Goal: Transaction & Acquisition: Obtain resource

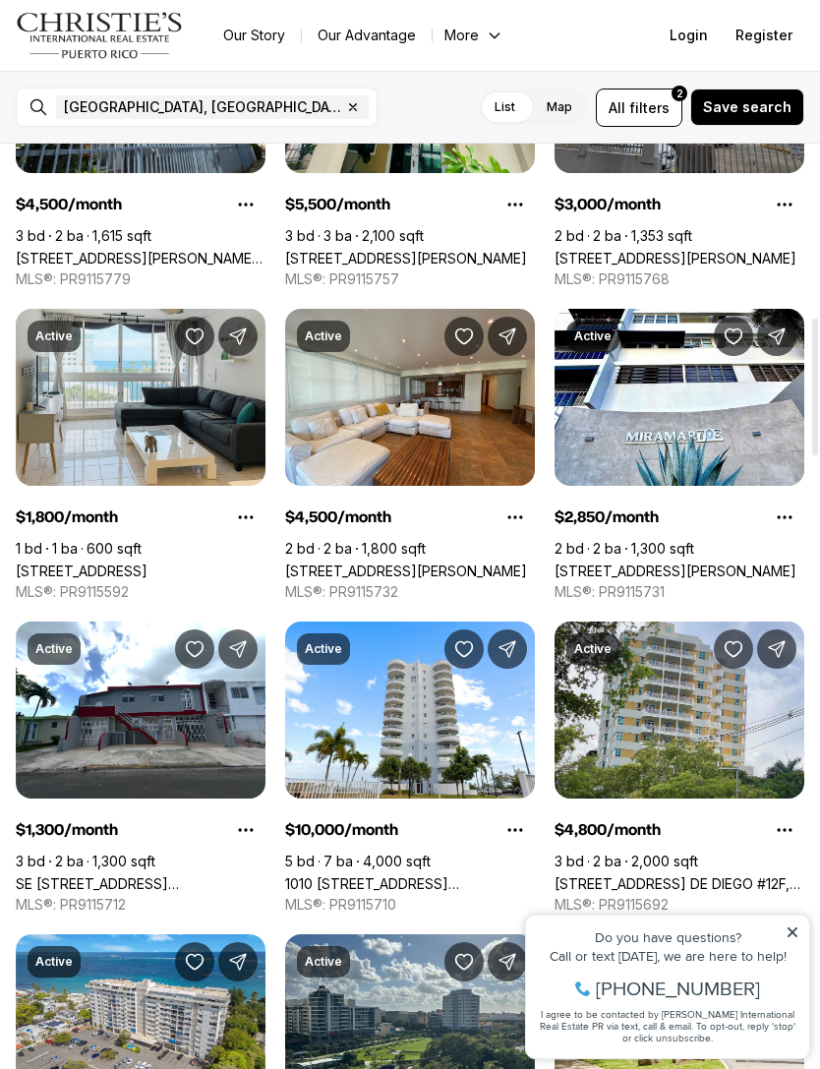
scroll to position [1158, 0]
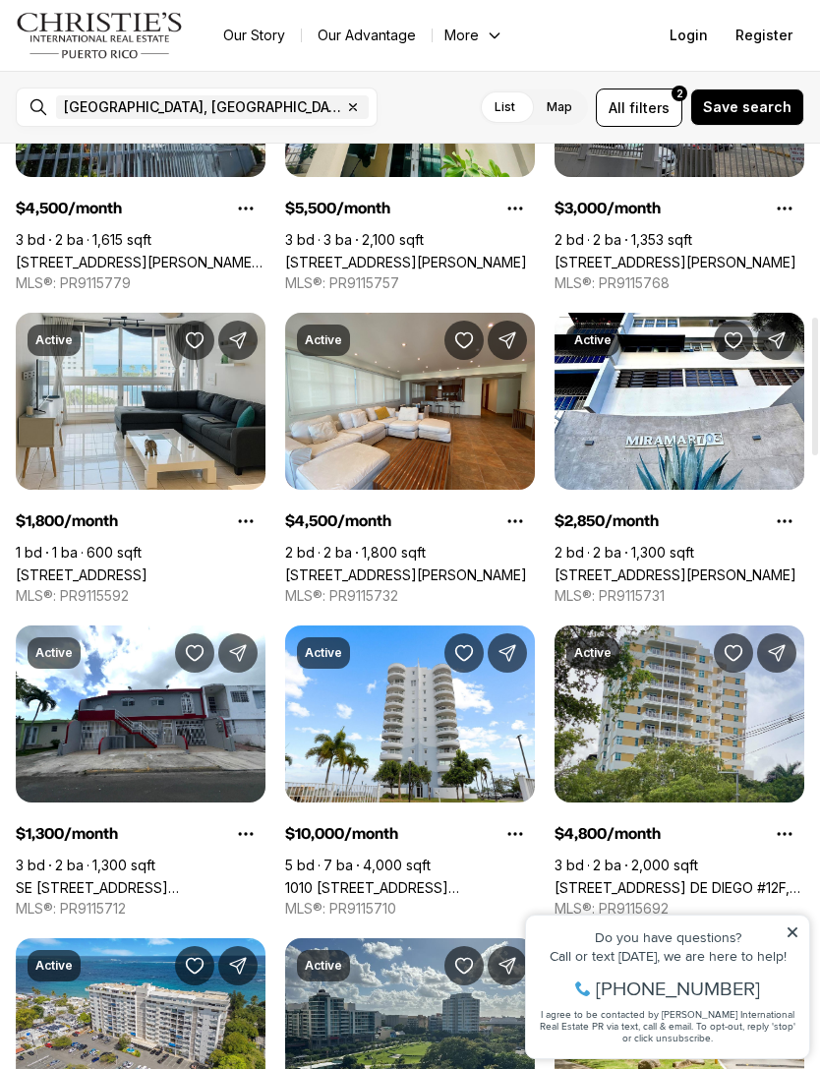
click at [147, 566] on link "54 CONDADO AVE, CONDADO PR, 00907" at bounding box center [82, 574] width 132 height 17
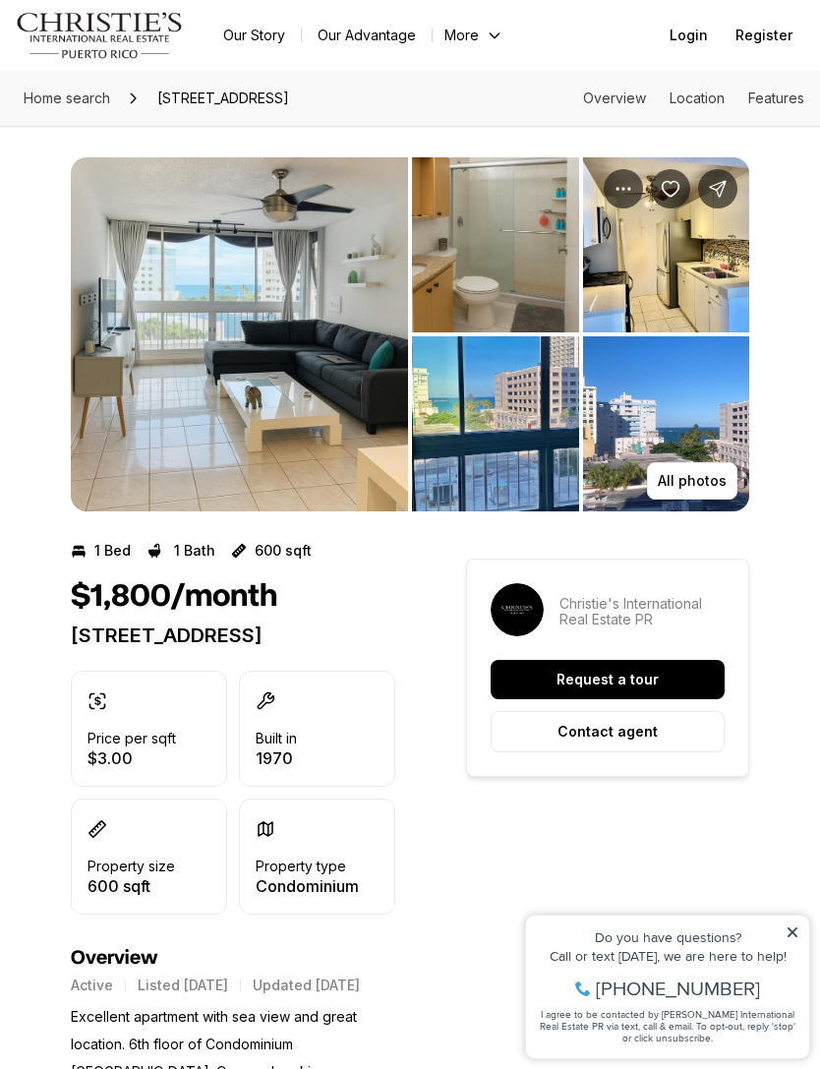
click at [92, 343] on img "View image gallery" at bounding box center [239, 334] width 337 height 354
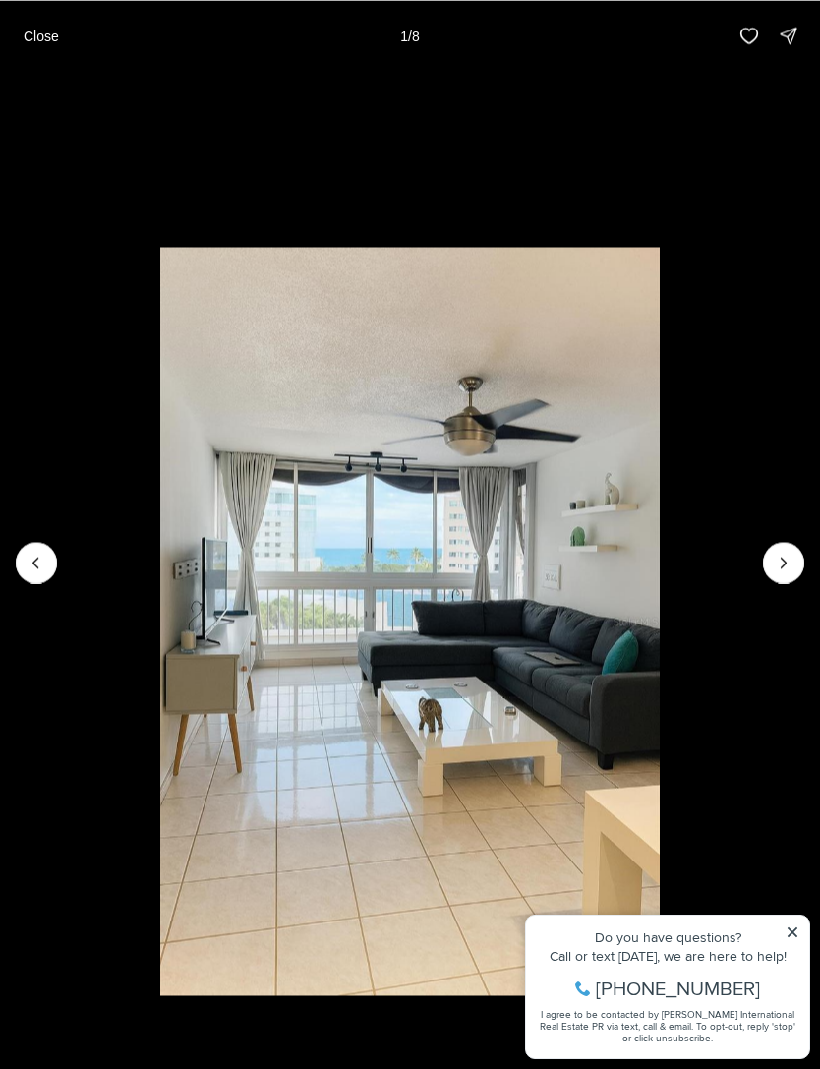
click at [785, 571] on icon "Next slide" at bounding box center [784, 563] width 20 height 20
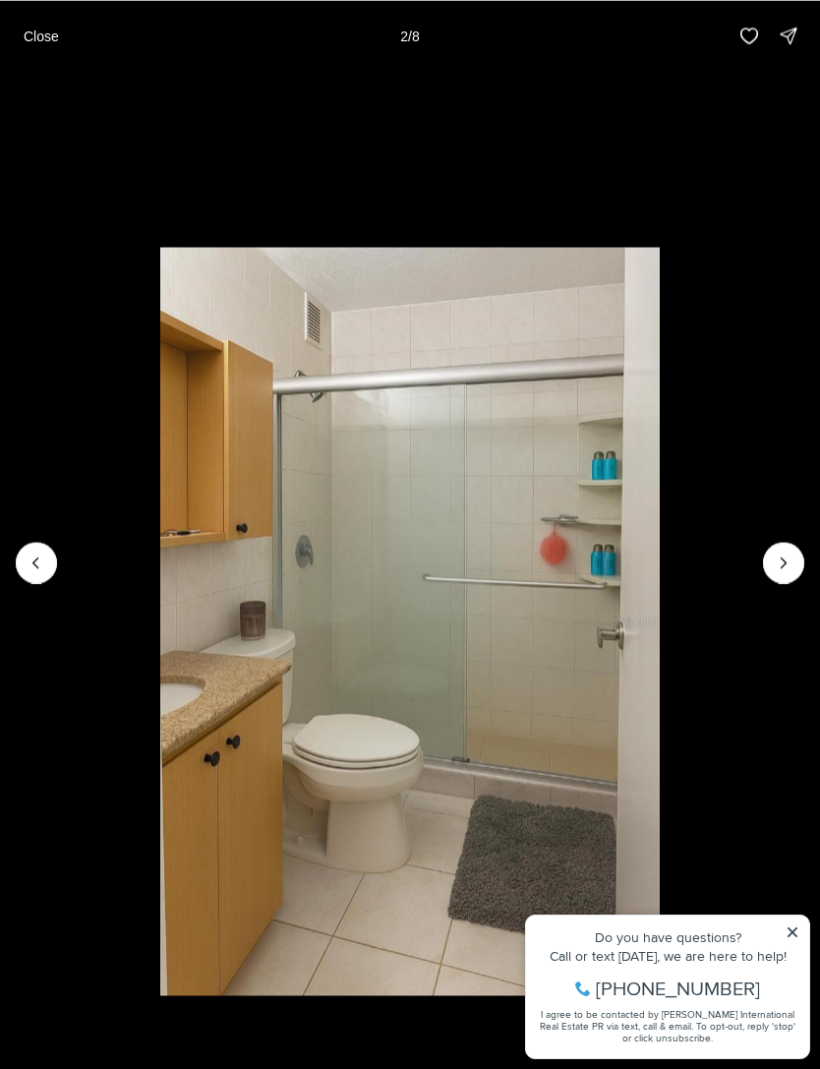
click at [789, 555] on icon "Next slide" at bounding box center [784, 563] width 20 height 20
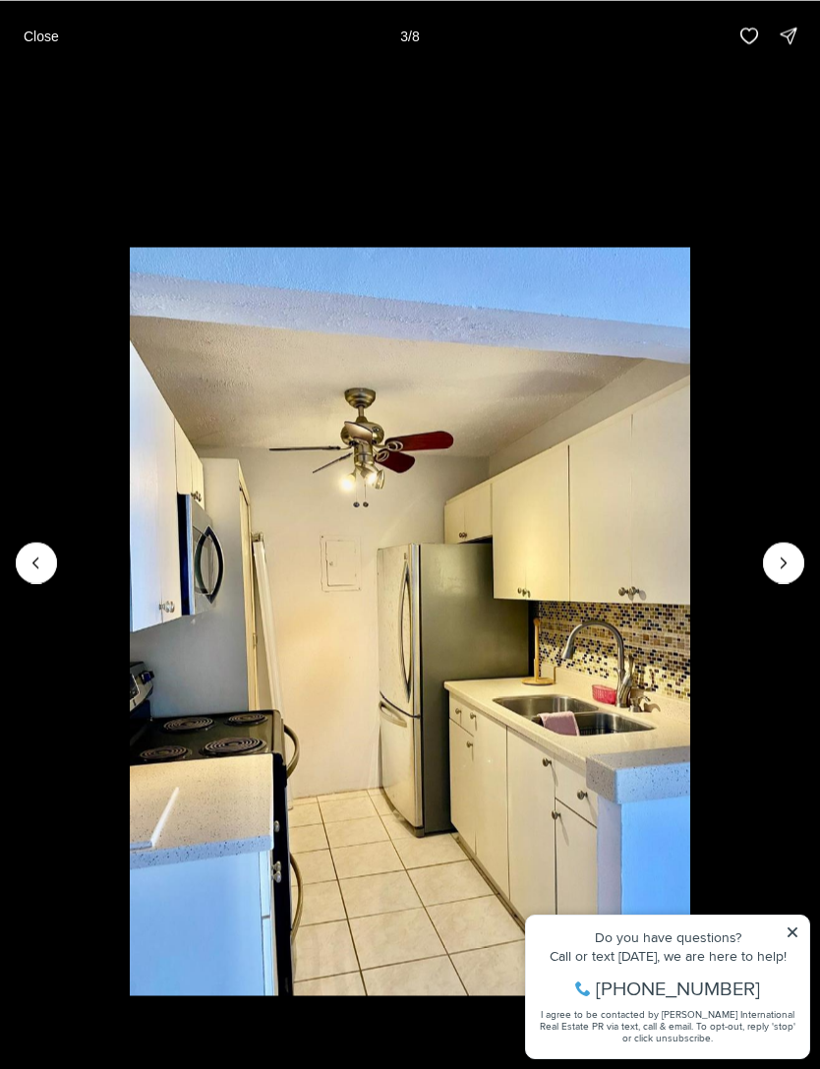
click at [791, 569] on icon "Next slide" at bounding box center [784, 563] width 20 height 20
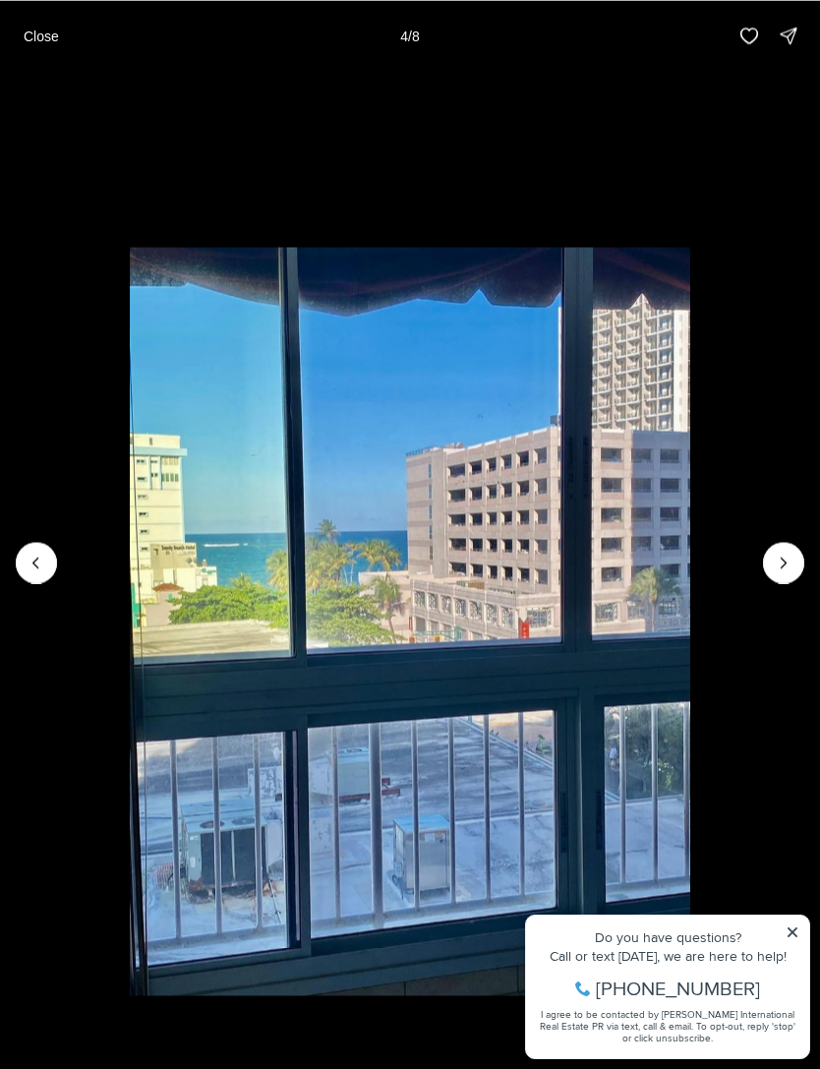
click at [791, 558] on icon "Next slide" at bounding box center [784, 563] width 20 height 20
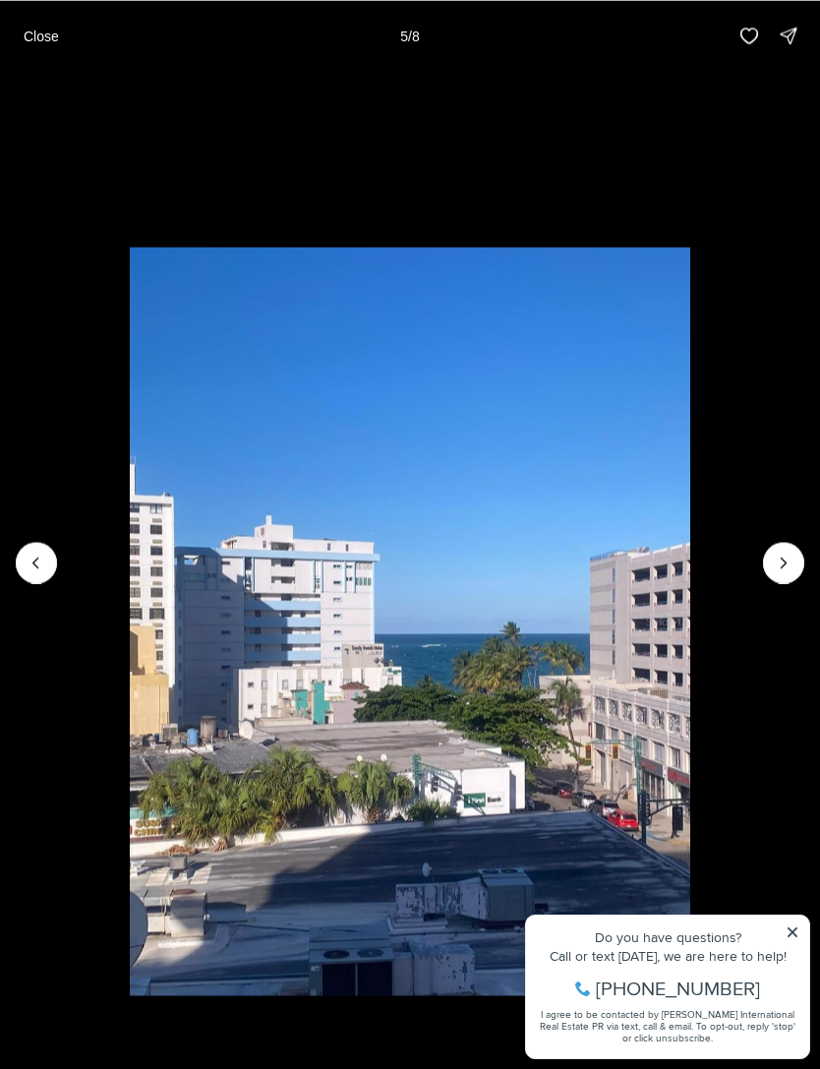
click at [784, 568] on icon "Next slide" at bounding box center [784, 563] width 20 height 20
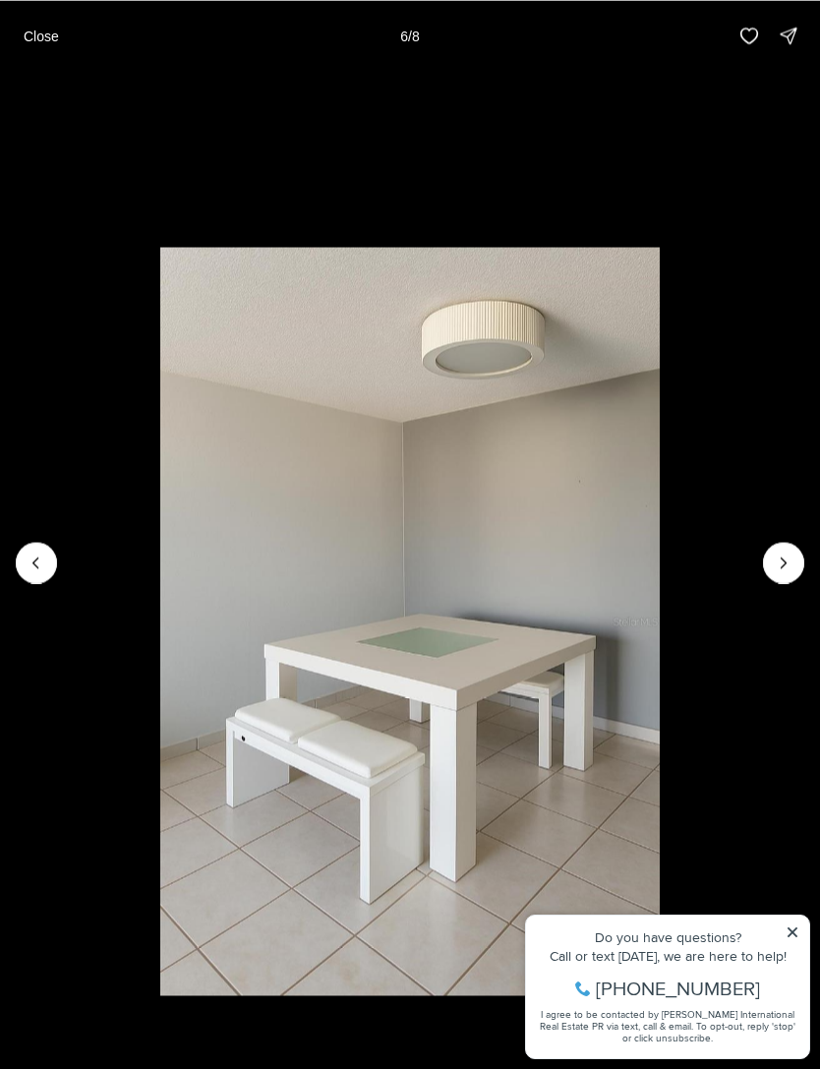
click at [789, 566] on icon "Next slide" at bounding box center [784, 563] width 20 height 20
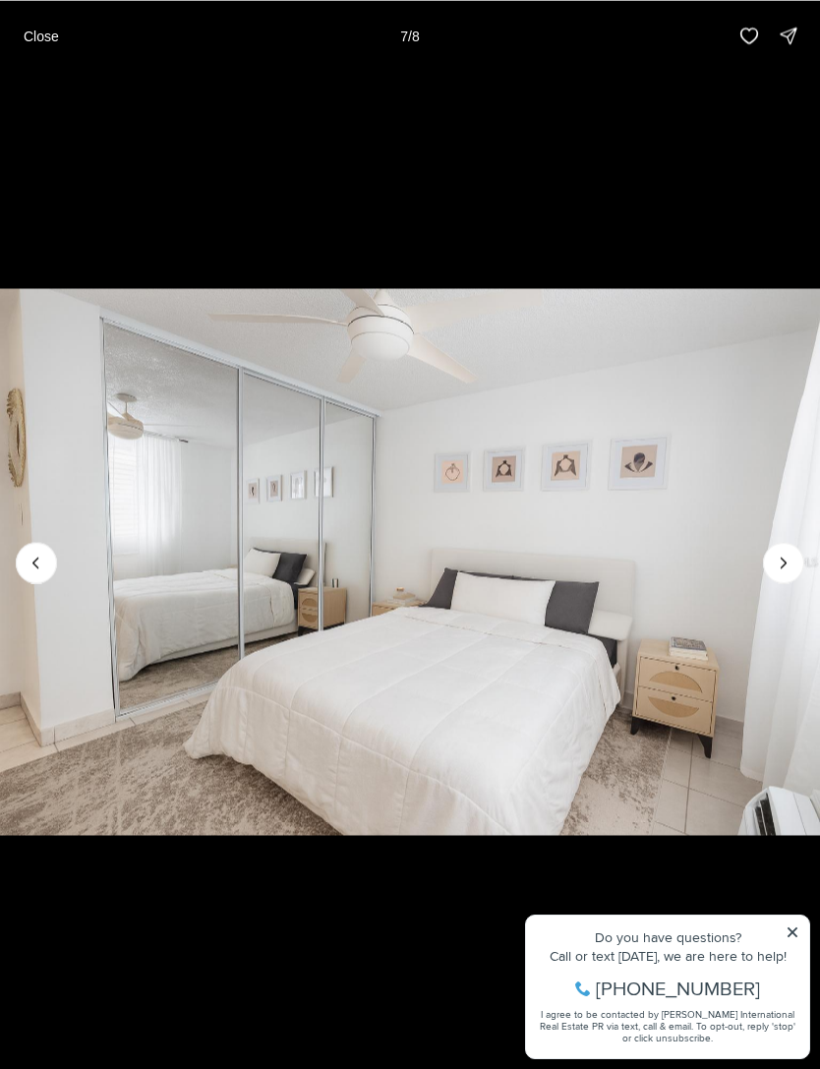
click at [793, 560] on icon "Next slide" at bounding box center [784, 563] width 20 height 20
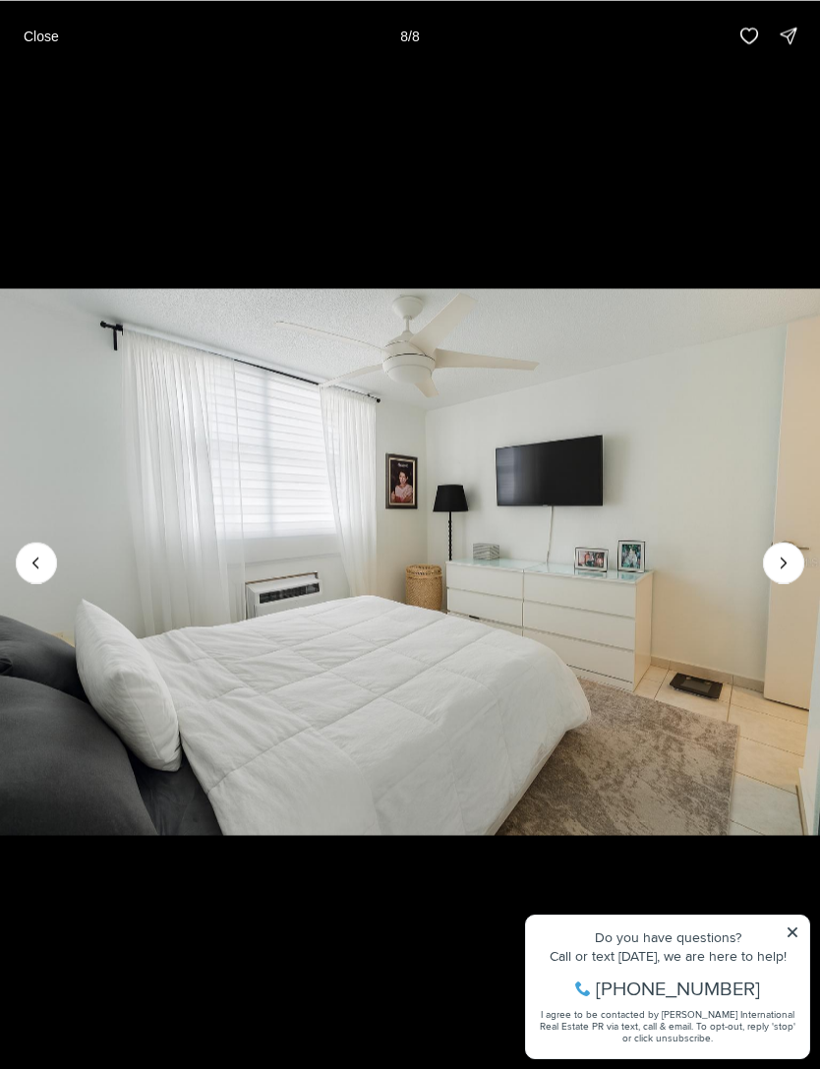
click at [792, 556] on div at bounding box center [783, 562] width 41 height 41
click at [794, 561] on div at bounding box center [783, 562] width 41 height 41
click at [44, 29] on p "Close" at bounding box center [41, 36] width 35 height 16
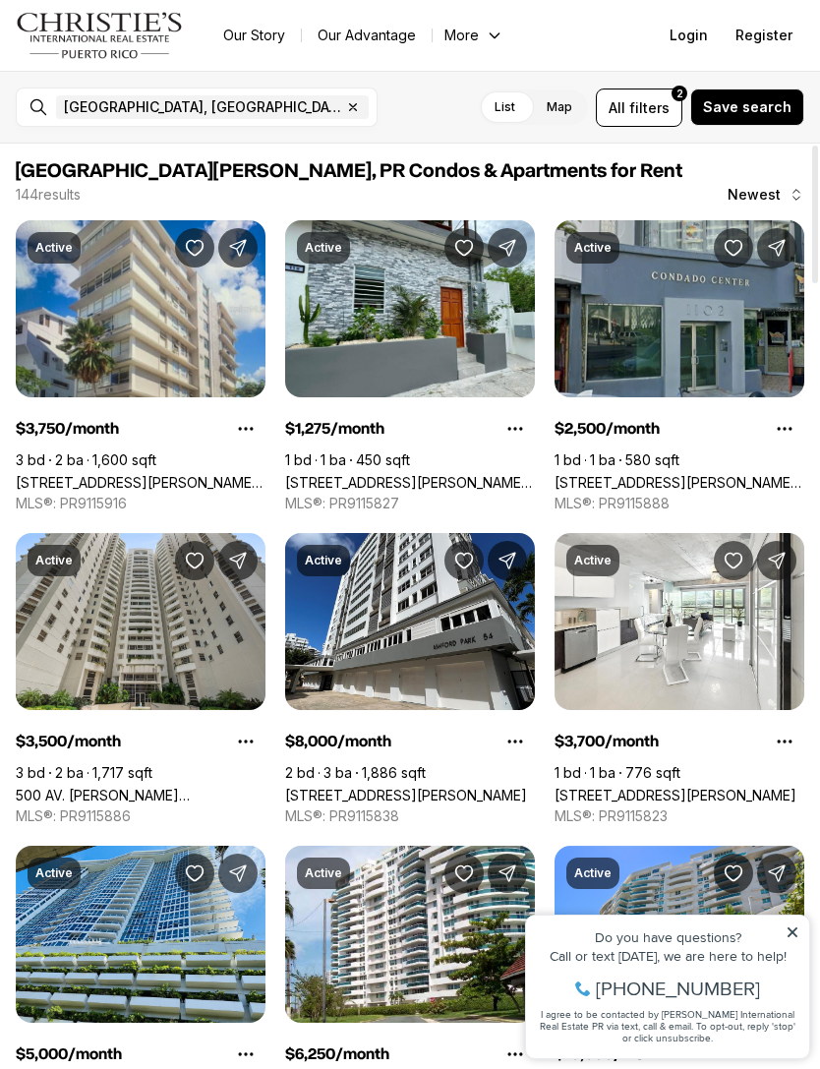
click at [659, 107] on span "filters" at bounding box center [649, 107] width 40 height 21
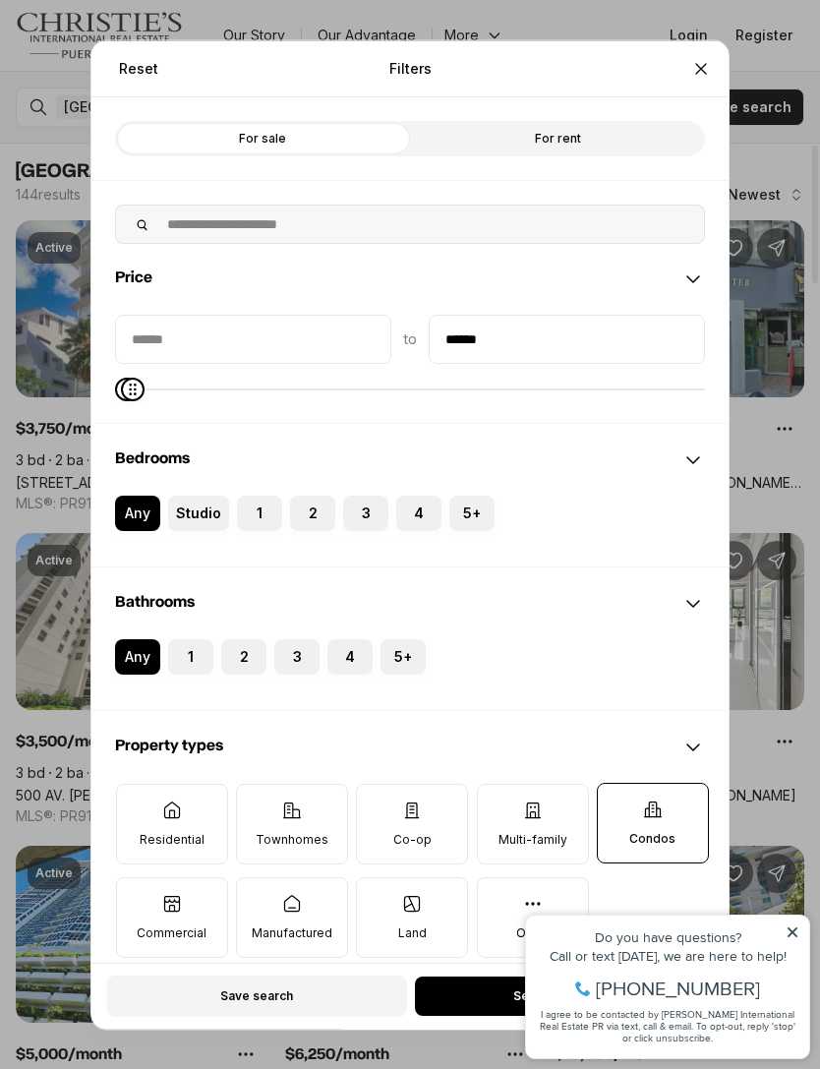
click at [186, 638] on button "1" at bounding box center [178, 648] width 20 height 20
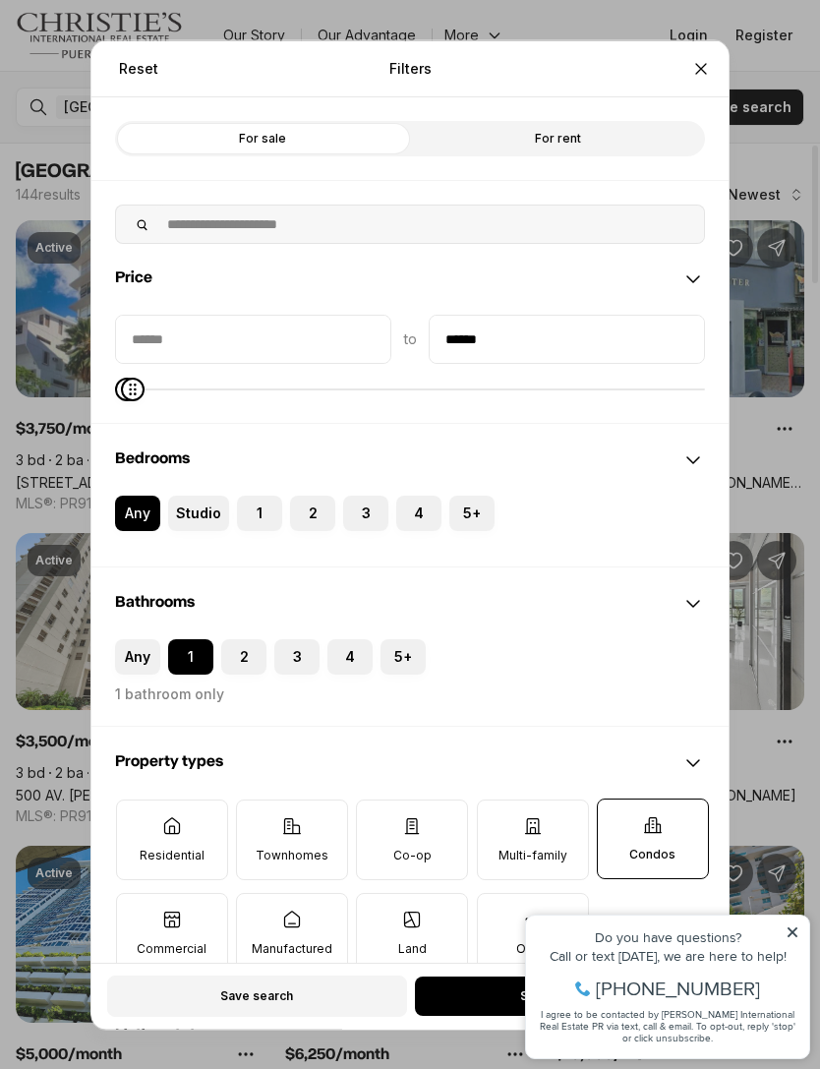
click at [213, 495] on label "Studio" at bounding box center [198, 512] width 61 height 35
click at [188, 495] on button "Studio" at bounding box center [178, 505] width 20 height 20
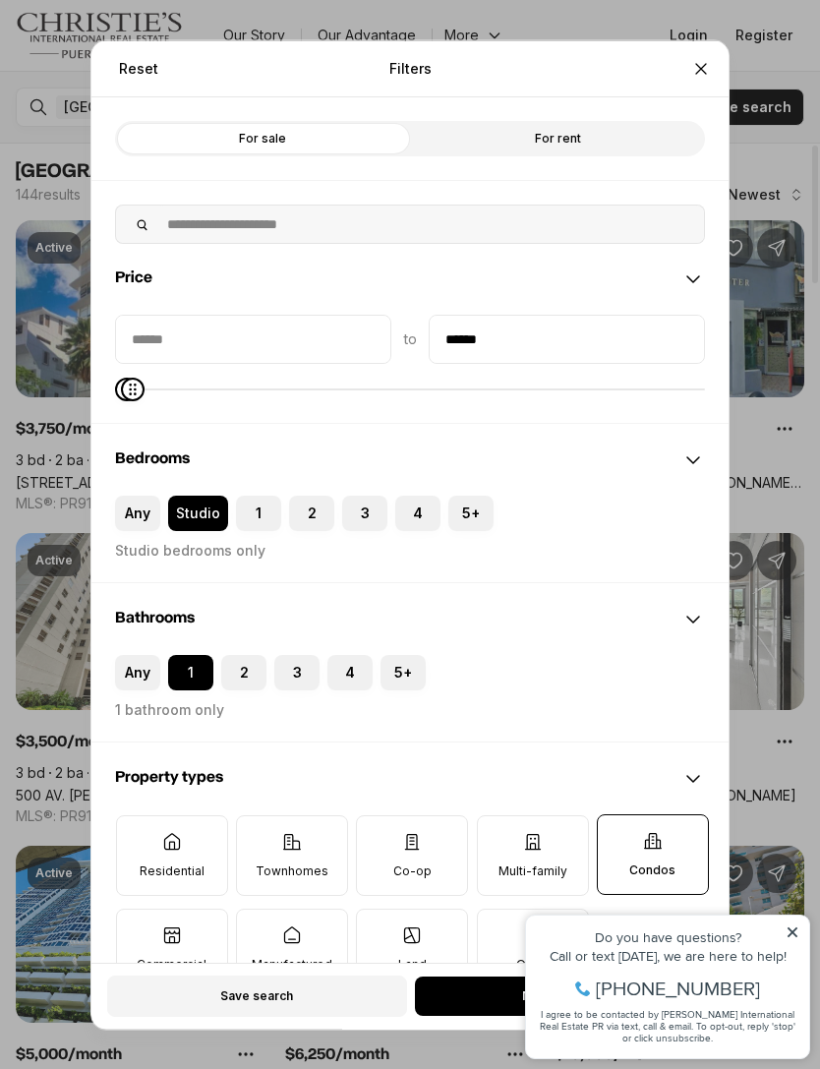
click at [263, 495] on label "1" at bounding box center [258, 512] width 45 height 35
click at [256, 495] on button "1" at bounding box center [246, 505] width 20 height 20
click at [204, 495] on label "Studio" at bounding box center [198, 512] width 60 height 35
click at [188, 495] on button "Studio" at bounding box center [178, 505] width 20 height 20
click at [265, 495] on label "1" at bounding box center [258, 512] width 45 height 35
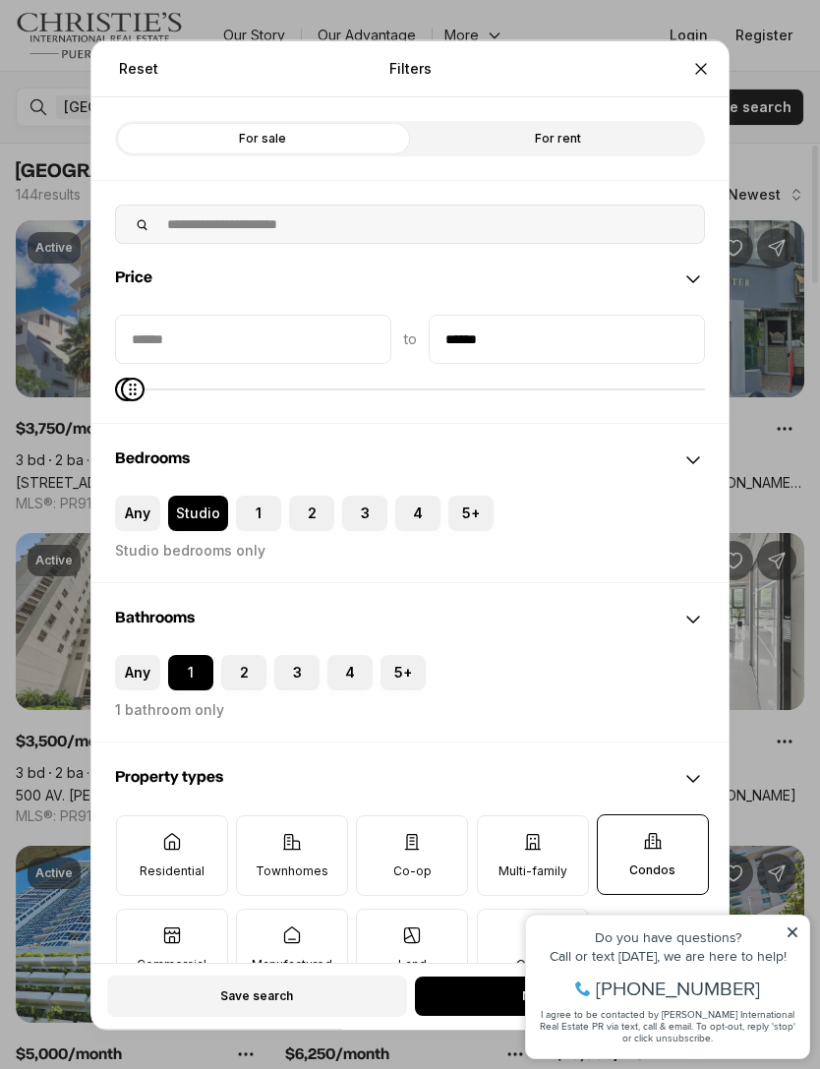
click at [256, 495] on button "1" at bounding box center [246, 505] width 20 height 20
click at [140, 499] on label "Any" at bounding box center [137, 512] width 45 height 35
click at [135, 499] on button "Any" at bounding box center [125, 505] width 20 height 20
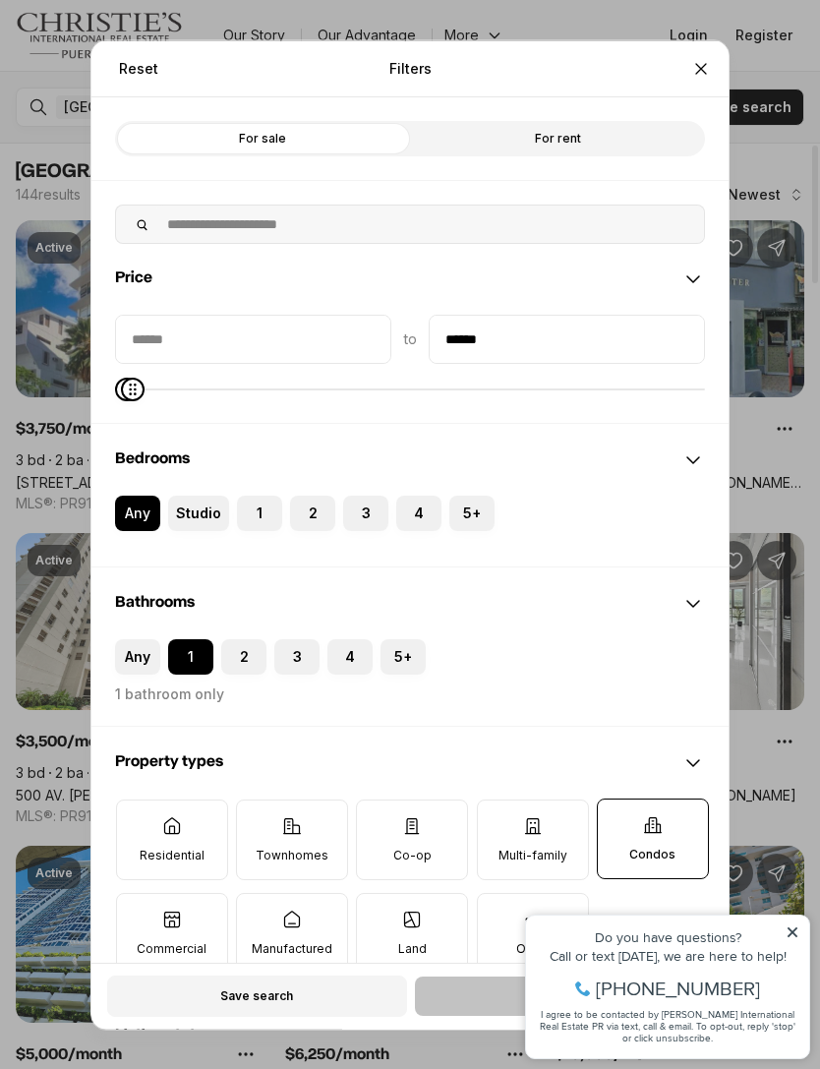
click at [251, 495] on button "1" at bounding box center [247, 505] width 20 height 20
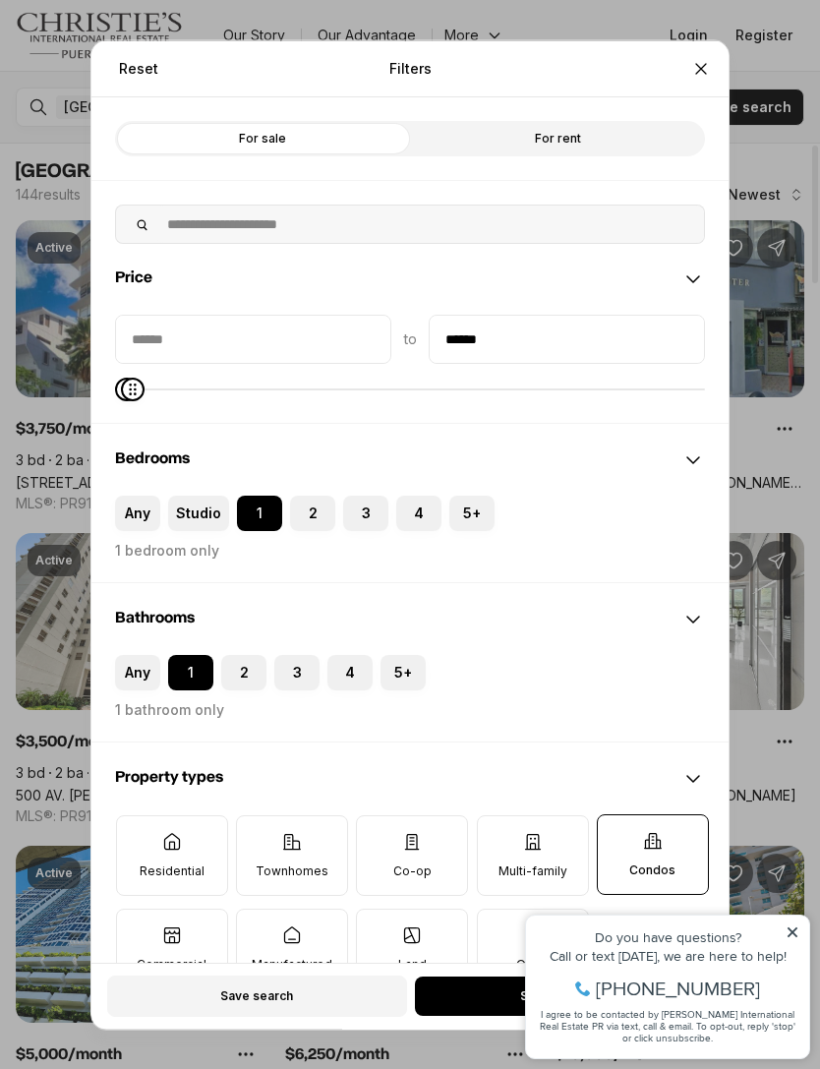
click at [308, 495] on button "2" at bounding box center [300, 505] width 20 height 20
click at [266, 495] on label "1" at bounding box center [259, 512] width 45 height 35
click at [257, 495] on button "1" at bounding box center [247, 505] width 20 height 20
click at [220, 495] on label "Studio" at bounding box center [198, 512] width 61 height 35
click at [188, 495] on button "Studio" at bounding box center [178, 505] width 20 height 20
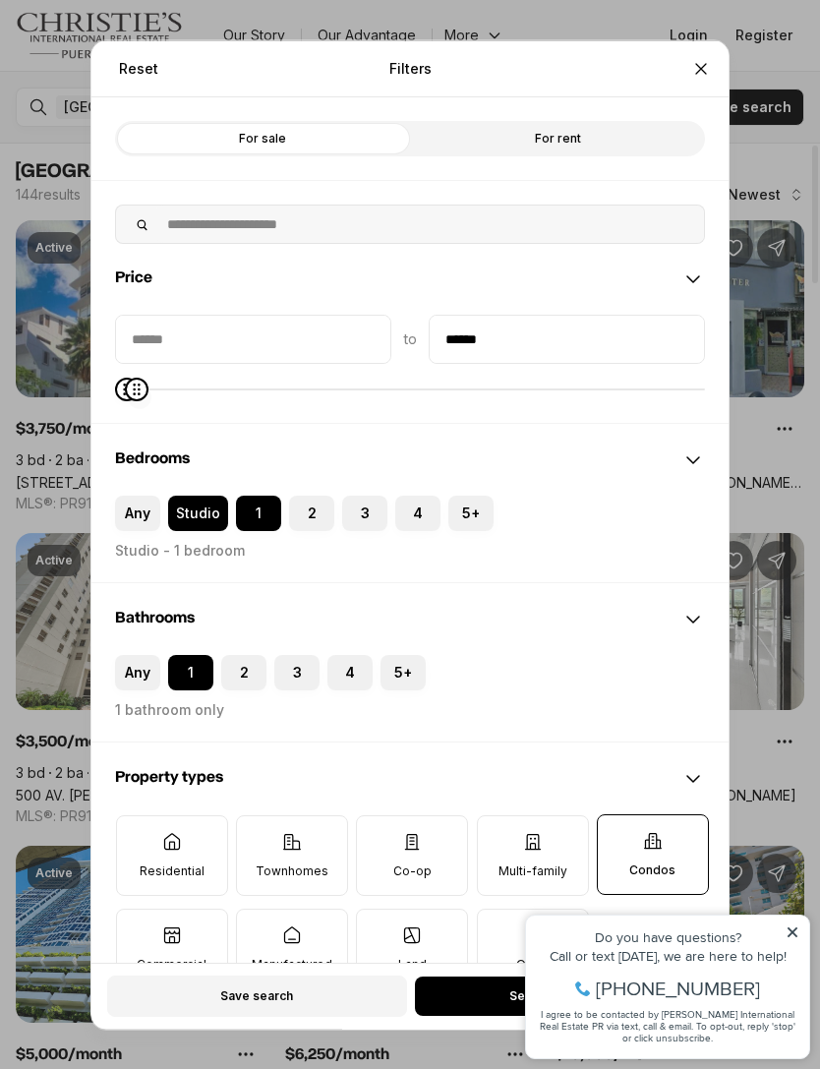
type input "******"
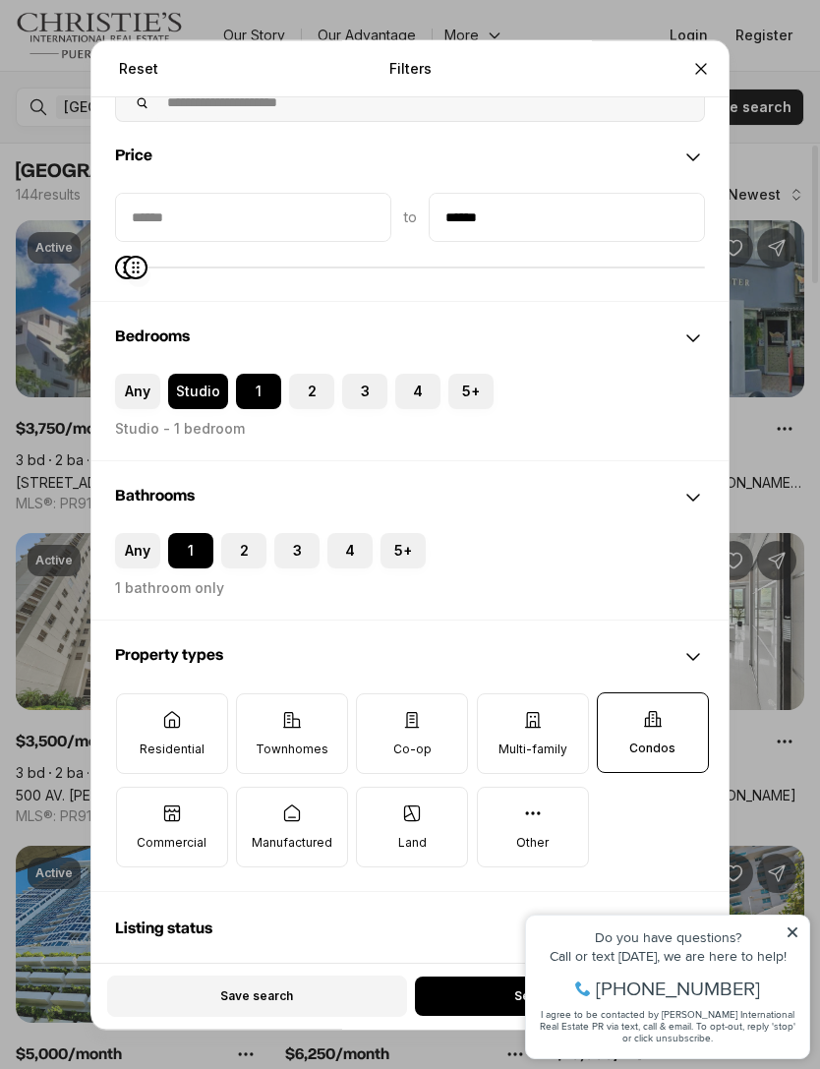
scroll to position [127, 0]
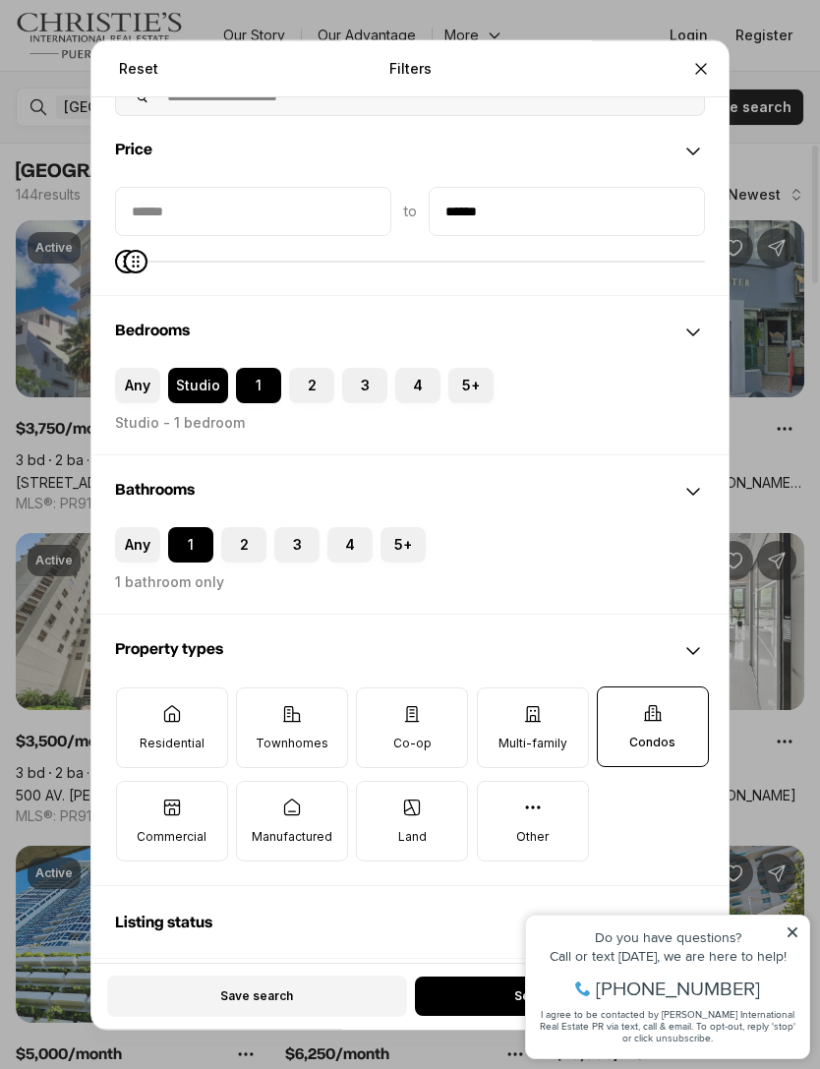
click at [421, 704] on icon at bounding box center [412, 714] width 20 height 20
click at [377, 688] on button "Co-op" at bounding box center [367, 698] width 20 height 20
click at [648, 706] on icon at bounding box center [652, 713] width 17 height 15
click at [617, 691] on button "Condos" at bounding box center [608, 697] width 20 height 20
click at [213, 691] on label "Residential" at bounding box center [172, 727] width 112 height 81
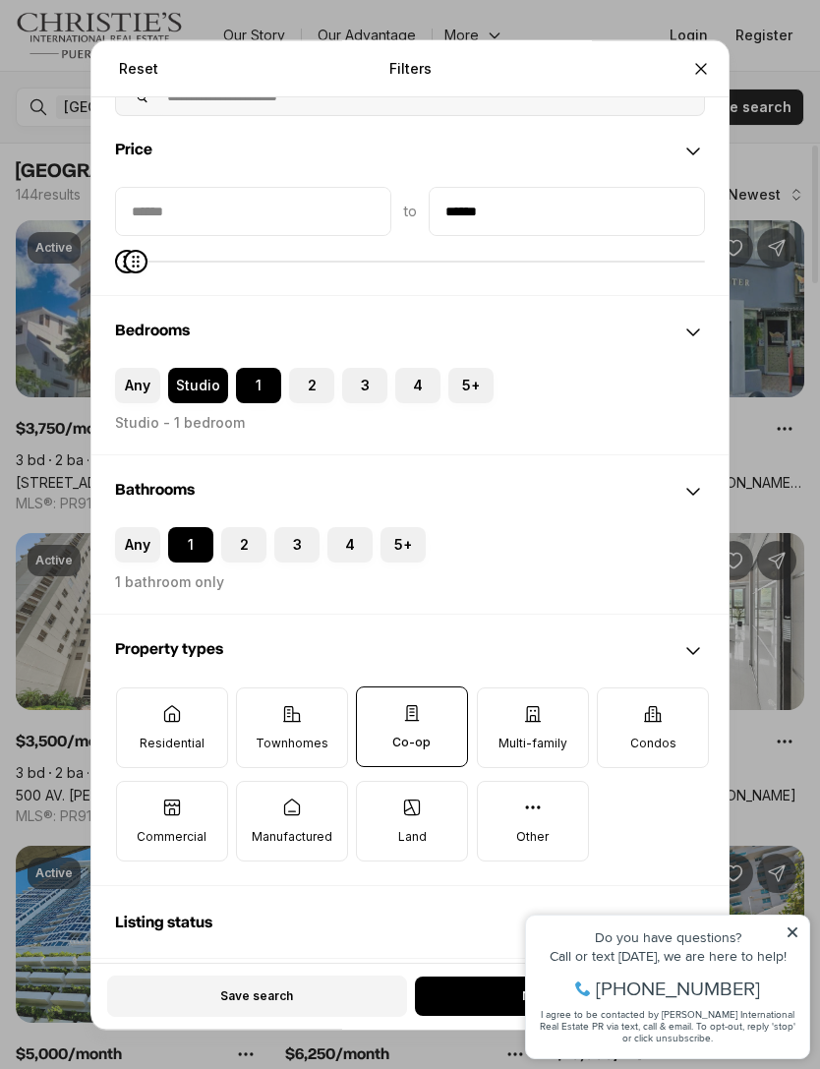
click at [137, 691] on button "Residential" at bounding box center [127, 698] width 20 height 20
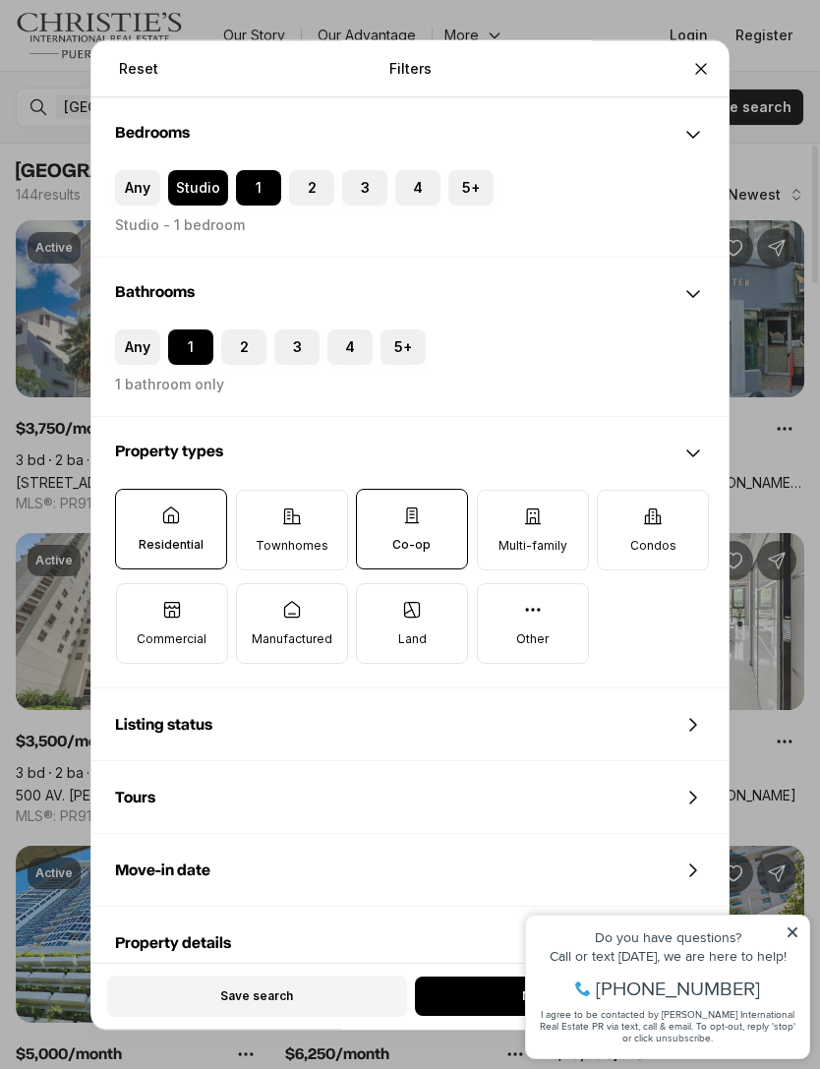
scroll to position [309, 0]
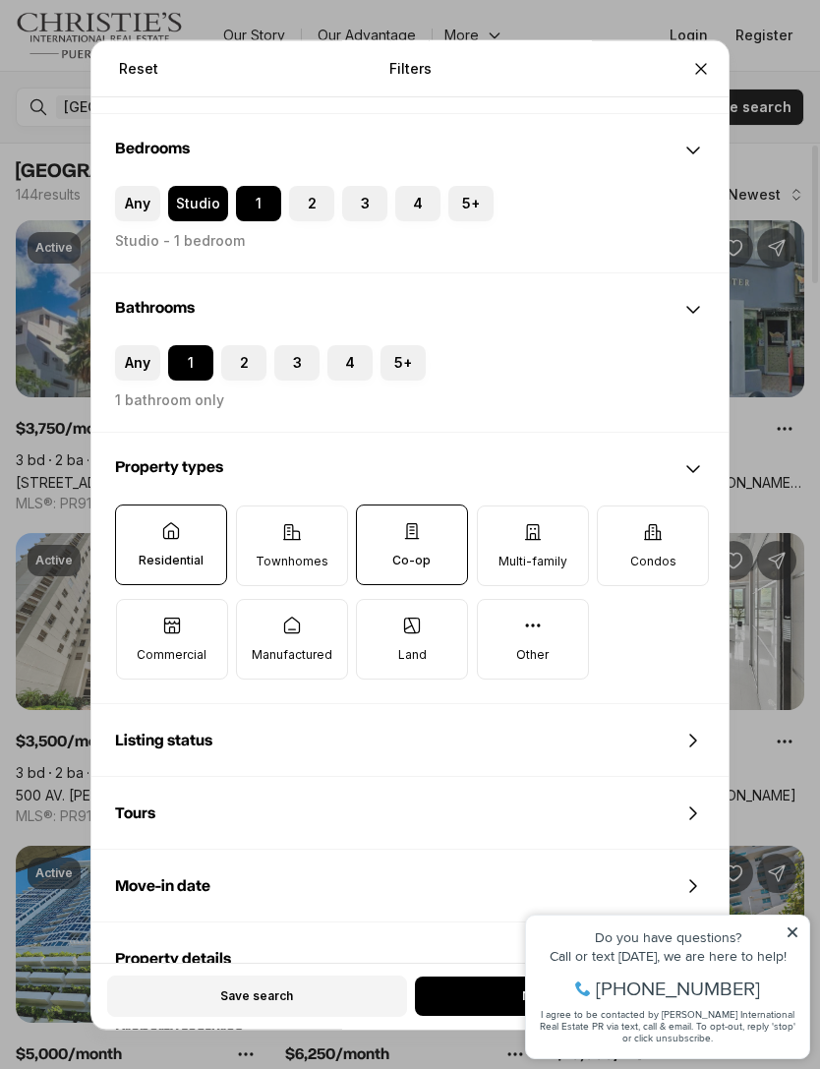
click at [662, 707] on div "Listing status" at bounding box center [409, 740] width 637 height 71
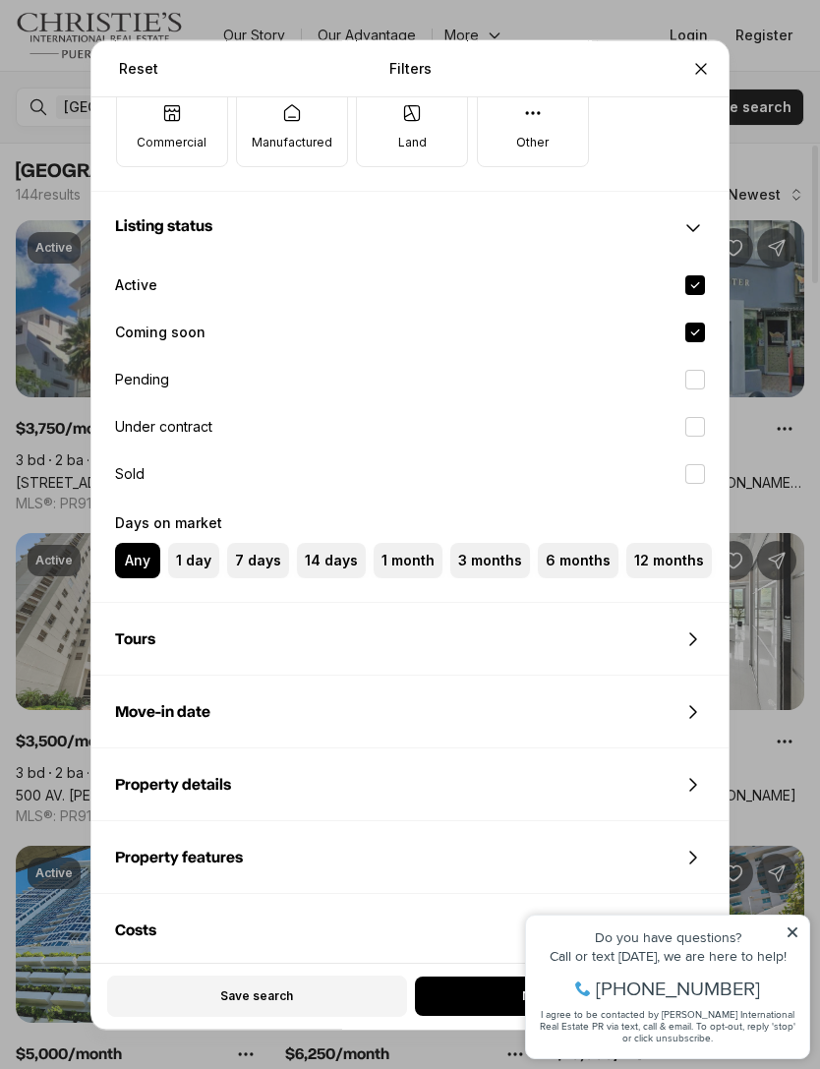
scroll to position [821, 0]
click at [676, 198] on div "Listing status" at bounding box center [409, 228] width 637 height 71
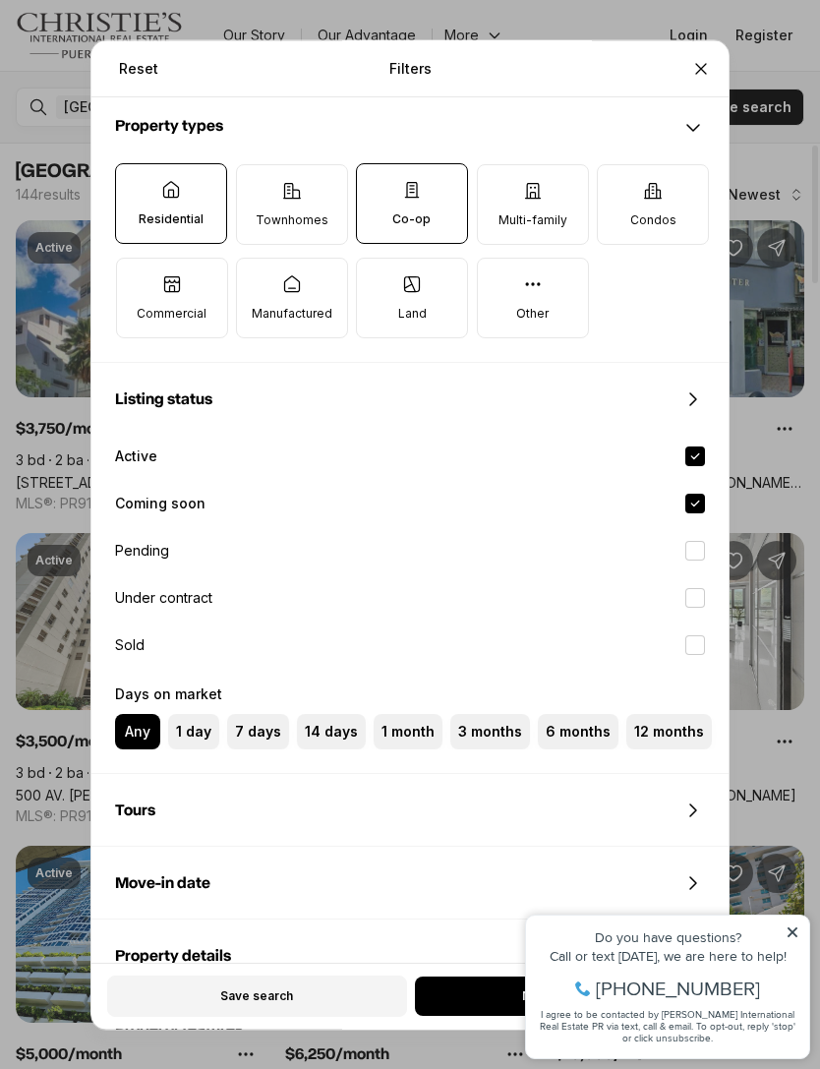
scroll to position [617, 0]
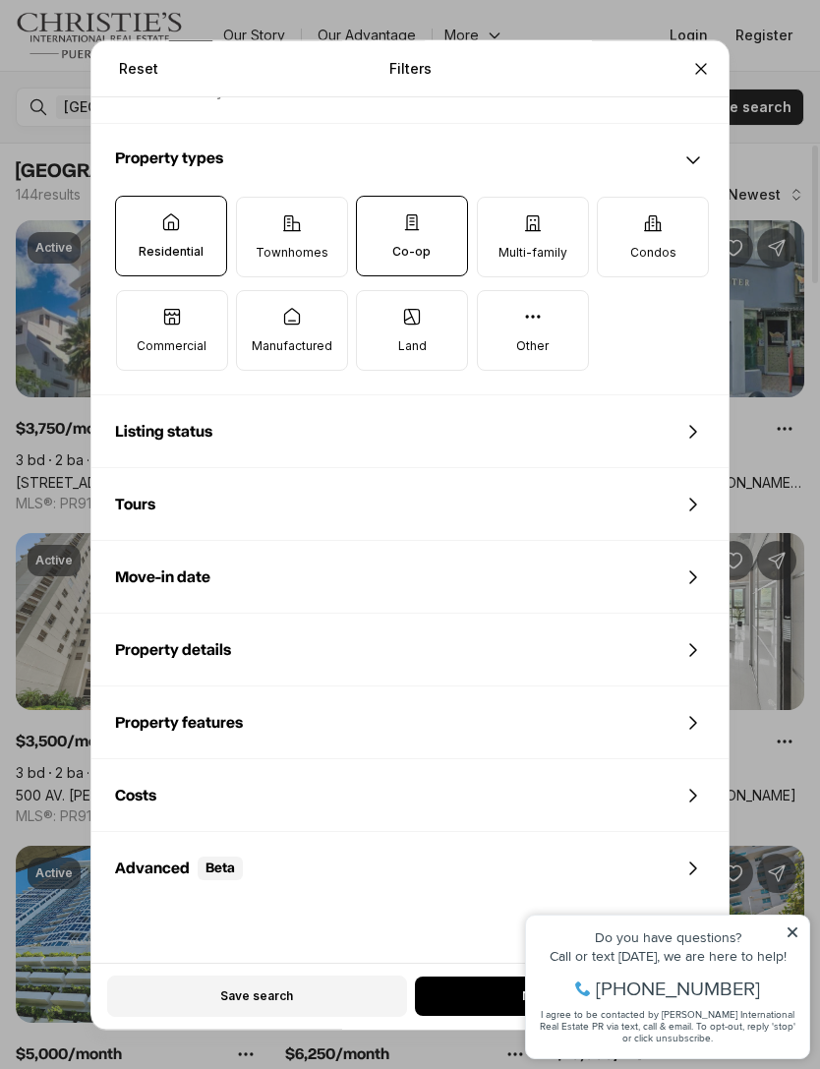
click at [622, 542] on div "Move-in date" at bounding box center [409, 577] width 637 height 71
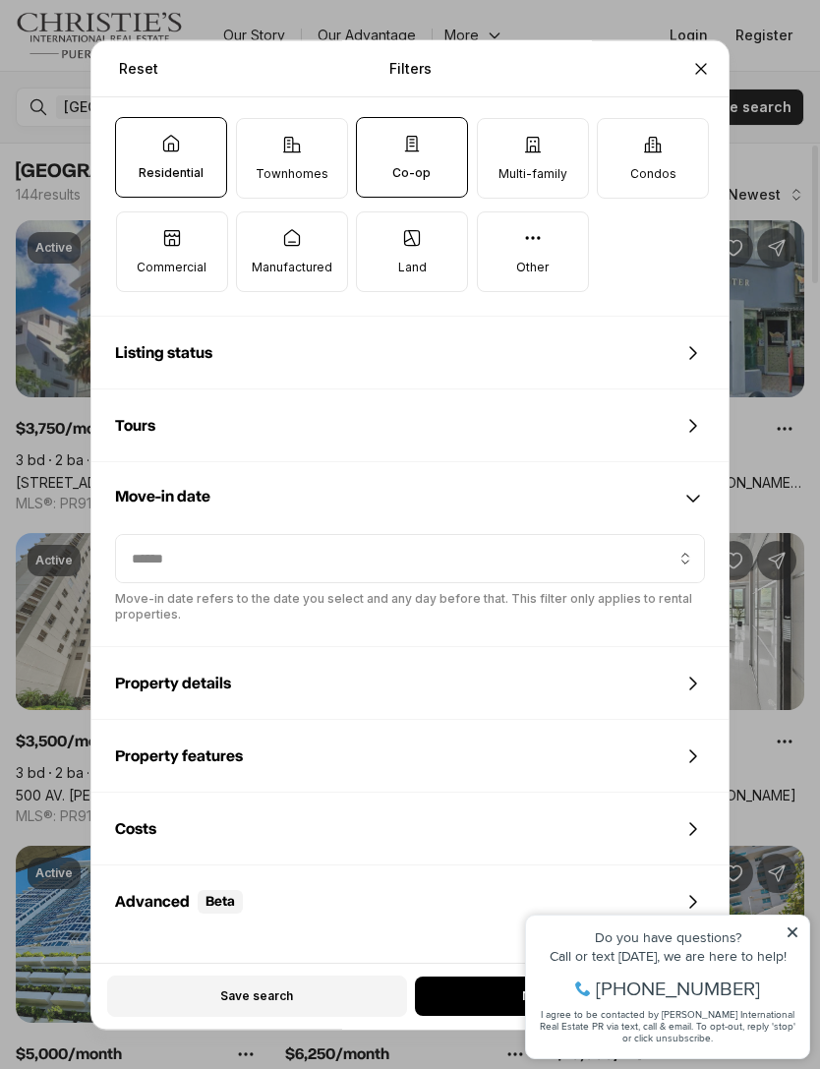
scroll to position [721, 0]
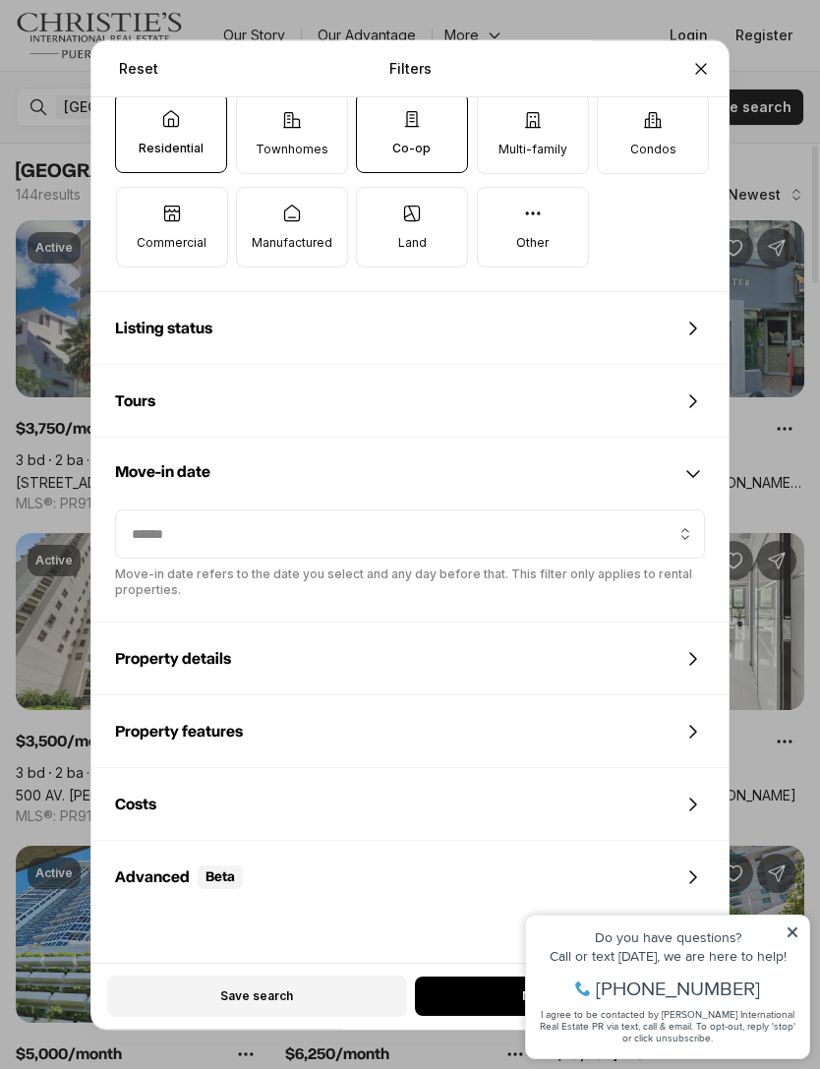
click at [592, 631] on div "Property details" at bounding box center [409, 658] width 637 height 71
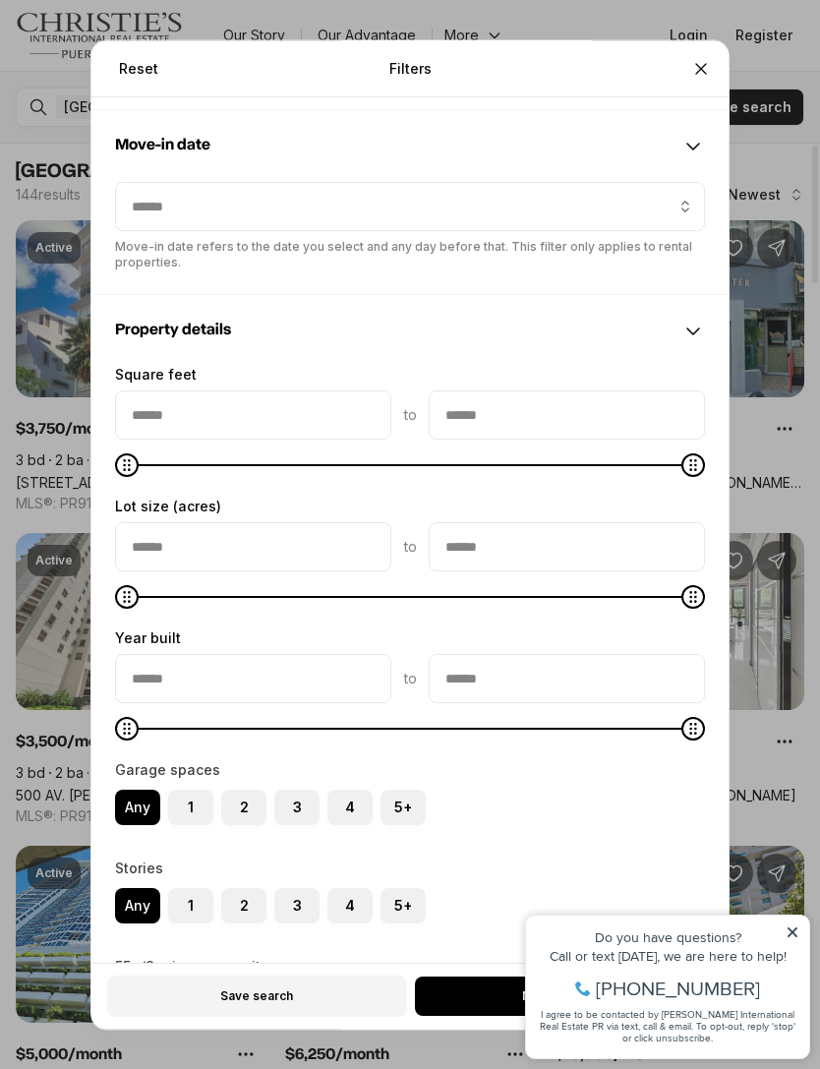
scroll to position [1019, 0]
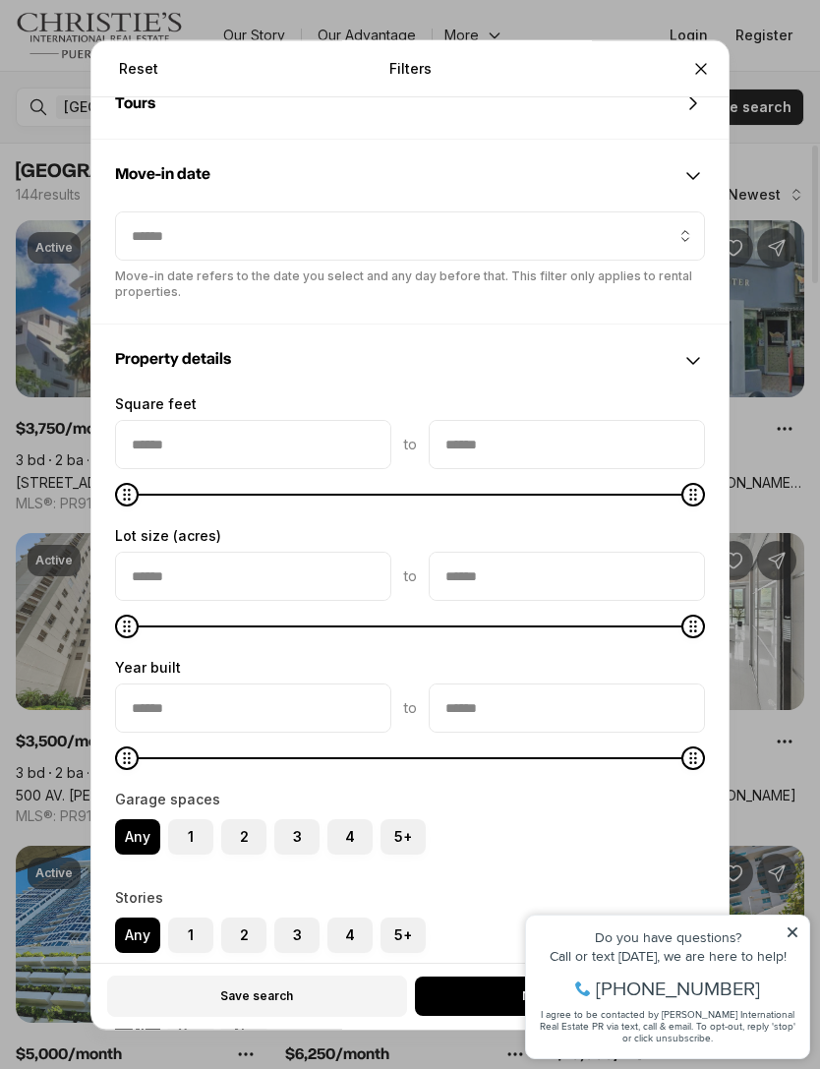
click at [673, 164] on div "Move-in date" at bounding box center [409, 176] width 637 height 71
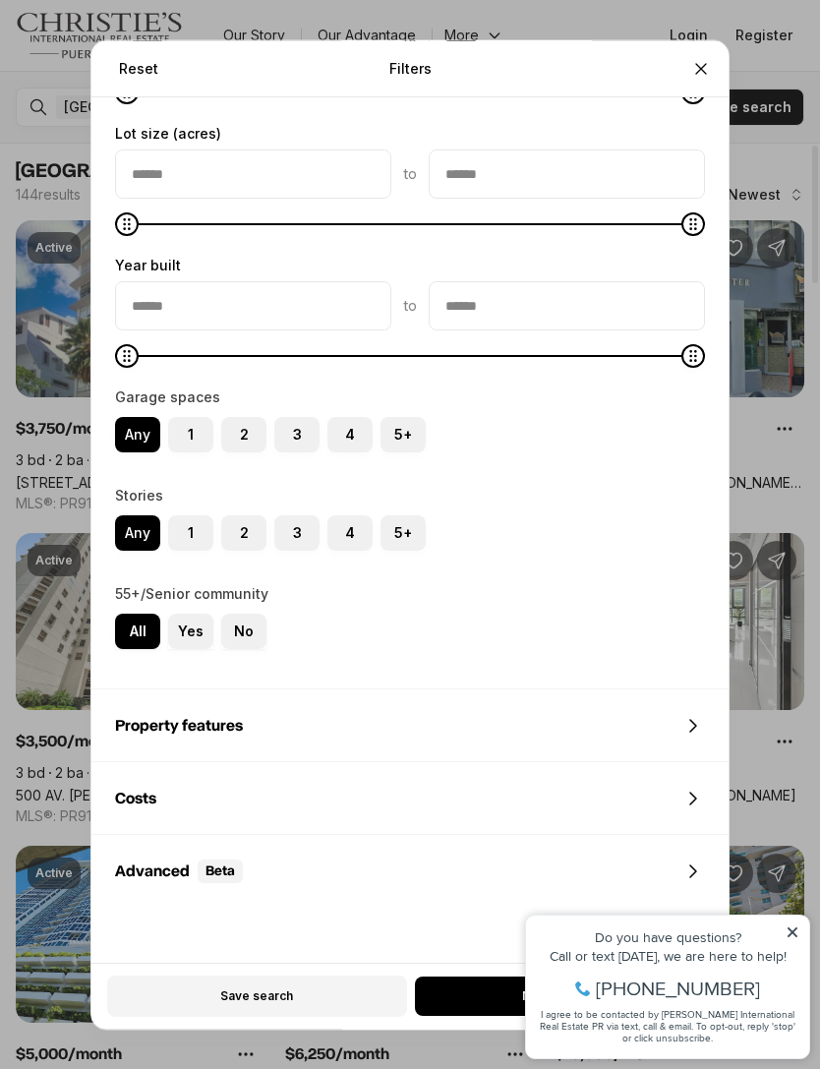
scroll to position [1309, 0]
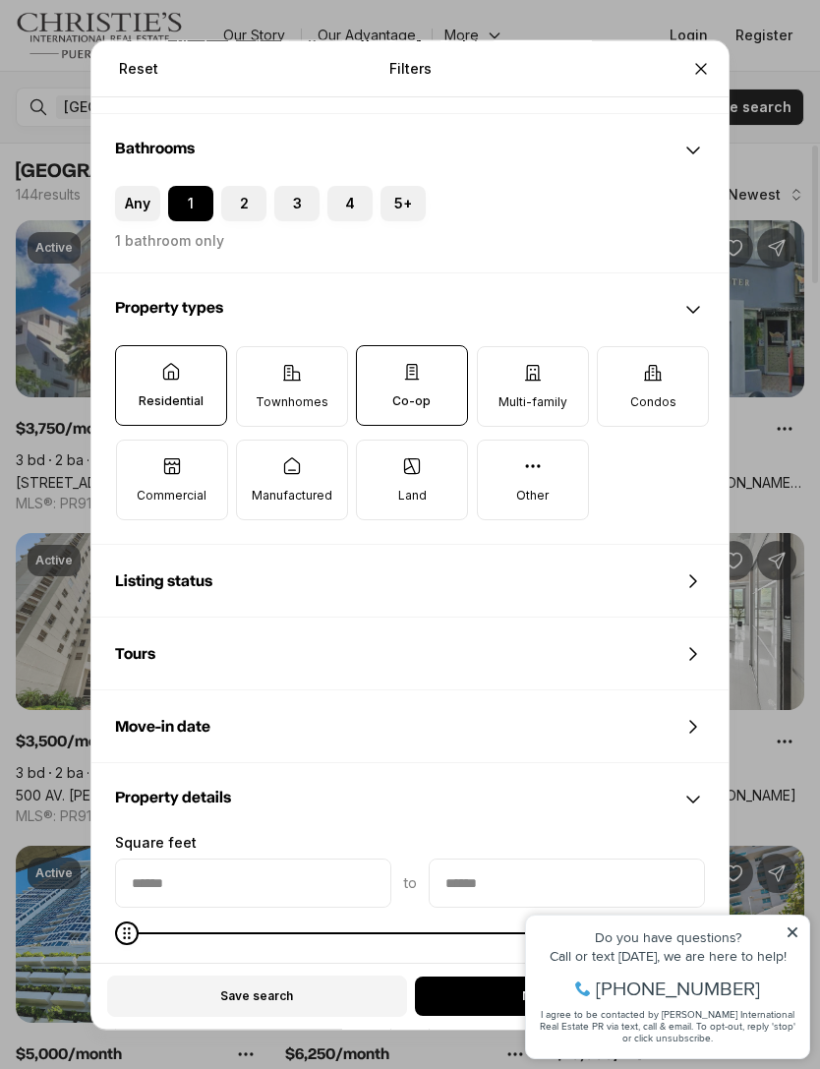
click at [577, 546] on div "Listing status" at bounding box center [409, 581] width 637 height 71
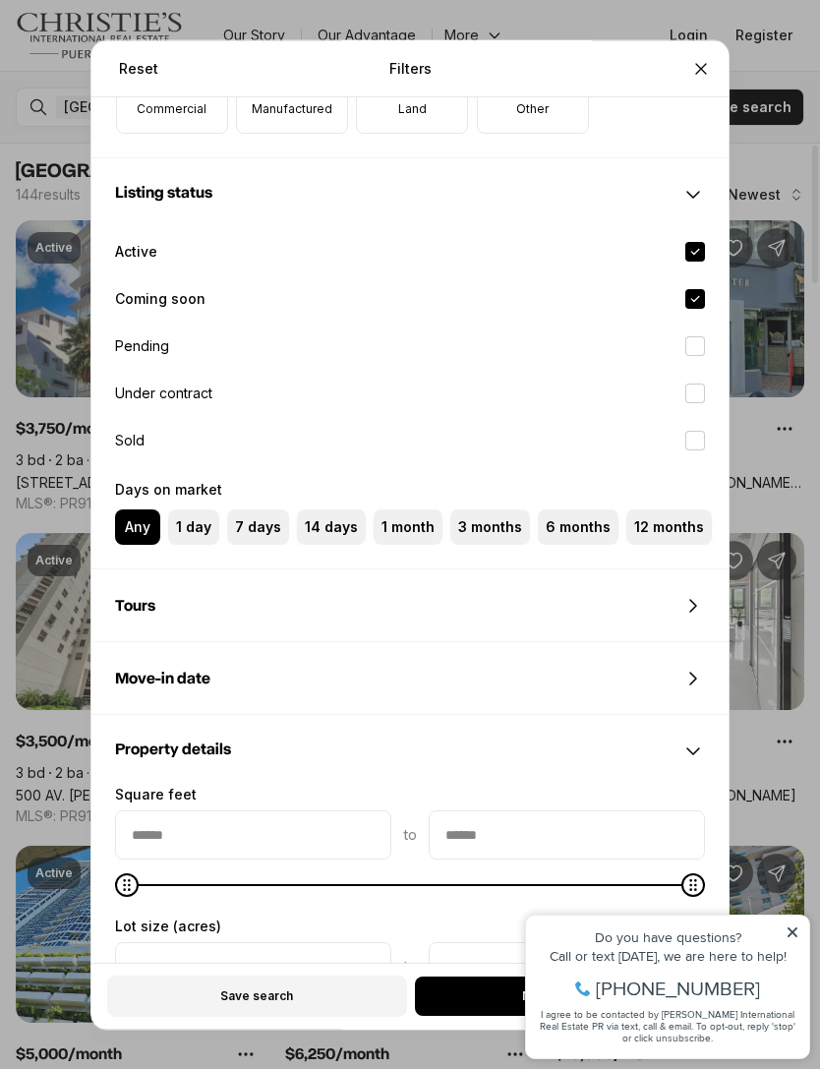
scroll to position [801, 0]
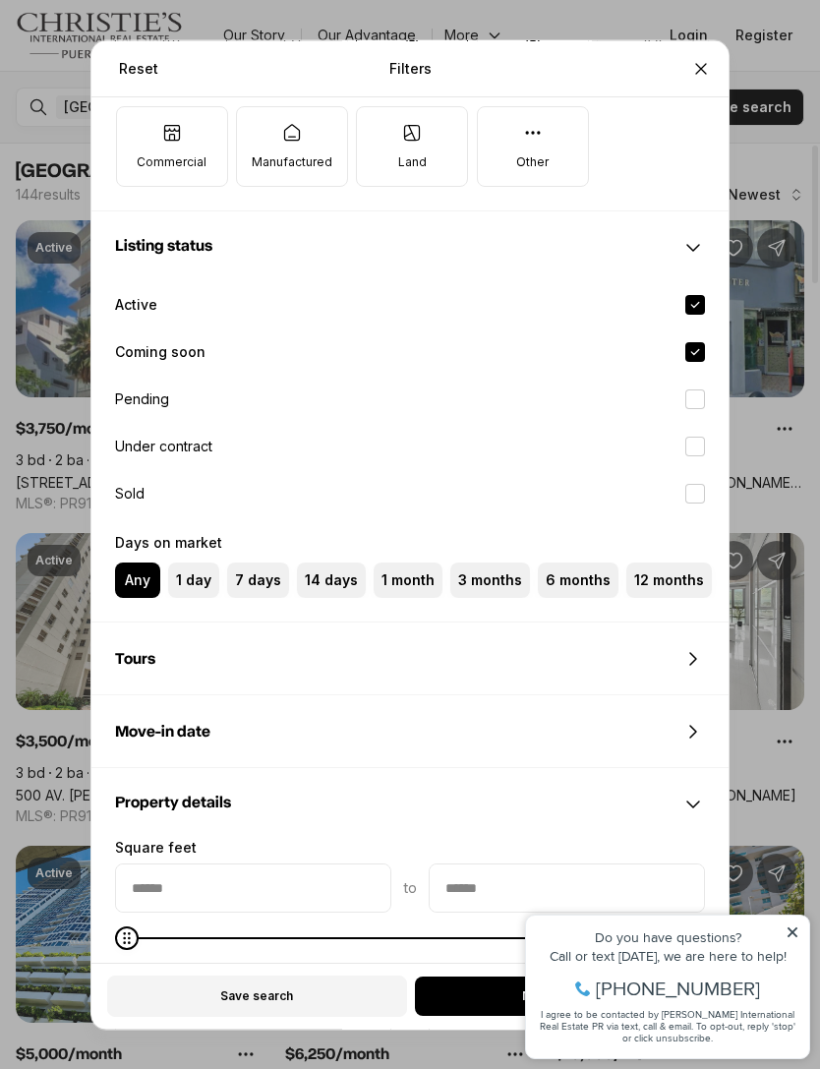
click at [617, 235] on div "Listing status" at bounding box center [409, 247] width 637 height 71
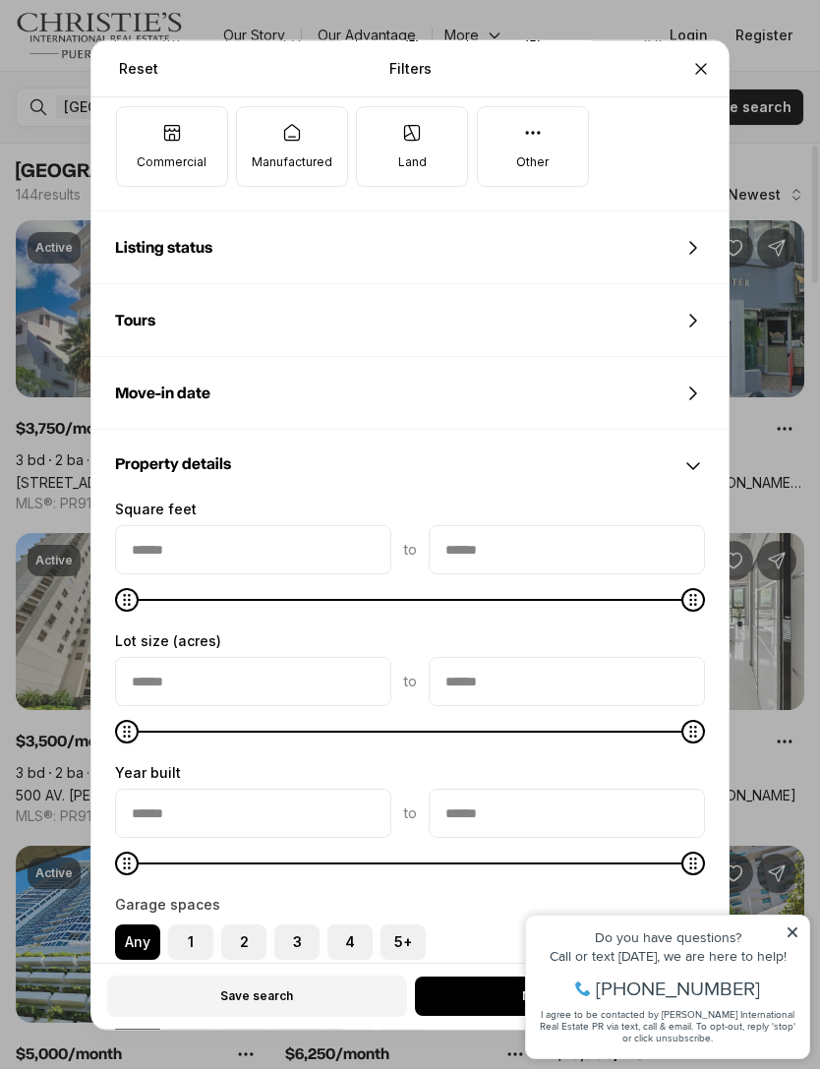
click at [668, 439] on div "Property details" at bounding box center [409, 466] width 637 height 71
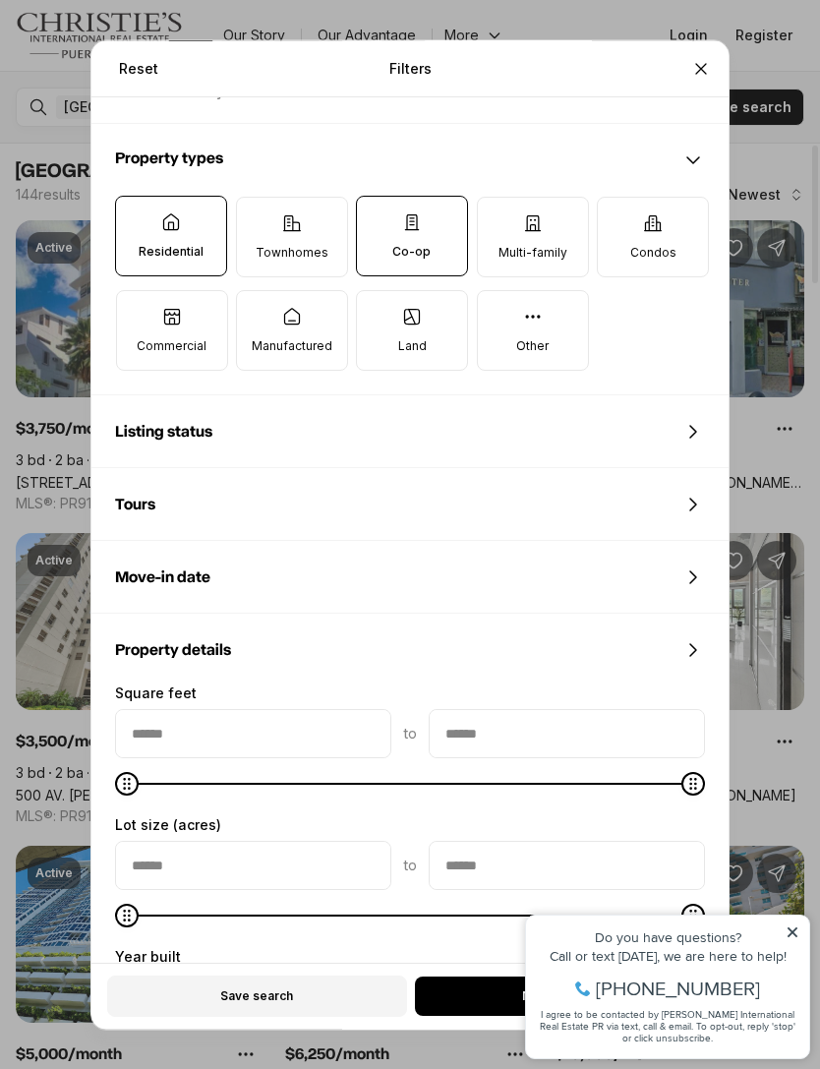
scroll to position [617, 0]
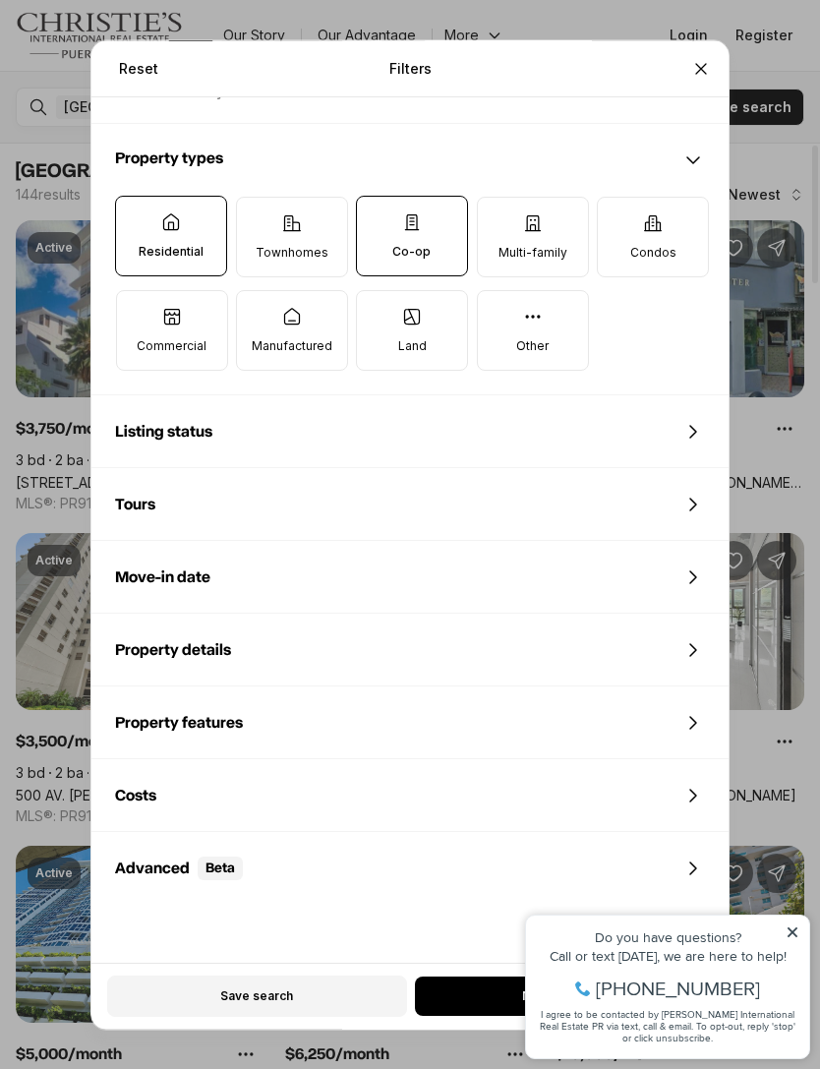
click at [591, 688] on div "Property features" at bounding box center [409, 722] width 637 height 71
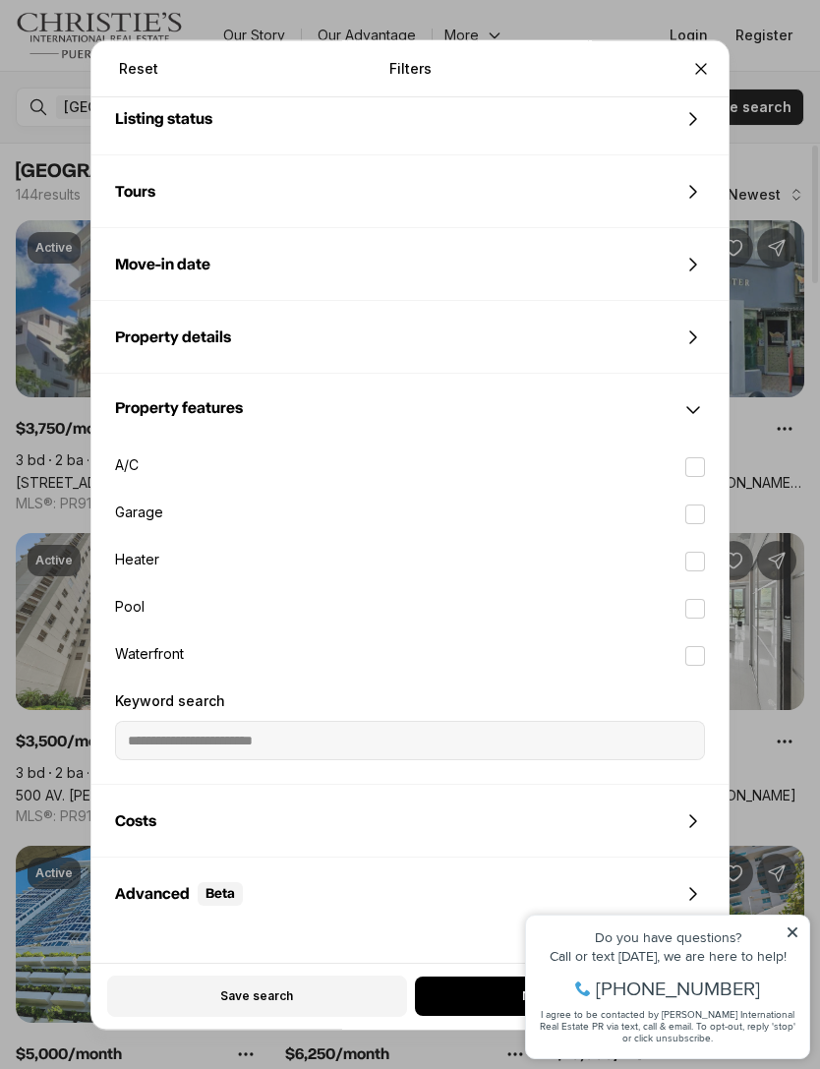
scroll to position [930, 0]
click at [131, 446] on label "A/C" at bounding box center [409, 466] width 621 height 43
click at [685, 457] on button "A/C" at bounding box center [695, 467] width 20 height 20
click at [680, 375] on div "Property features" at bounding box center [409, 410] width 637 height 71
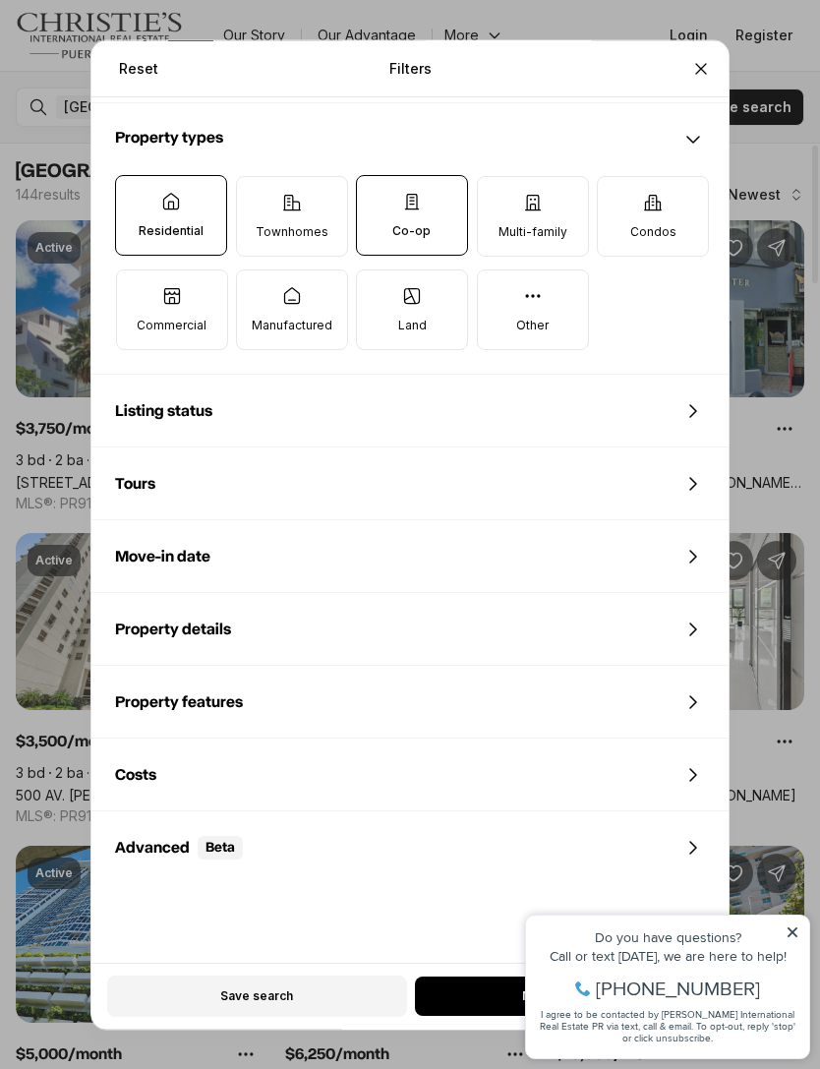
scroll to position [617, 0]
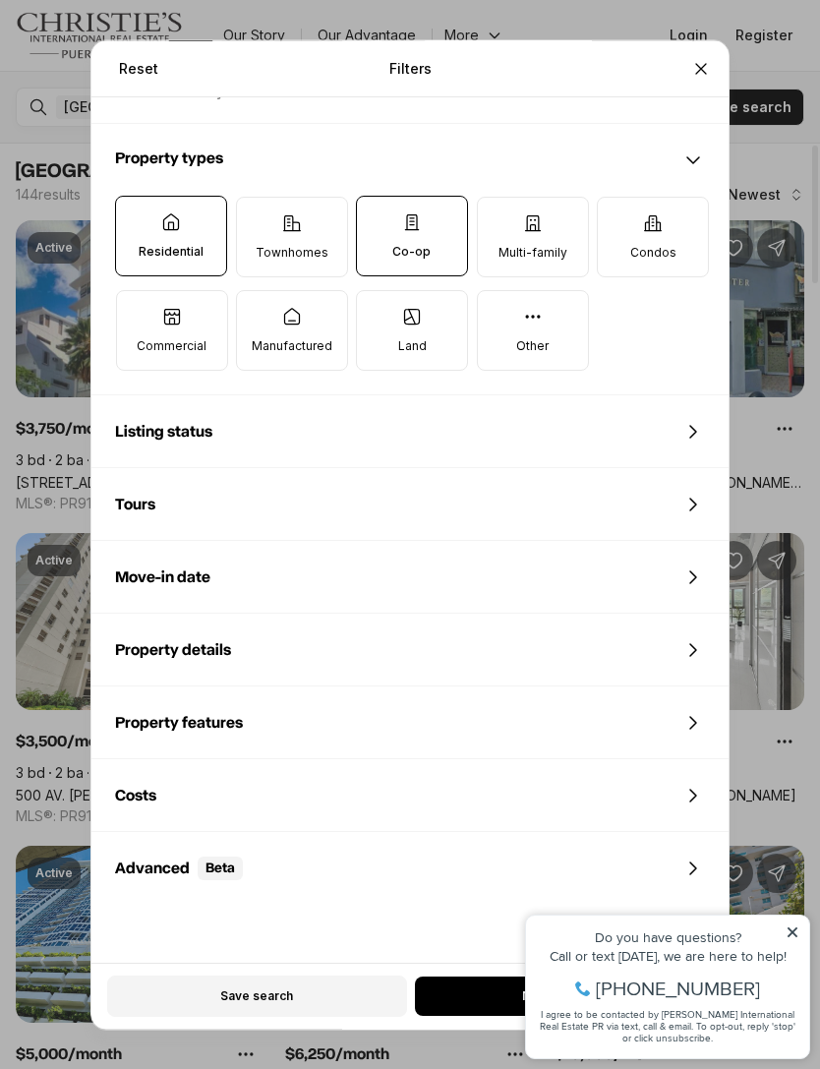
click at [398, 760] on div "Costs" at bounding box center [409, 795] width 637 height 71
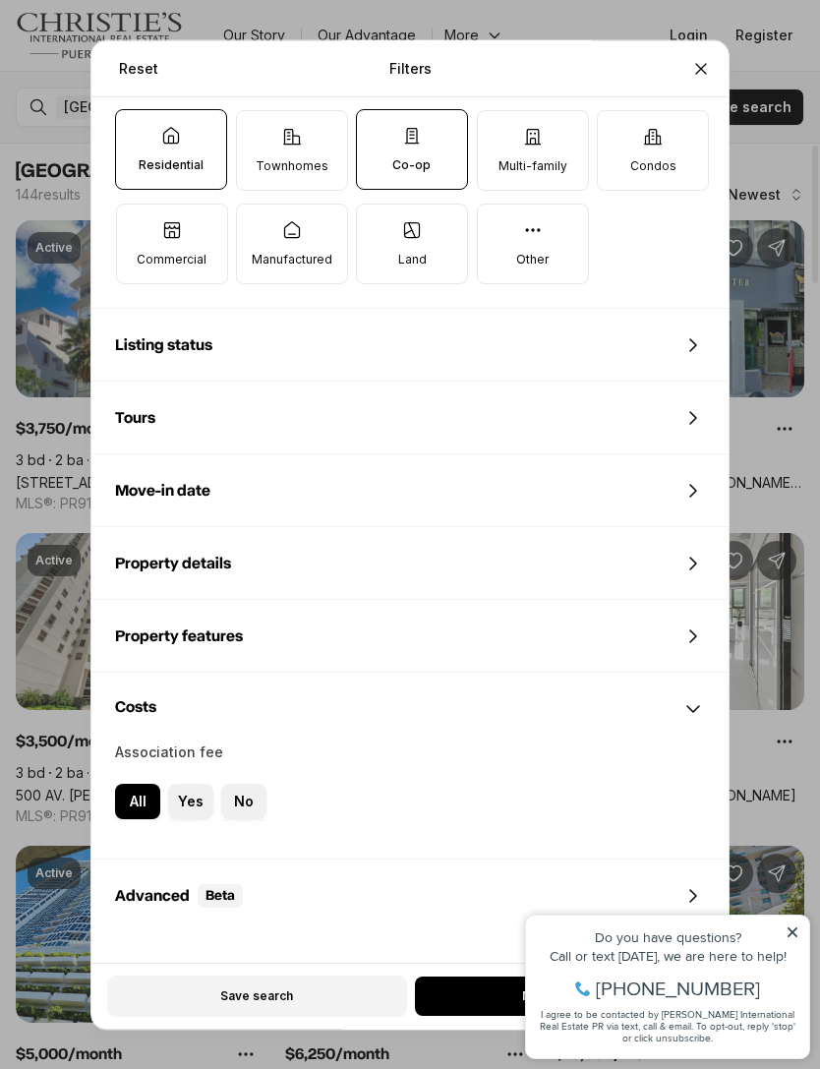
scroll to position [714, 0]
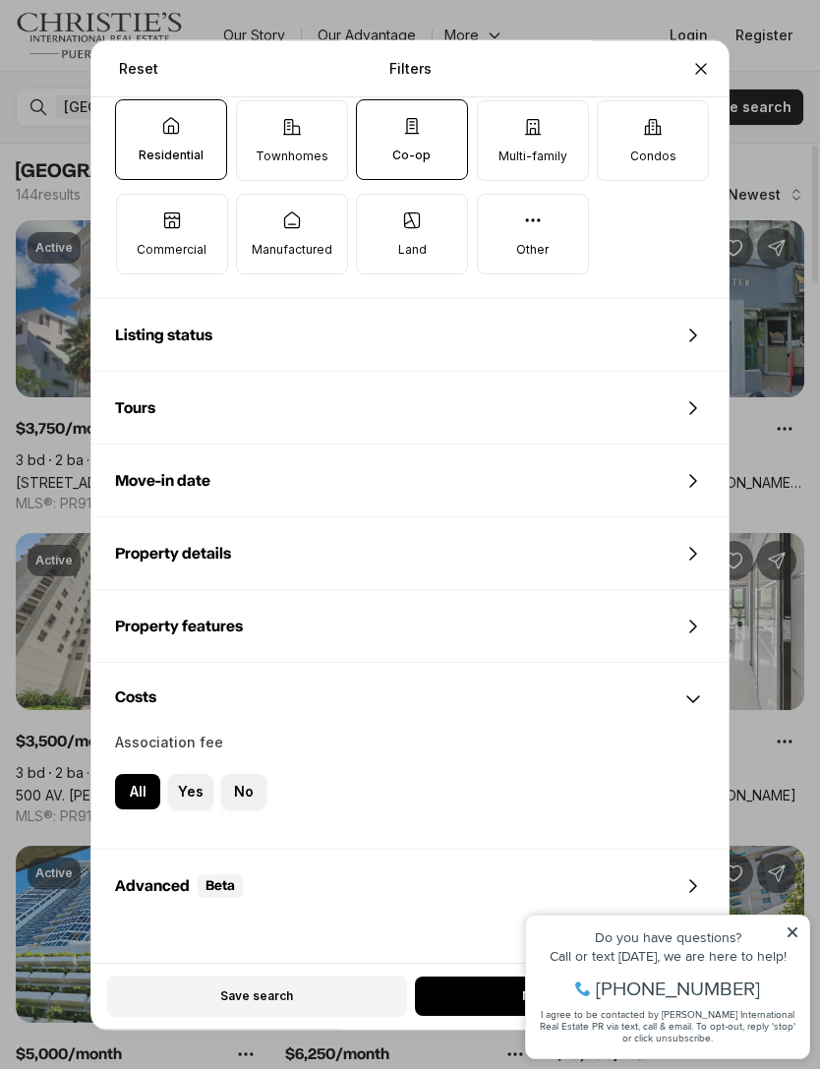
click at [350, 860] on div "Advanced Beta" at bounding box center [409, 886] width 637 height 71
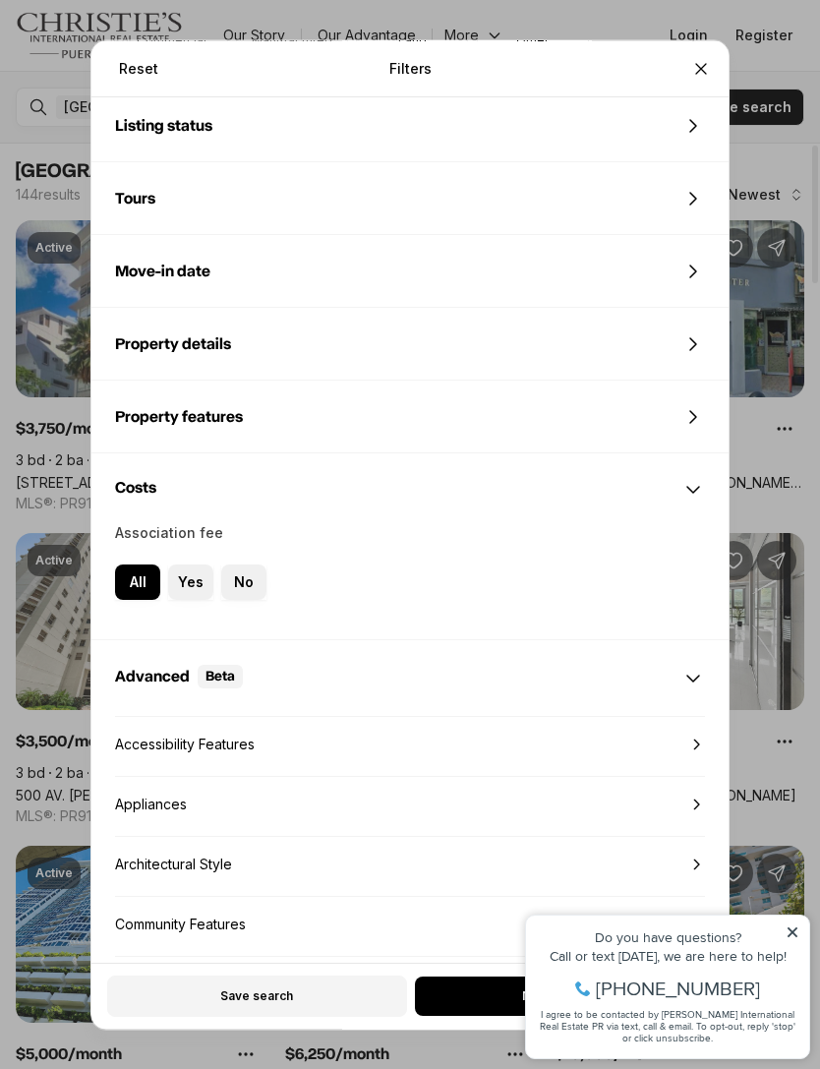
click at [372, 896] on span "Community Features" at bounding box center [410, 924] width 590 height 56
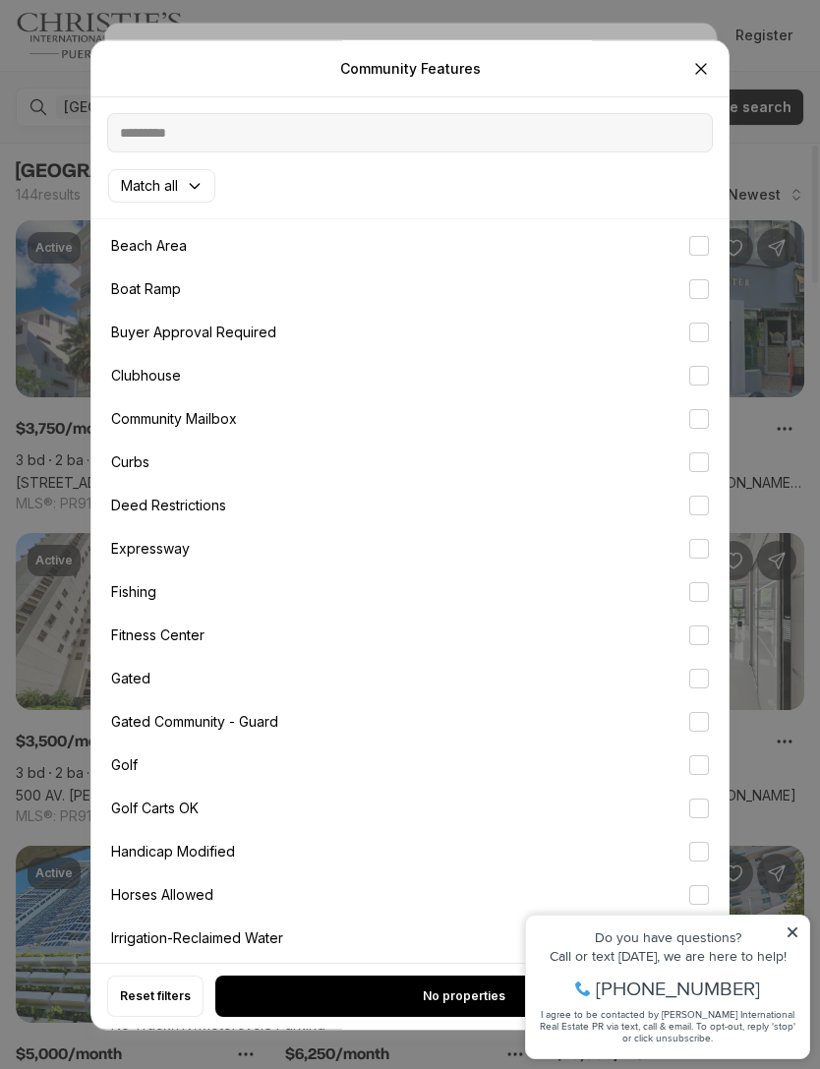
scroll to position [182, 0]
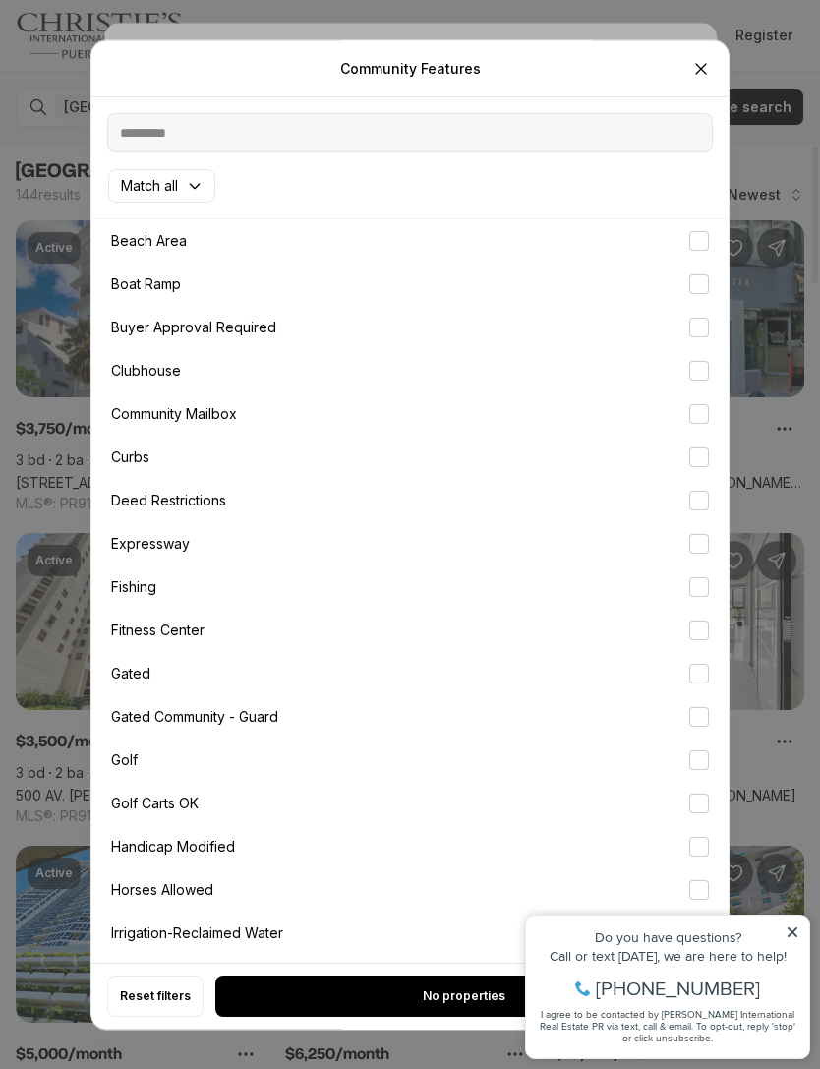
click at [787, 927] on div "Community Features Refine your search with Community Features filters Match all…" at bounding box center [410, 534] width 820 height 1069
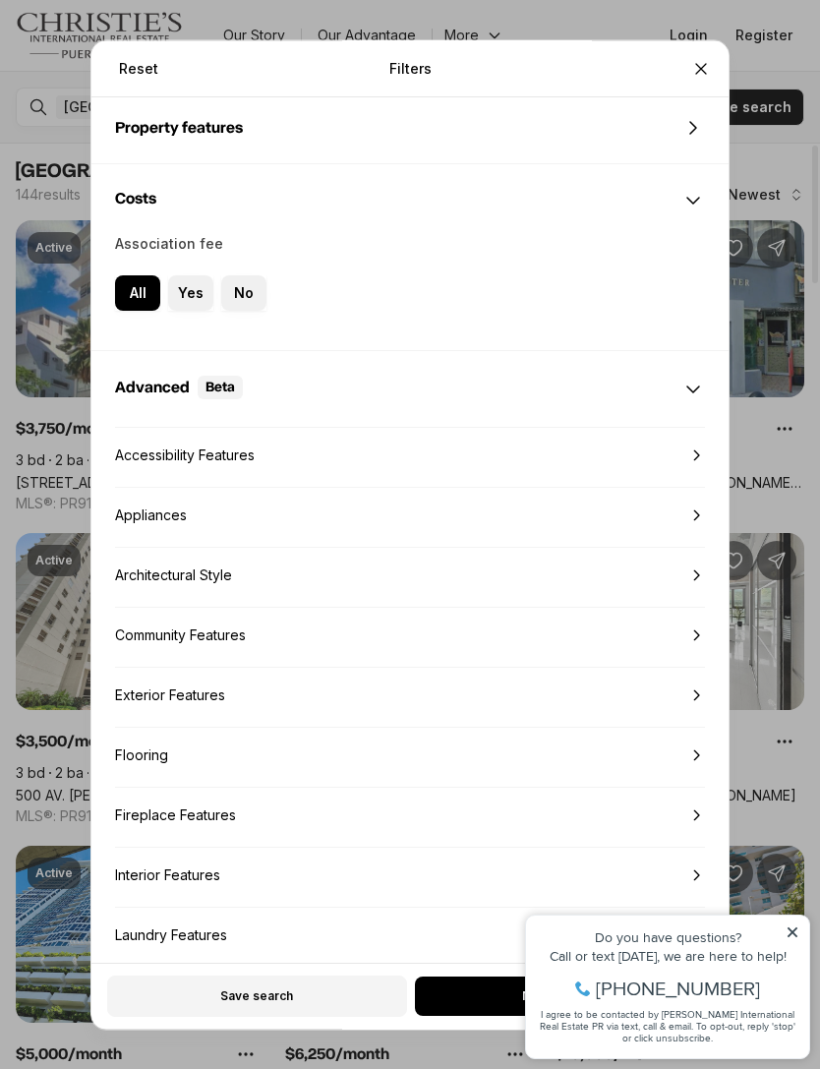
click at [787, 937] on icon at bounding box center [793, 932] width 14 height 14
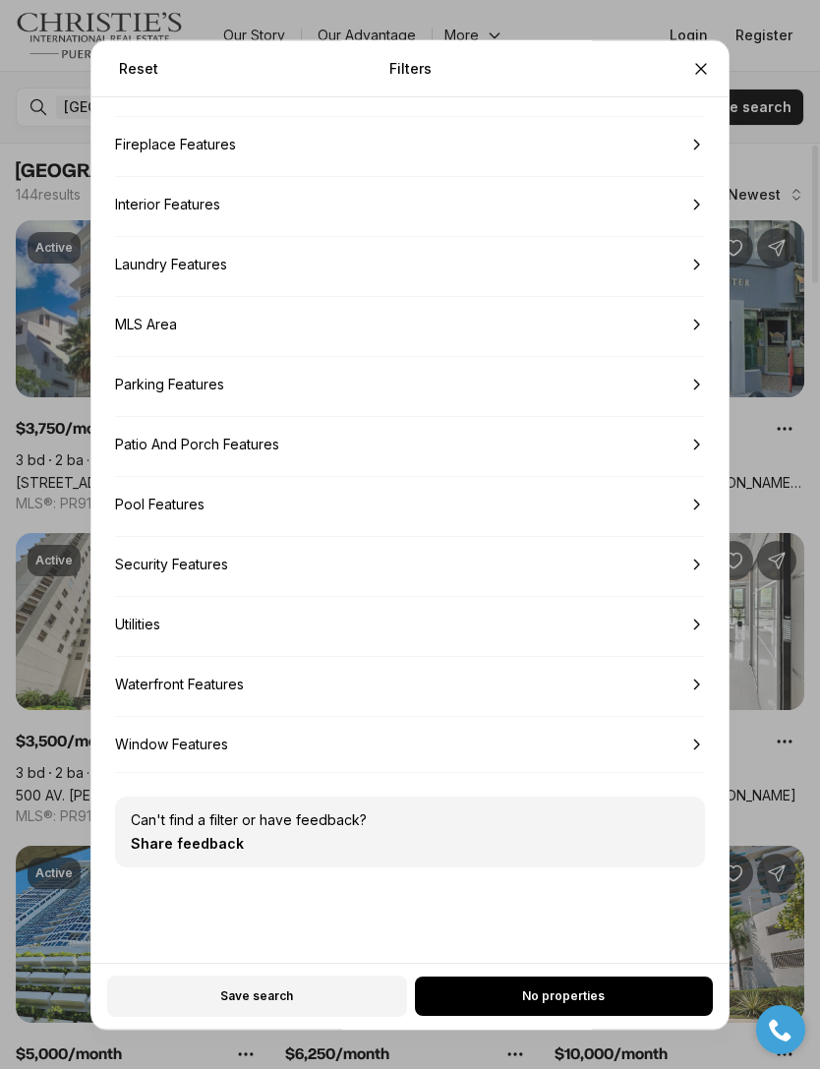
scroll to position [1882, 0]
click at [665, 1016] on button "No properties" at bounding box center [564, 995] width 298 height 39
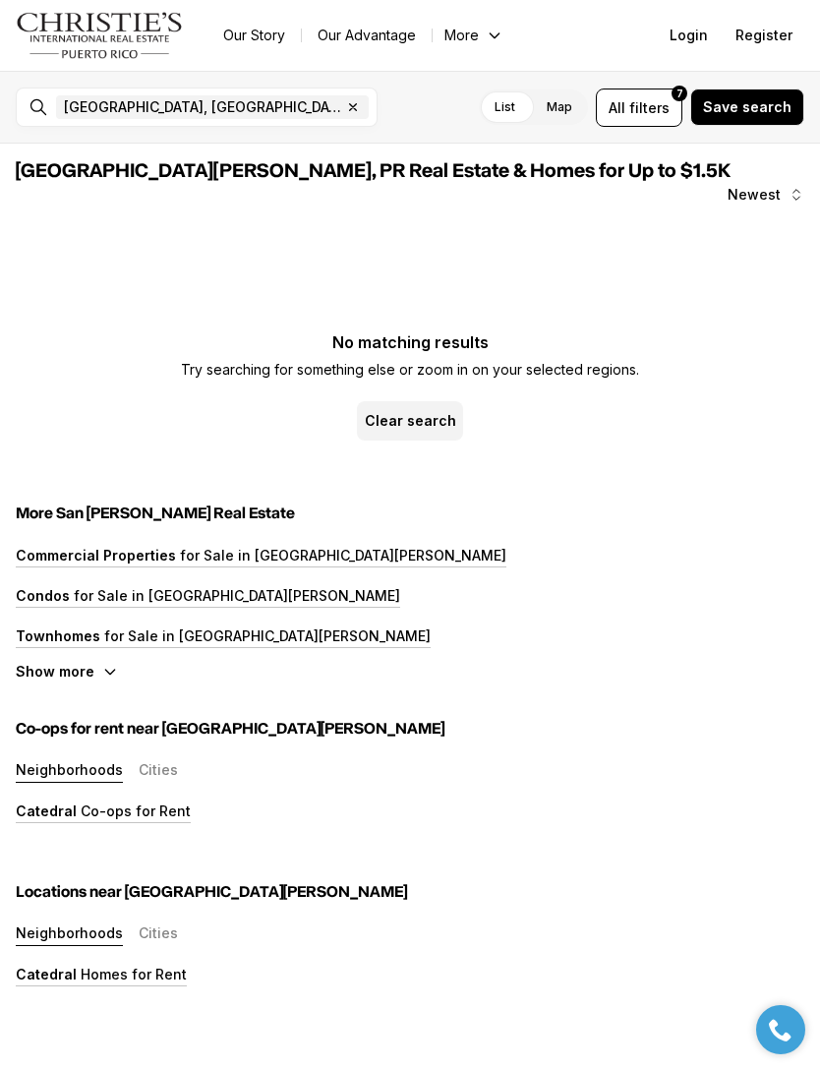
click at [672, 125] on button "All filters 7" at bounding box center [639, 107] width 87 height 38
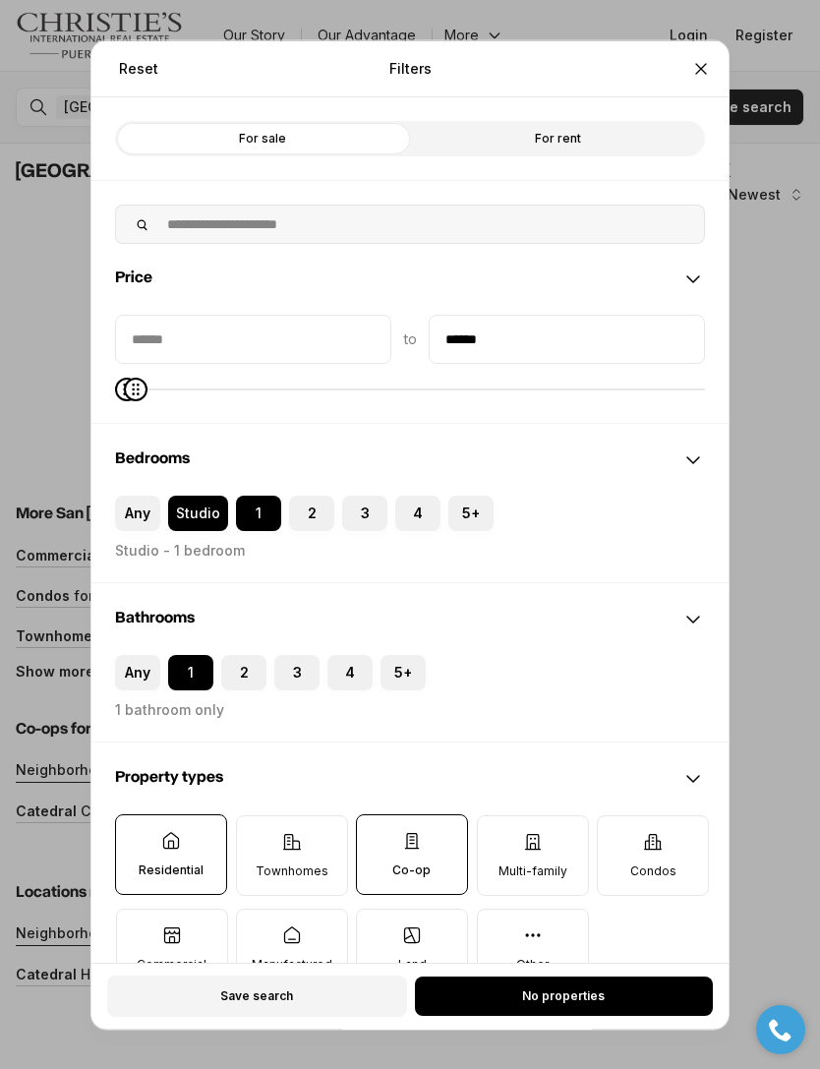
click at [249, 495] on button "1" at bounding box center [246, 505] width 20 height 20
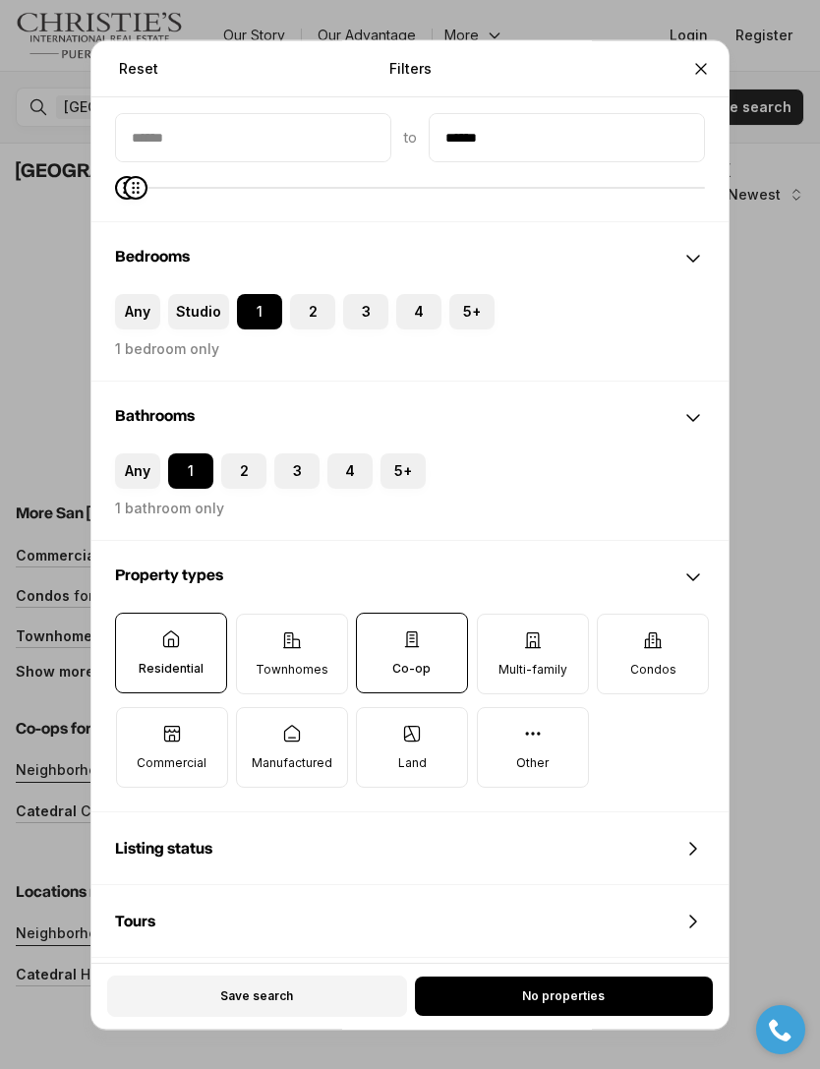
scroll to position [201, 0]
click at [421, 629] on icon at bounding box center [412, 639] width 20 height 20
click at [377, 616] on button "Co-op" at bounding box center [367, 624] width 20 height 20
click at [529, 743] on label "Other" at bounding box center [533, 747] width 112 height 81
click at [498, 728] on button "Other" at bounding box center [488, 718] width 20 height 20
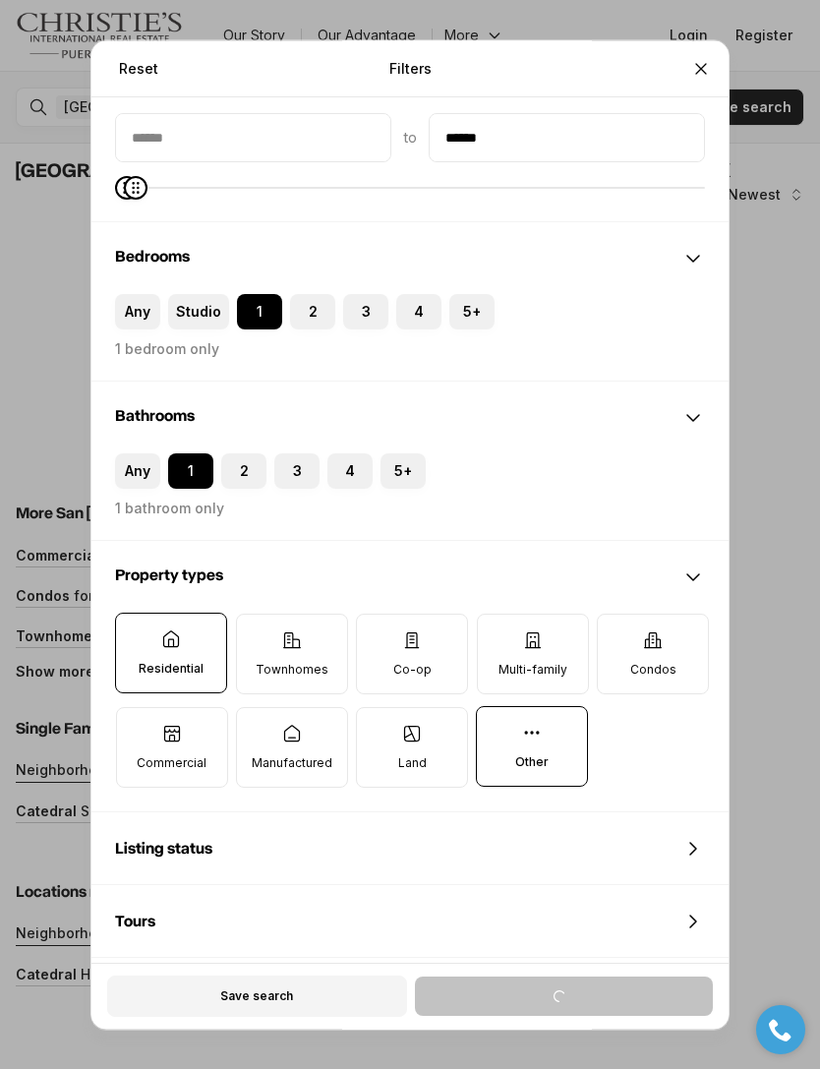
click at [180, 629] on icon at bounding box center [171, 639] width 20 height 20
click at [136, 617] on button "Residential" at bounding box center [126, 624] width 20 height 20
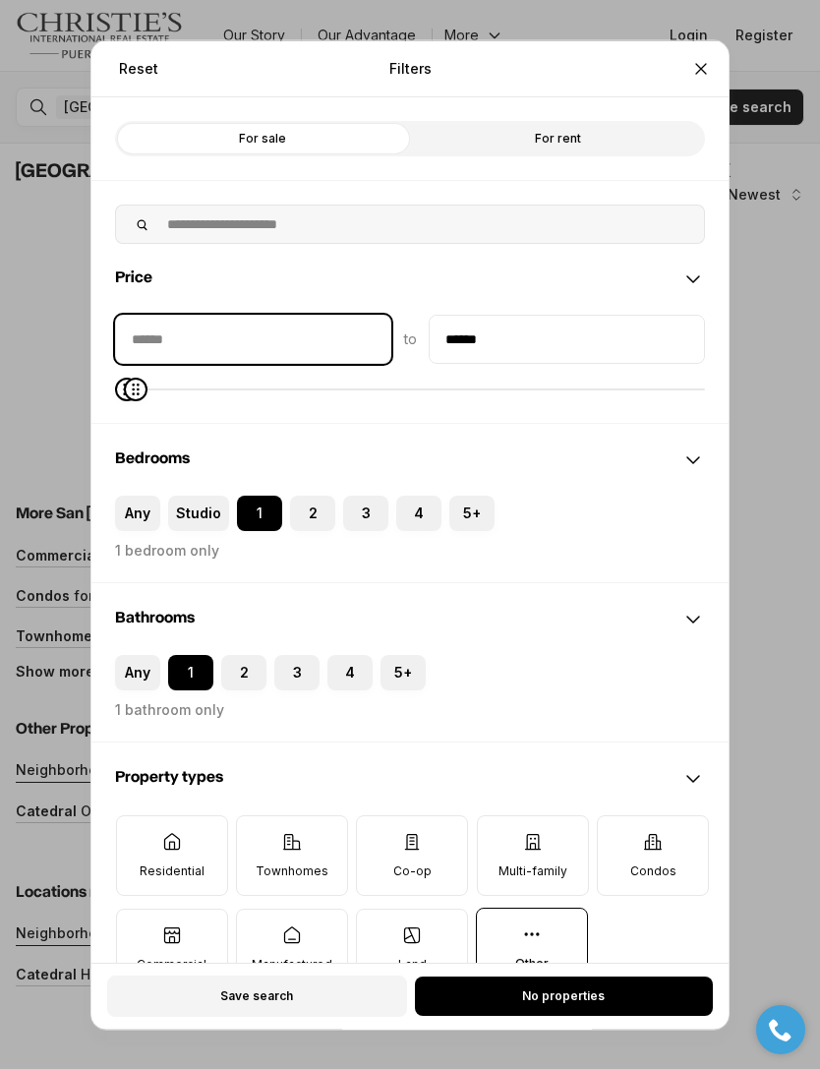
click at [374, 315] on input "priceMin" at bounding box center [253, 338] width 274 height 47
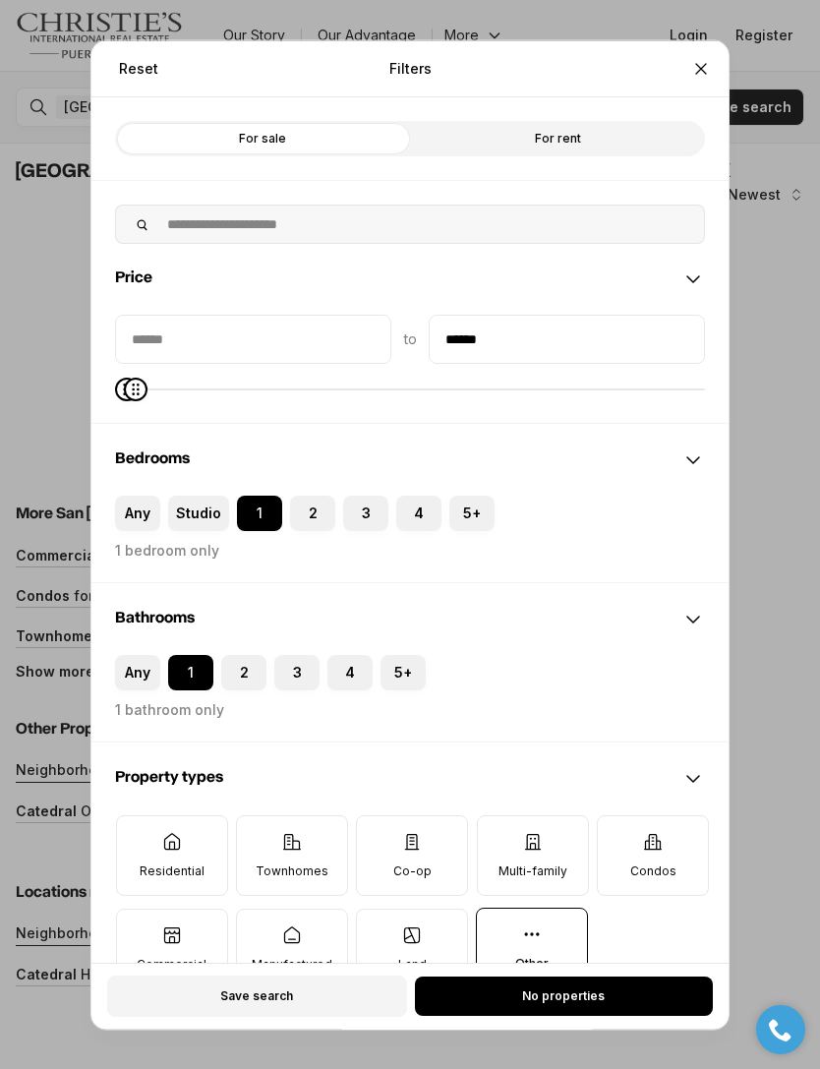
click at [501, 424] on div "Bedrooms" at bounding box center [409, 459] width 637 height 71
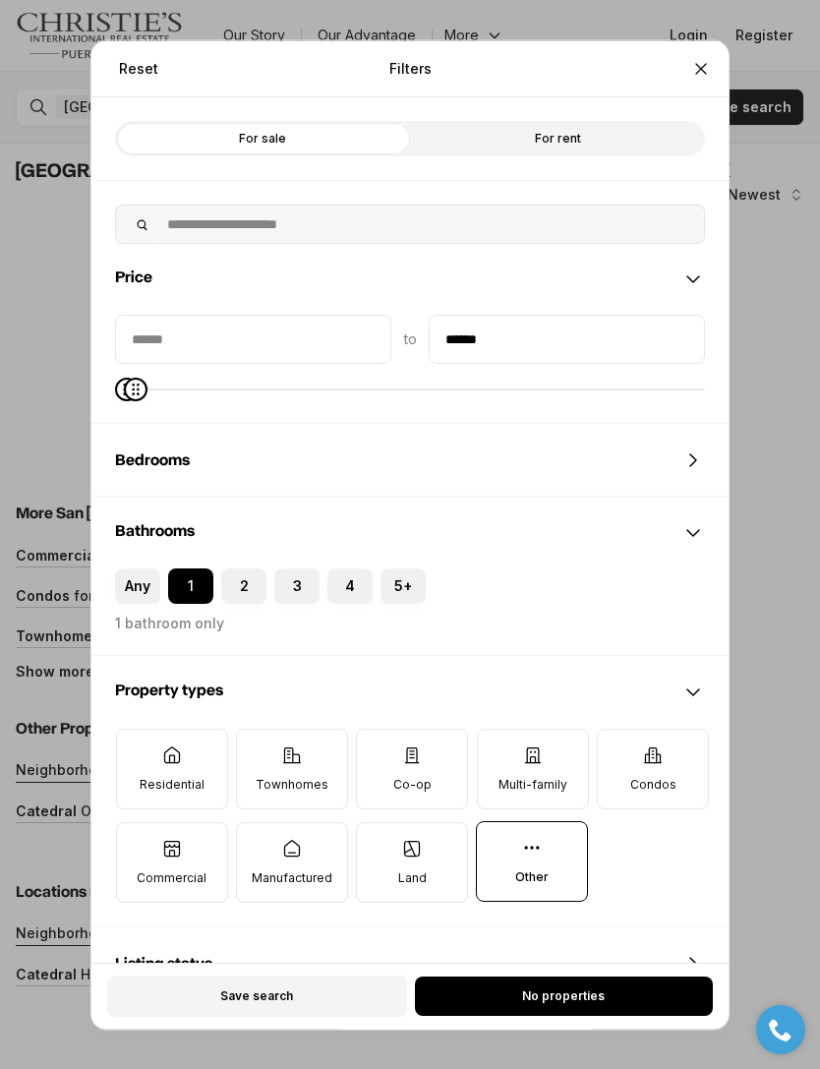
click at [553, 860] on label "Other" at bounding box center [532, 860] width 112 height 81
click at [497, 841] on button "Other" at bounding box center [487, 831] width 20 height 20
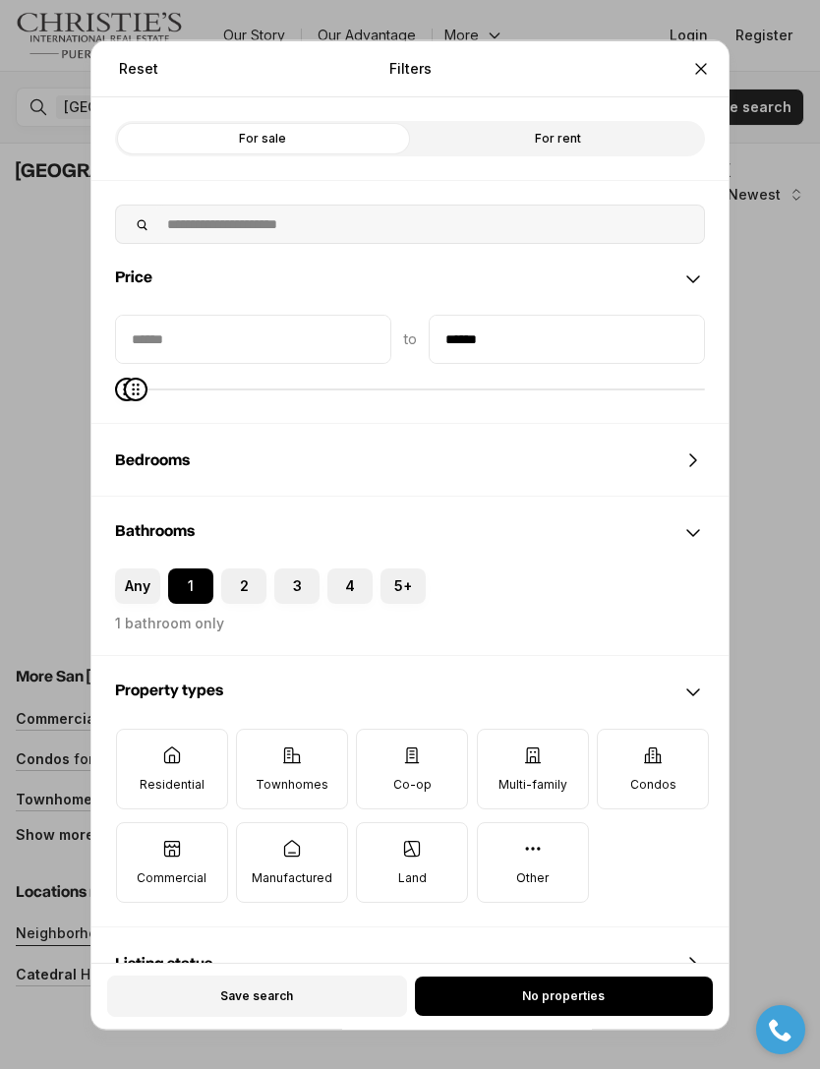
click at [640, 776] on p "Condos" at bounding box center [653, 784] width 46 height 16
click at [617, 746] on button "Condos" at bounding box center [608, 739] width 20 height 20
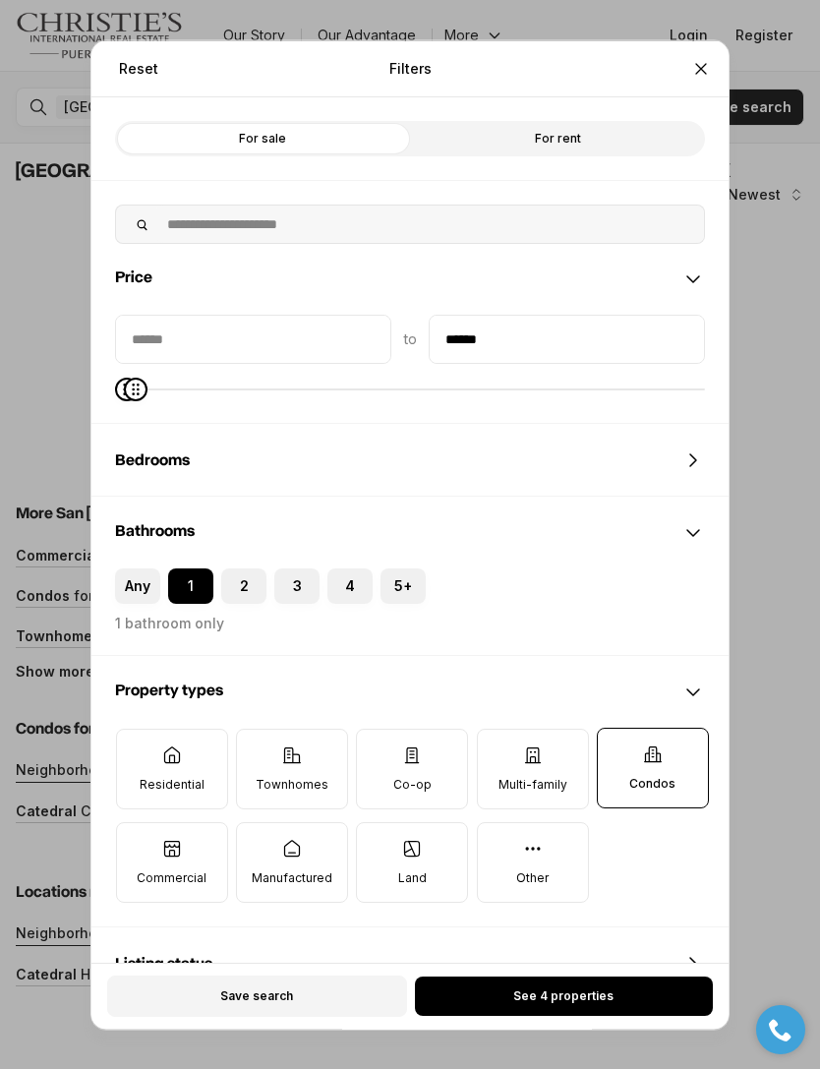
click at [632, 1016] on button "See 4 properties" at bounding box center [564, 995] width 298 height 39
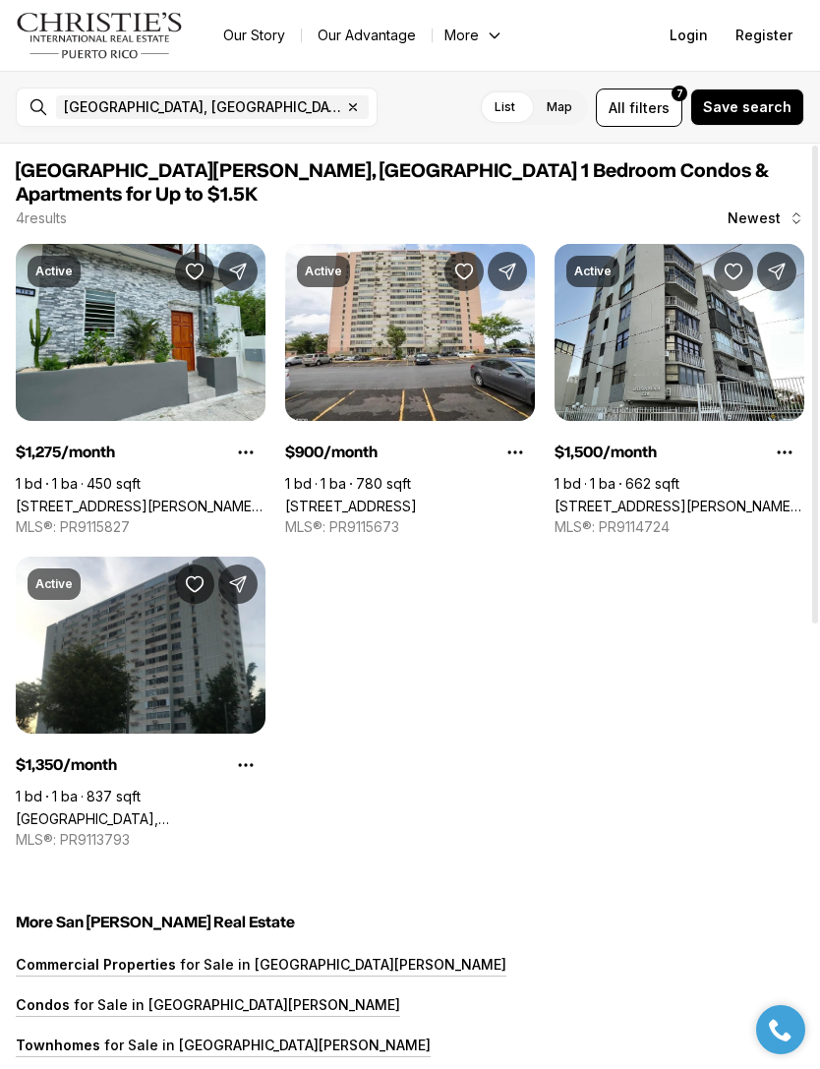
click at [417, 498] on link "1 CALLE 11 #803, CUPEY PR, 00926" at bounding box center [351, 506] width 132 height 17
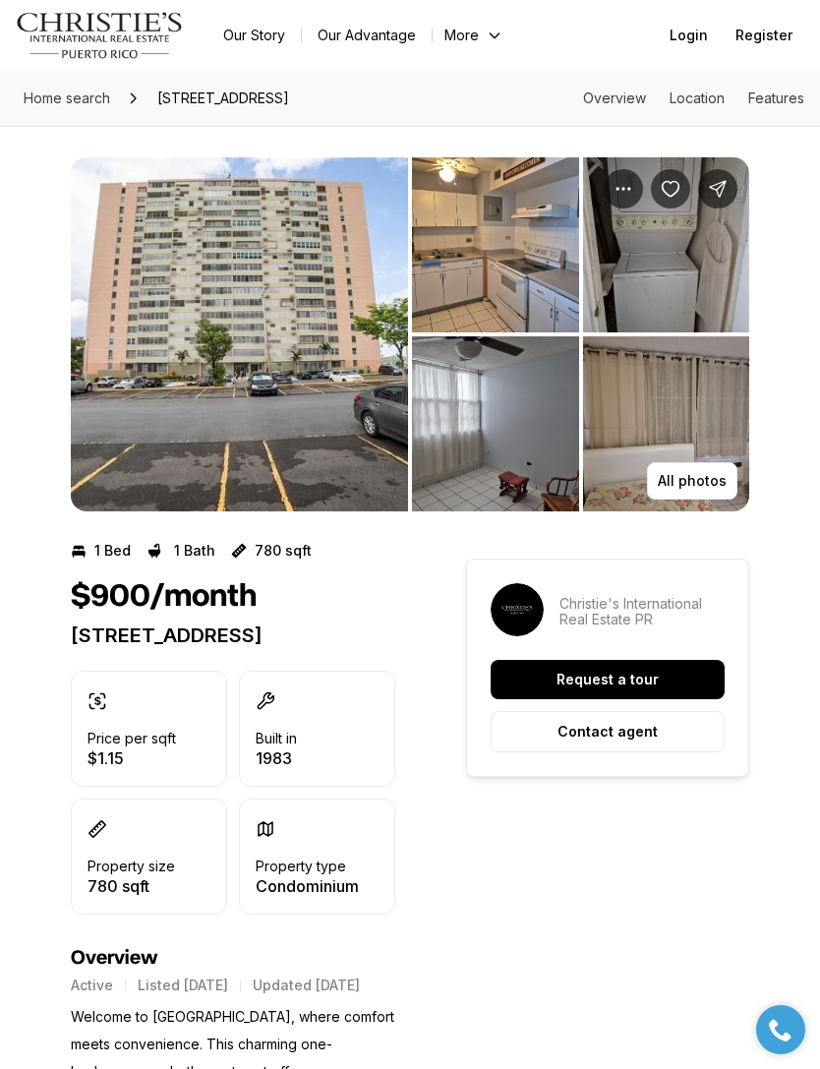
click at [292, 437] on img "View image gallery" at bounding box center [239, 334] width 337 height 354
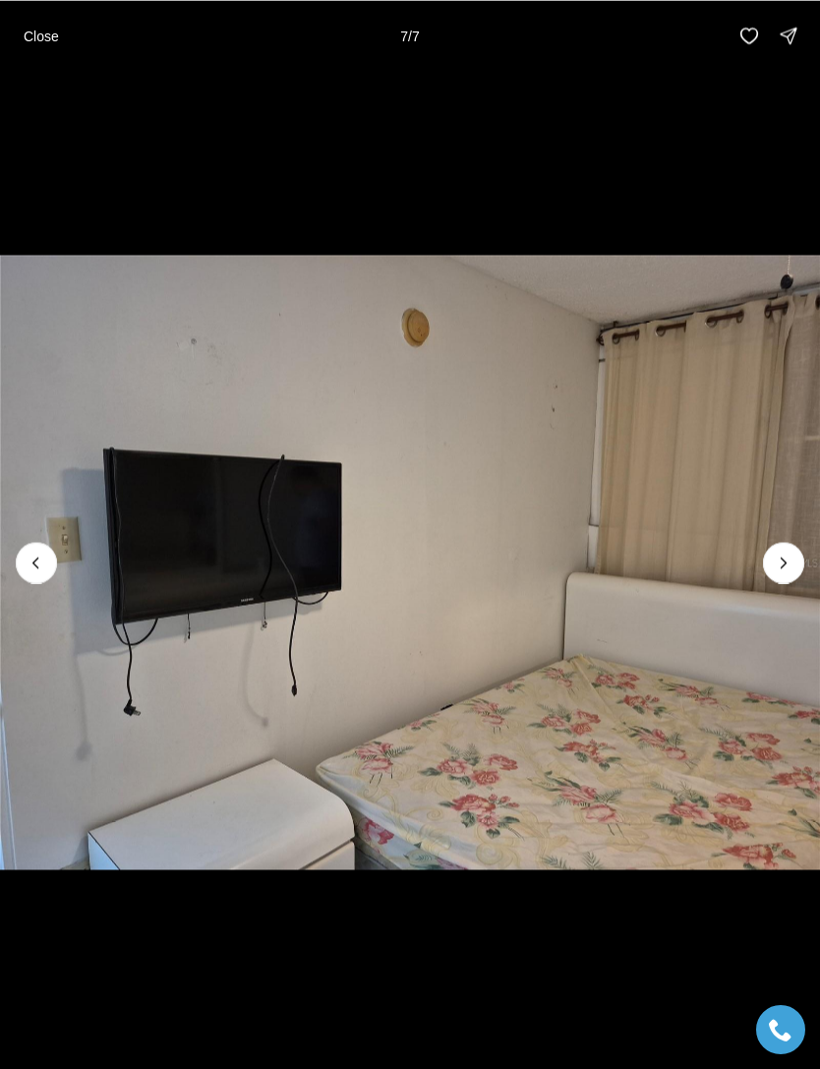
click at [785, 557] on div at bounding box center [783, 562] width 41 height 41
click at [53, 31] on p "Close" at bounding box center [41, 36] width 35 height 16
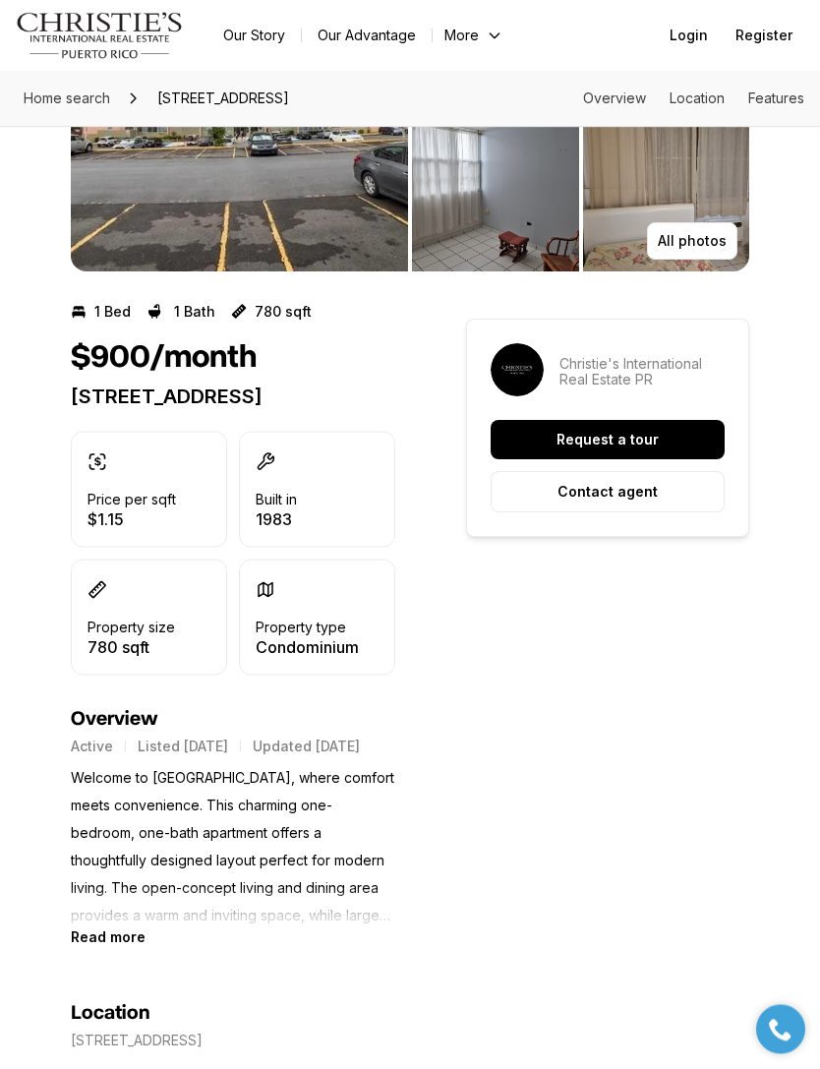
scroll to position [200, 0]
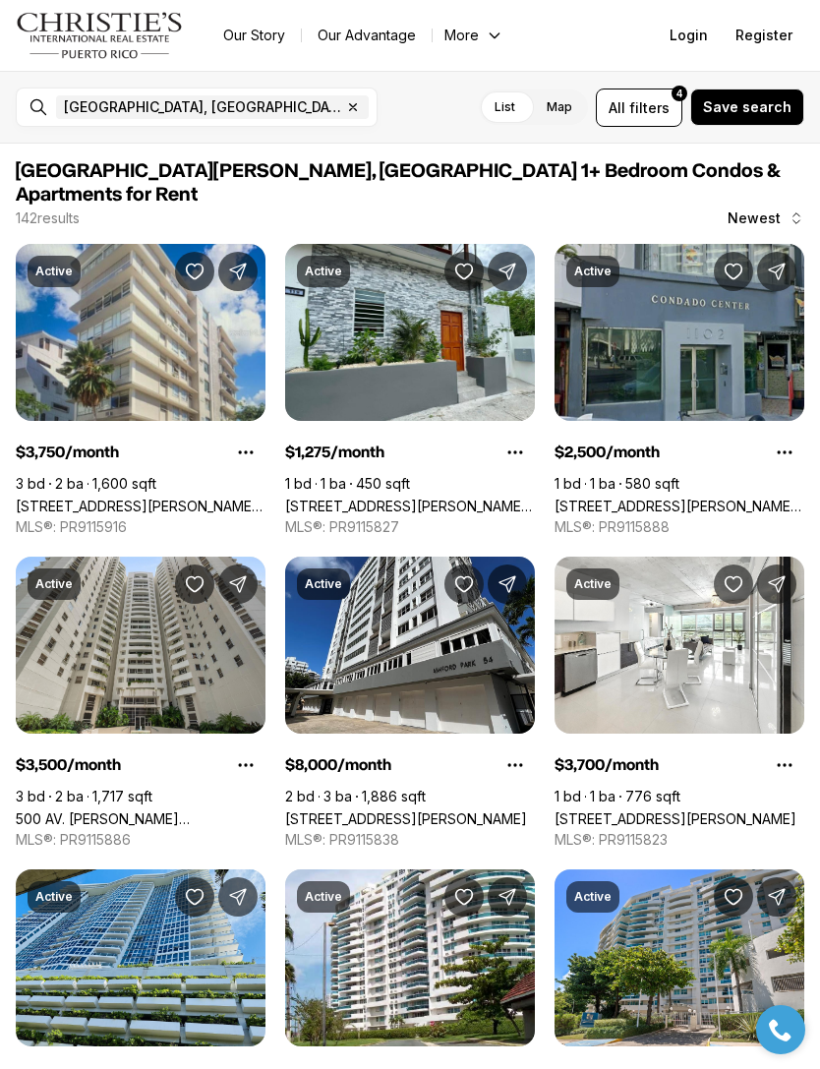
click at [662, 117] on span "filters" at bounding box center [649, 107] width 40 height 21
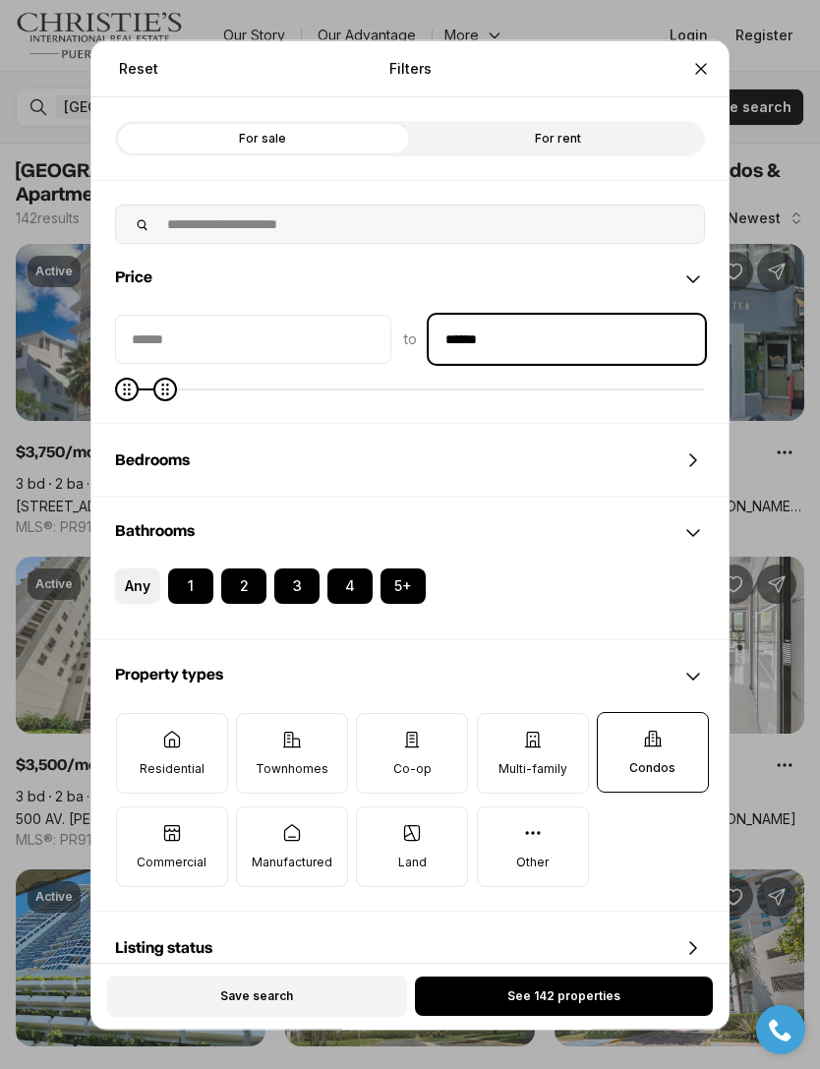
click at [574, 315] on input "******" at bounding box center [567, 338] width 274 height 47
type input "**"
type input "******"
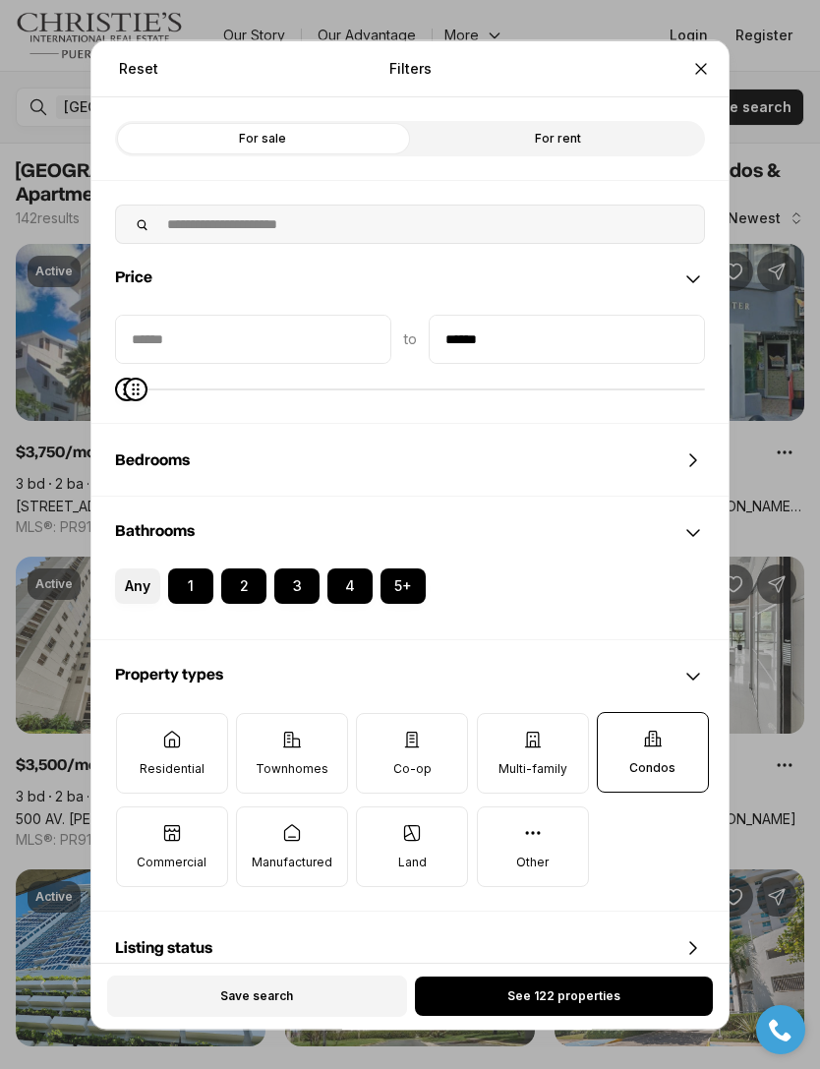
click at [660, 1016] on button "See 122 properties" at bounding box center [564, 995] width 298 height 39
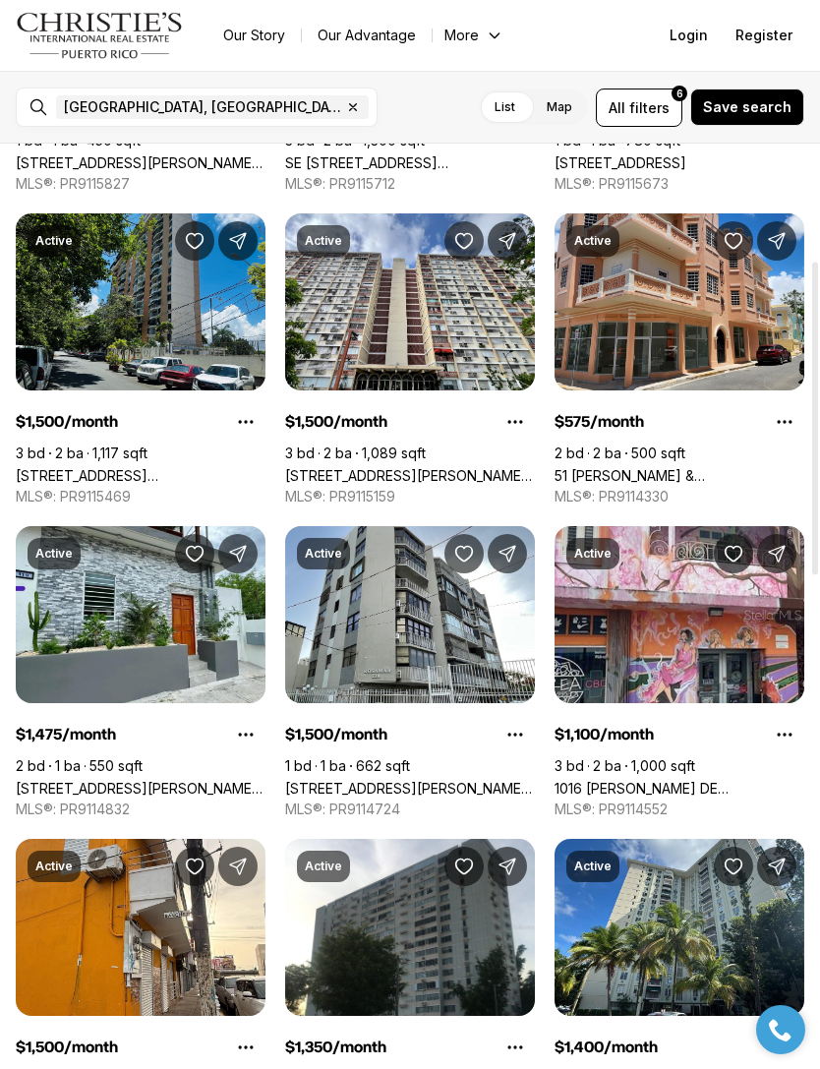
scroll to position [344, 0]
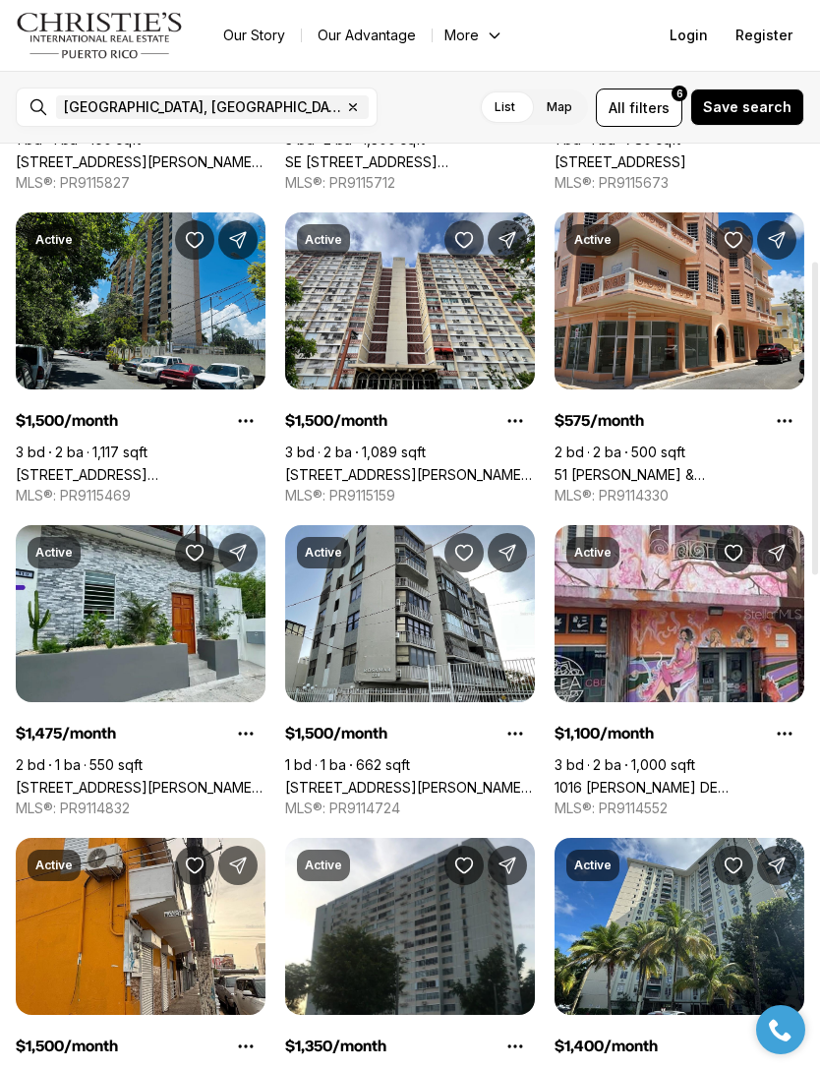
click at [664, 98] on span "filters" at bounding box center [649, 107] width 40 height 21
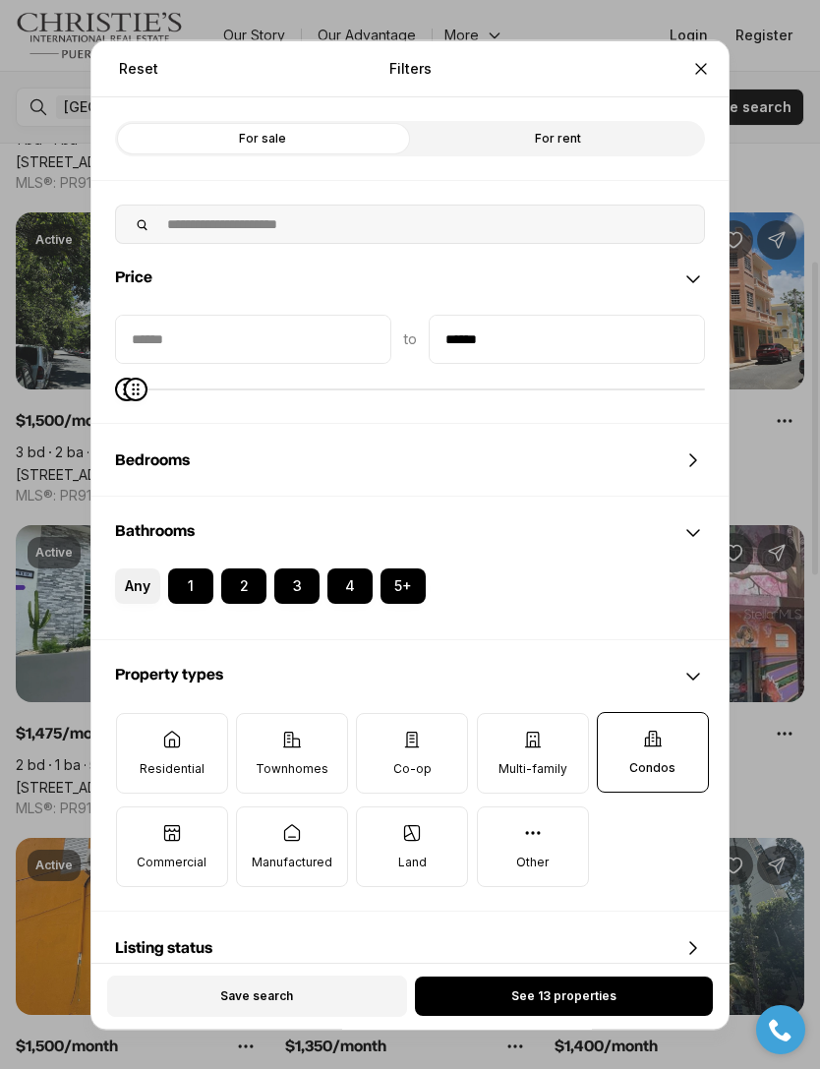
click at [133, 567] on button "Any" at bounding box center [125, 577] width 20 height 20
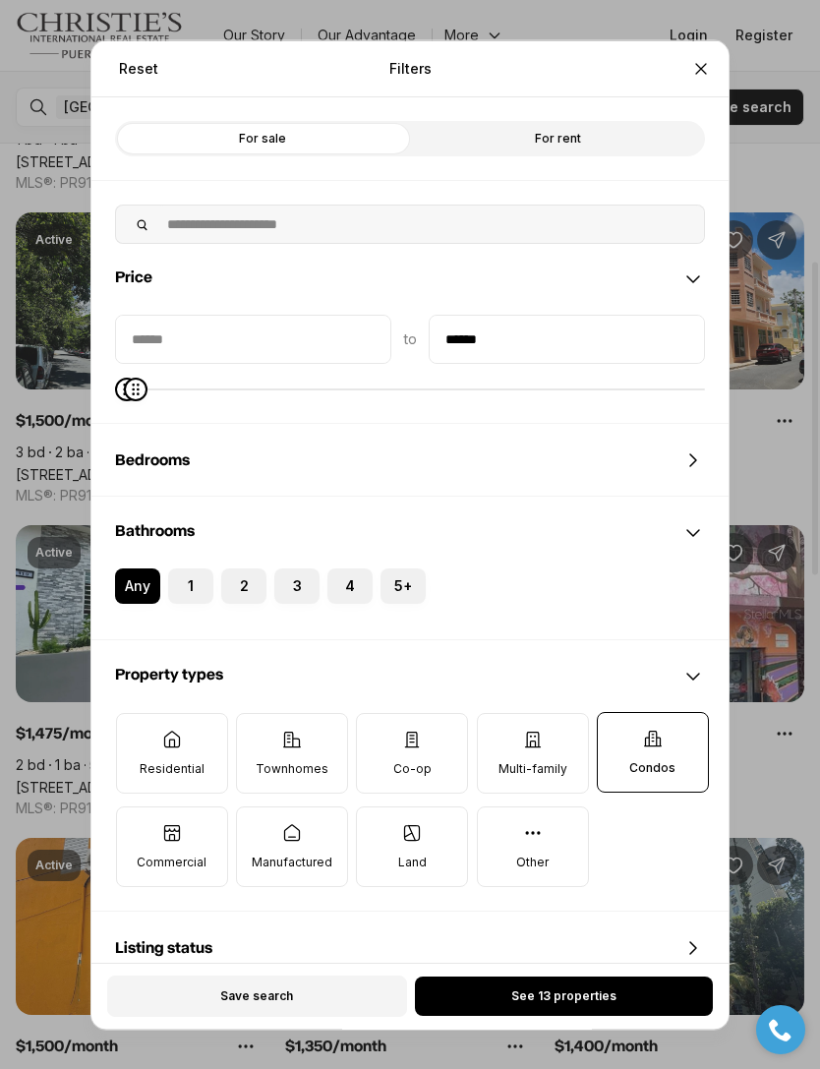
click at [180, 567] on button "1" at bounding box center [178, 577] width 20 height 20
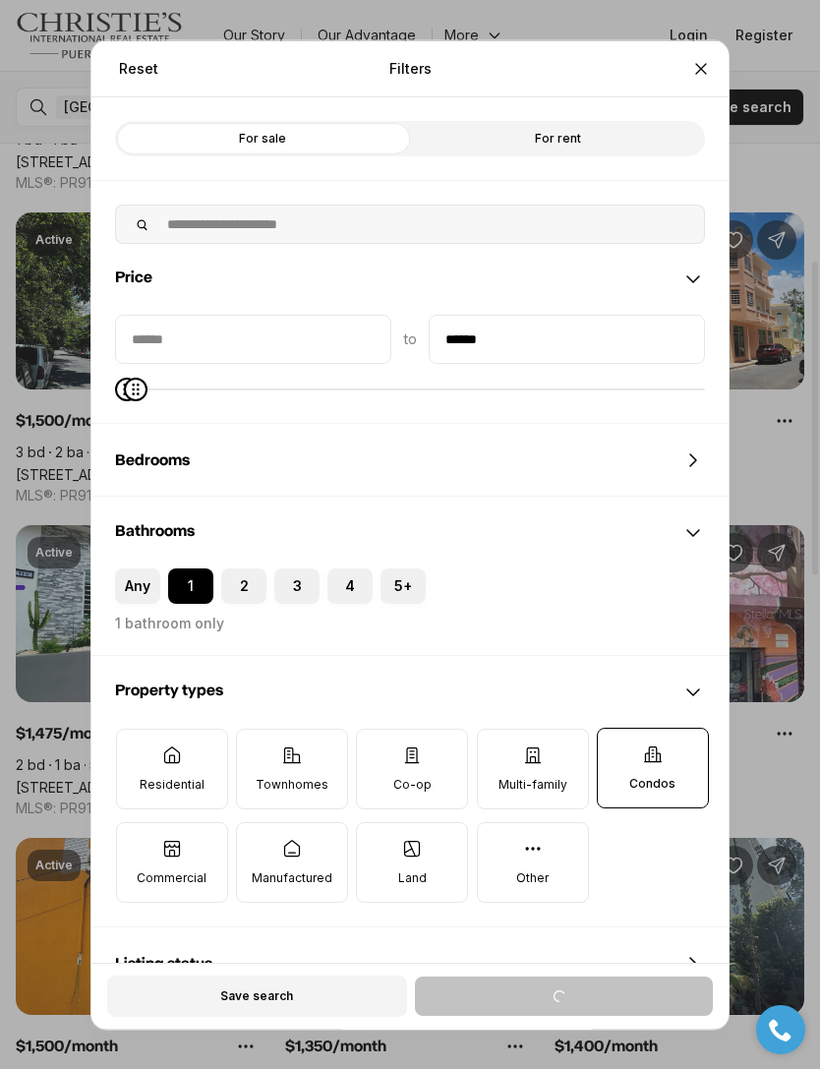
click at [308, 429] on div "Bedrooms" at bounding box center [409, 459] width 637 height 71
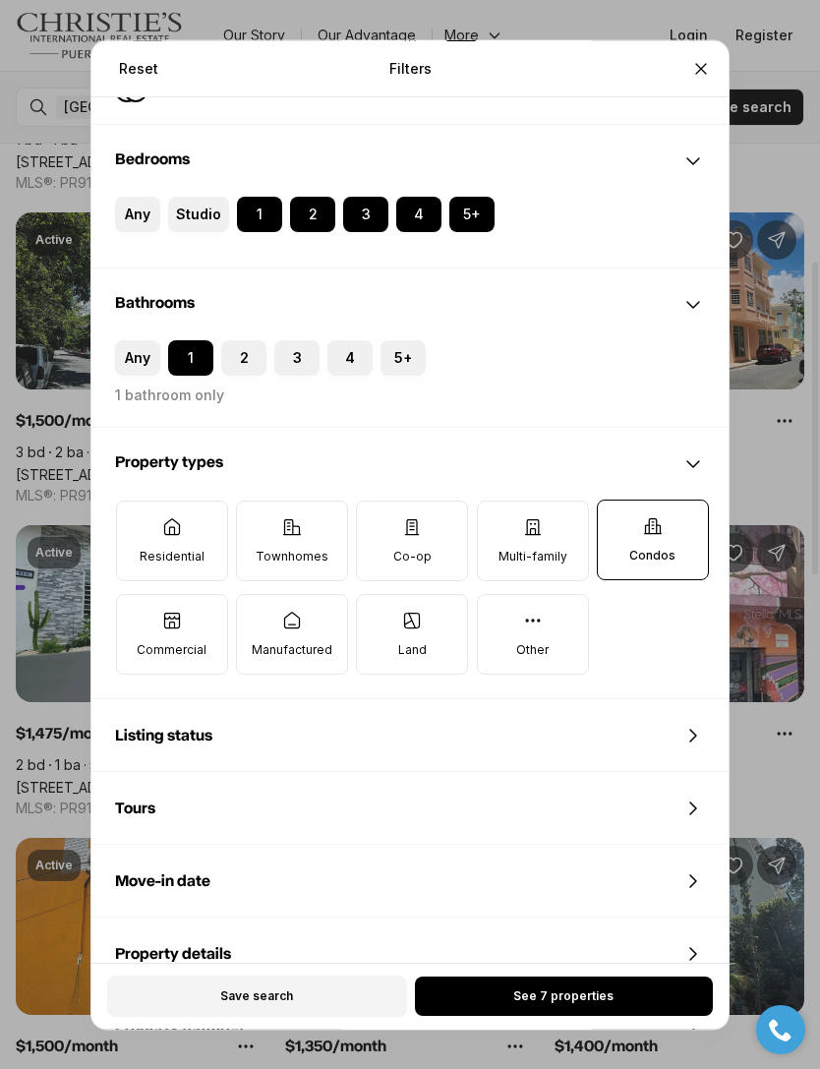
scroll to position [329, 0]
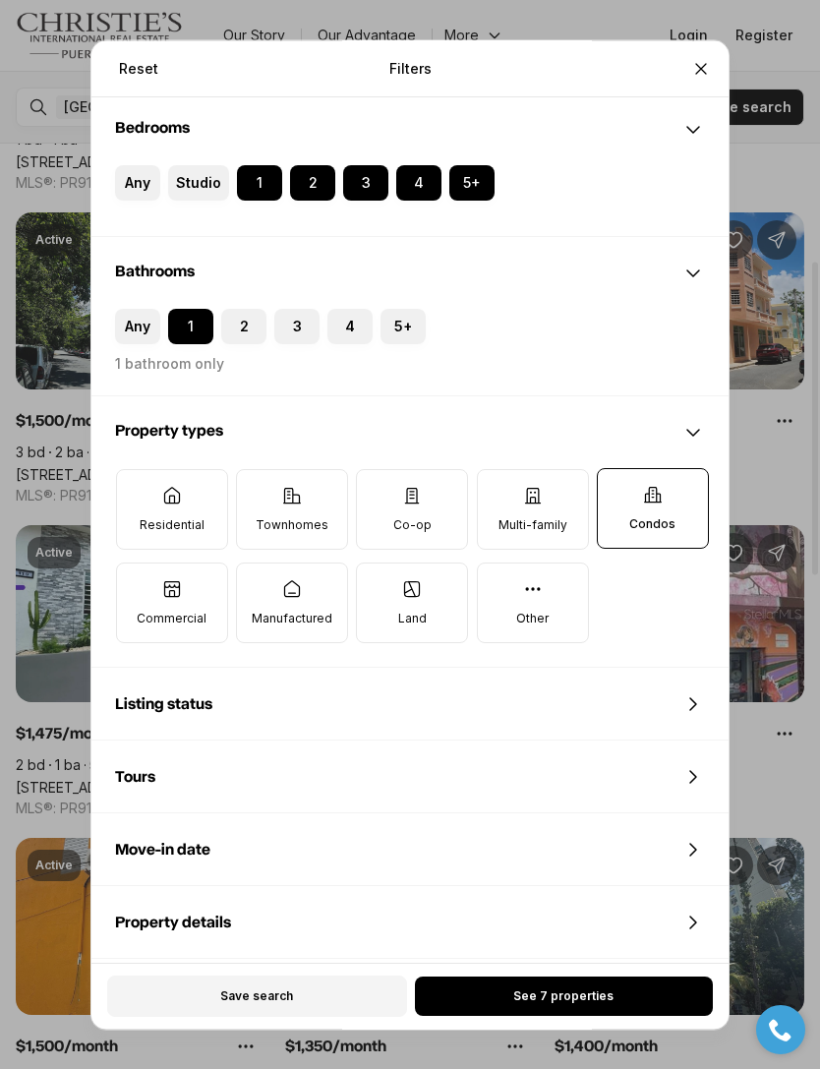
click at [208, 165] on label "Studio" at bounding box center [198, 182] width 61 height 35
click at [188, 165] on button "Studio" at bounding box center [178, 175] width 20 height 20
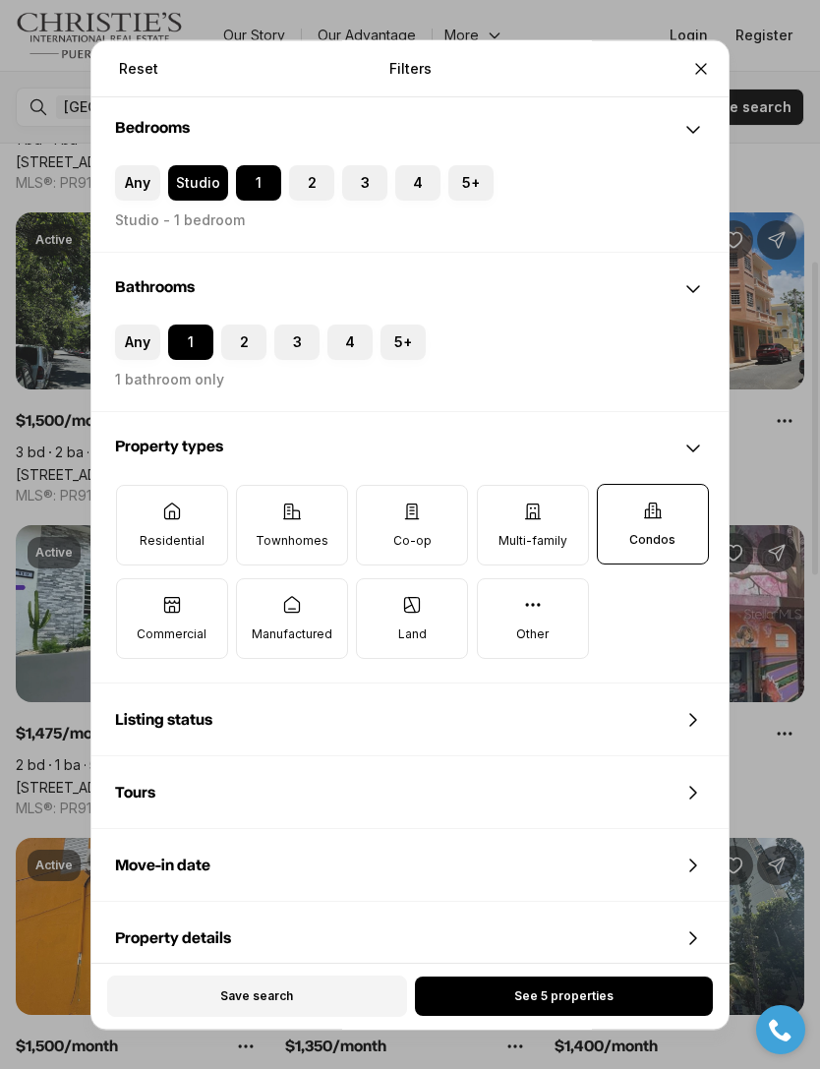
click at [193, 170] on label "Studio" at bounding box center [198, 182] width 60 height 35
click at [188, 170] on button "Studio" at bounding box center [178, 175] width 20 height 20
click at [302, 165] on button "2" at bounding box center [299, 175] width 20 height 20
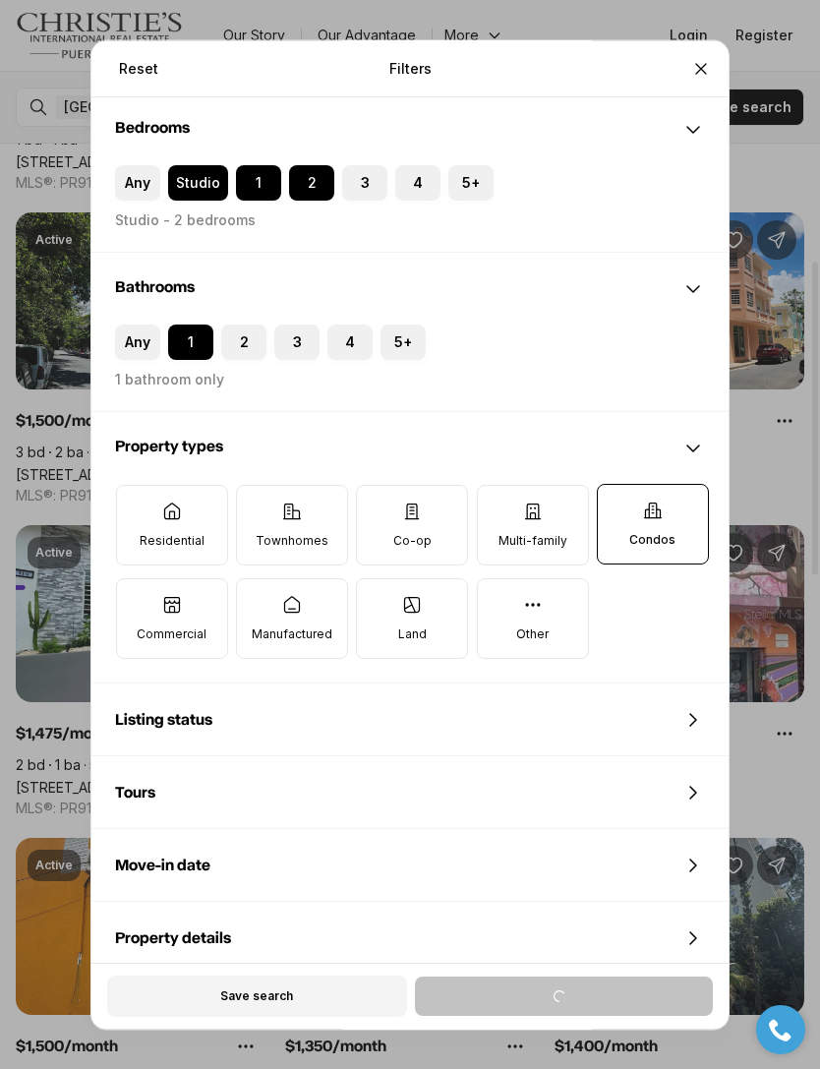
click at [187, 165] on button "Studio" at bounding box center [178, 175] width 20 height 20
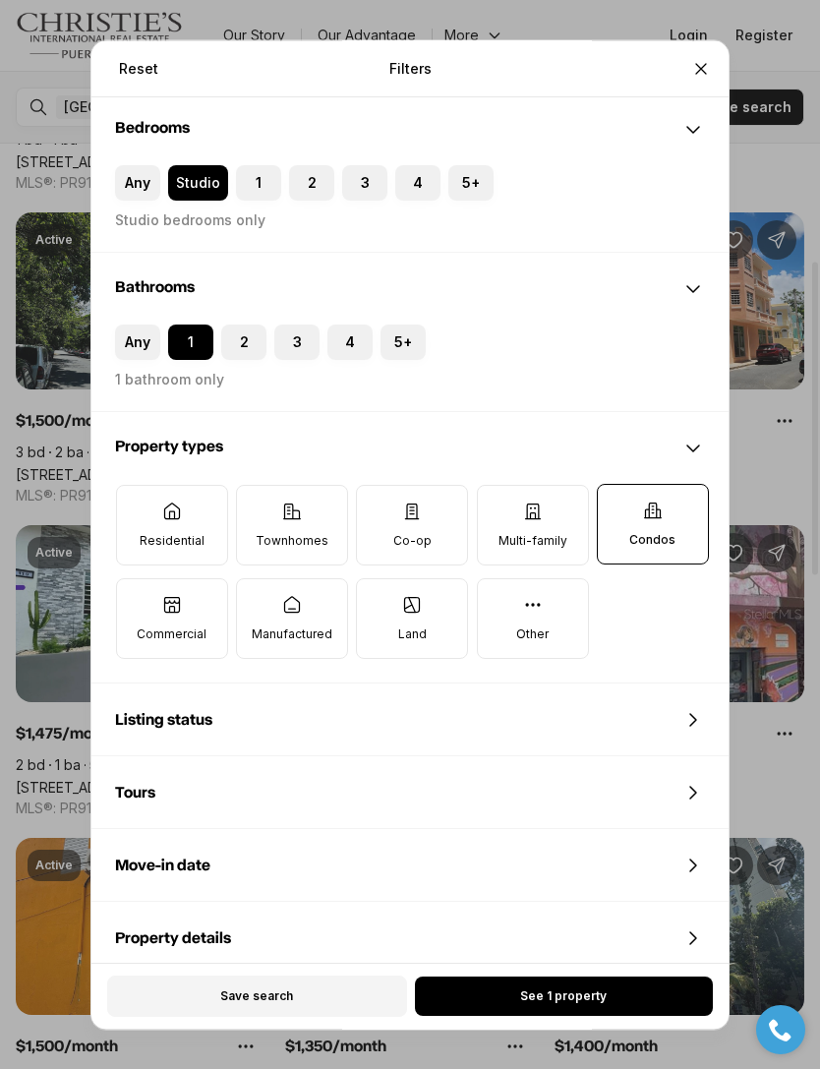
click at [142, 165] on label "Any" at bounding box center [137, 182] width 45 height 35
click at [135, 165] on button "Any" at bounding box center [125, 175] width 20 height 20
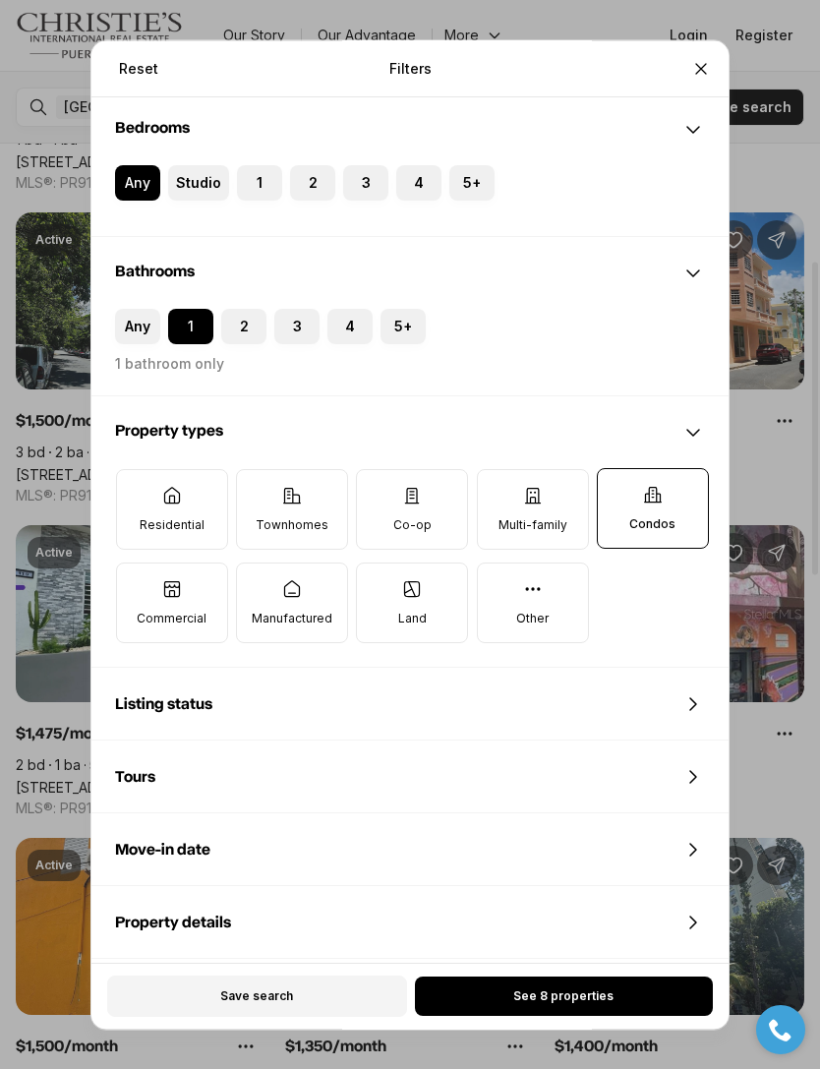
click at [297, 165] on button "2" at bounding box center [300, 175] width 20 height 20
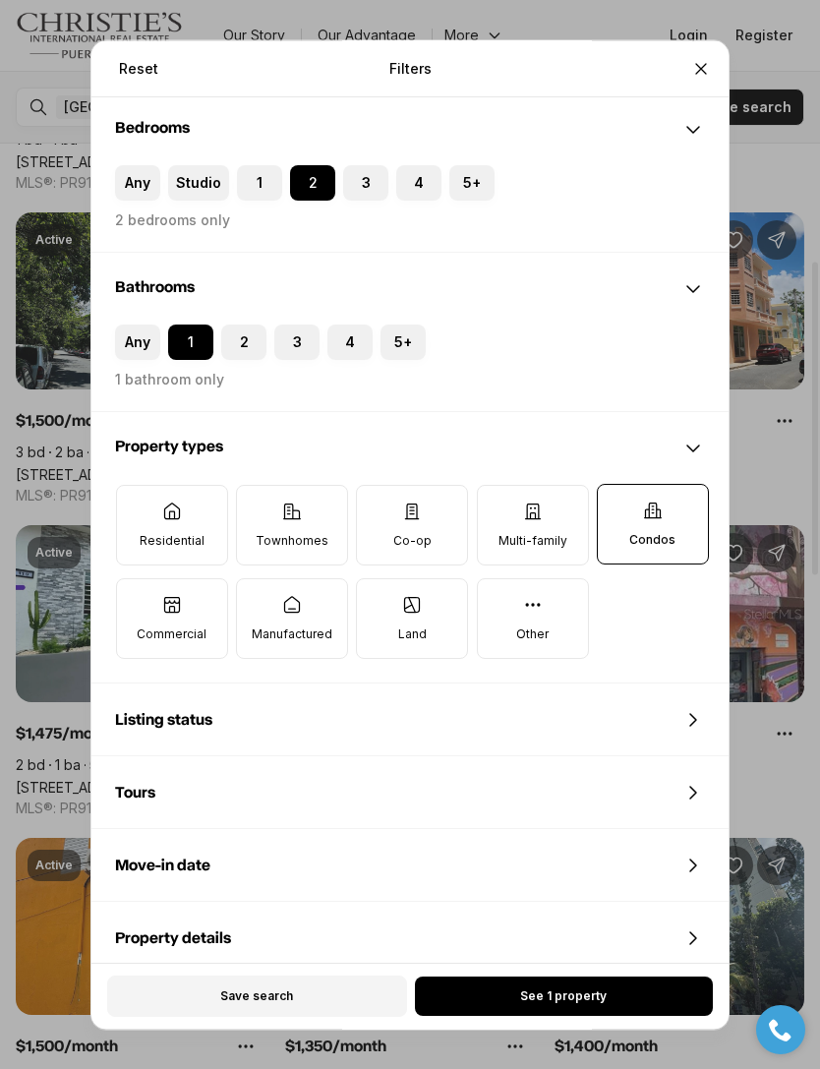
click at [272, 165] on label "1" at bounding box center [259, 182] width 45 height 35
click at [257, 165] on button "1" at bounding box center [247, 175] width 20 height 20
click at [302, 165] on button "2" at bounding box center [300, 175] width 20 height 20
click at [324, 165] on label "2" at bounding box center [312, 182] width 45 height 35
click at [310, 165] on button "2" at bounding box center [300, 175] width 20 height 20
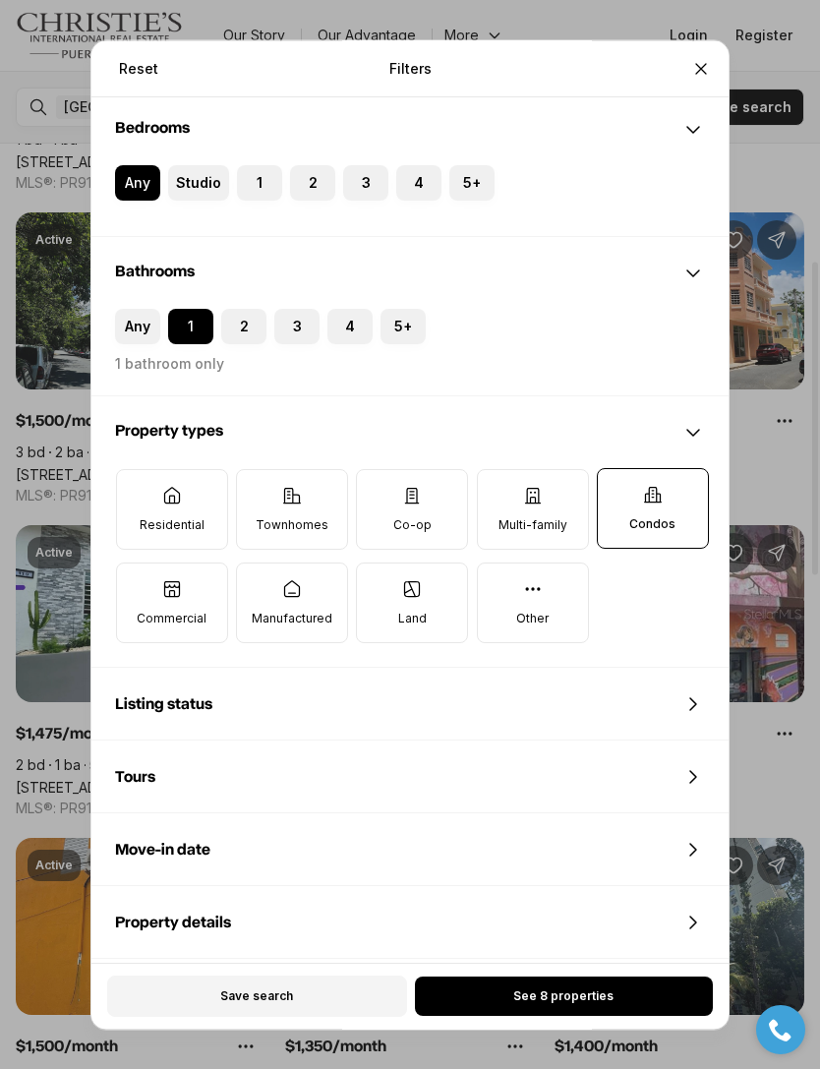
click at [307, 165] on button "2" at bounding box center [300, 175] width 20 height 20
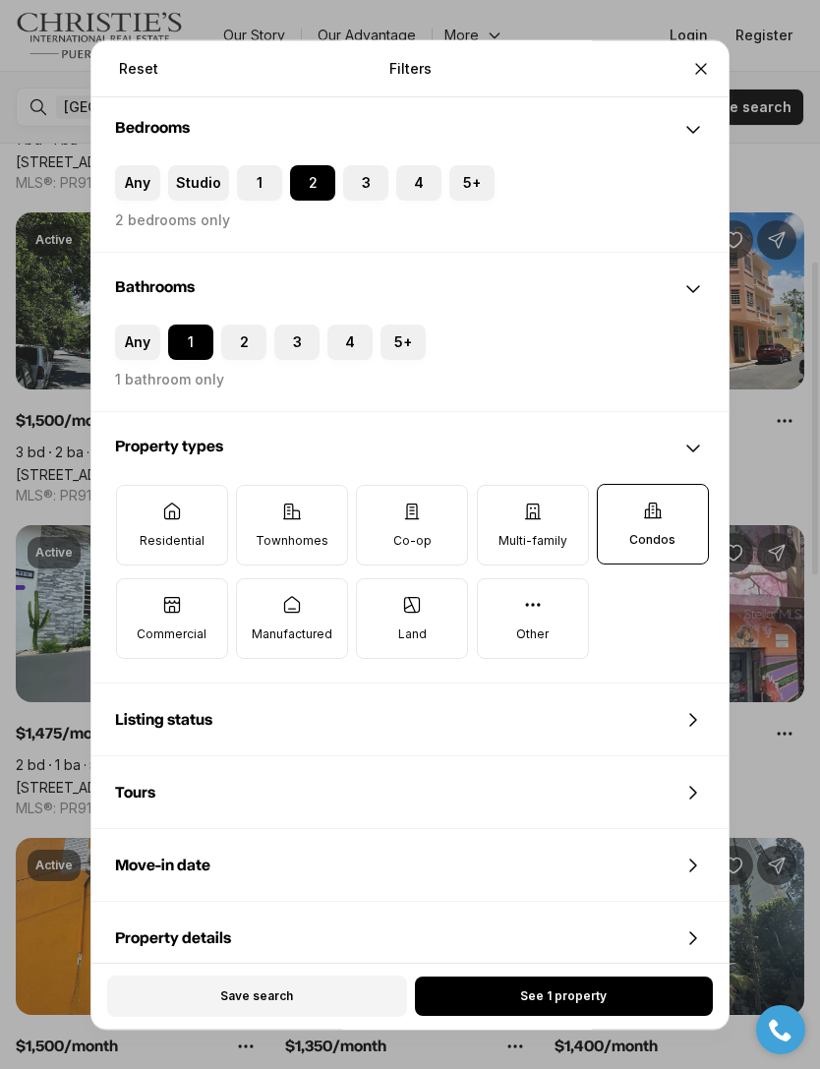
click at [646, 1015] on button "See 1 property" at bounding box center [564, 995] width 298 height 39
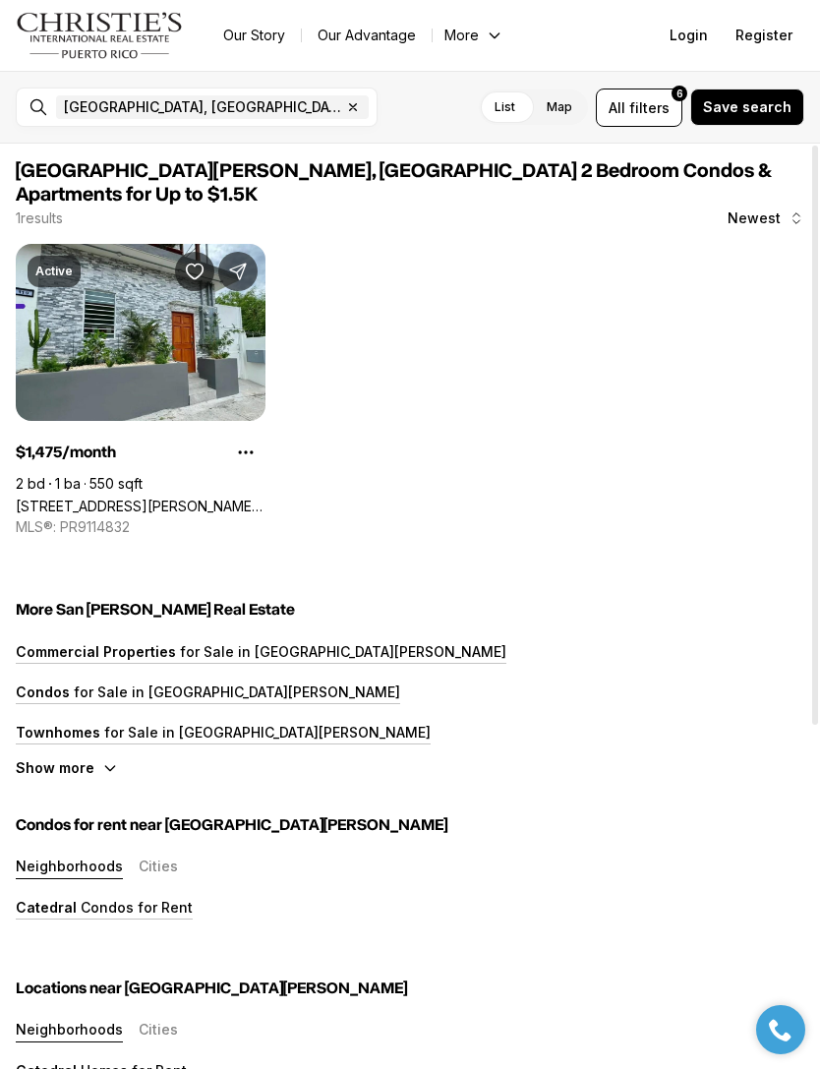
click at [75, 498] on link "[STREET_ADDRESS][PERSON_NAME][PERSON_NAME]" at bounding box center [141, 506] width 250 height 17
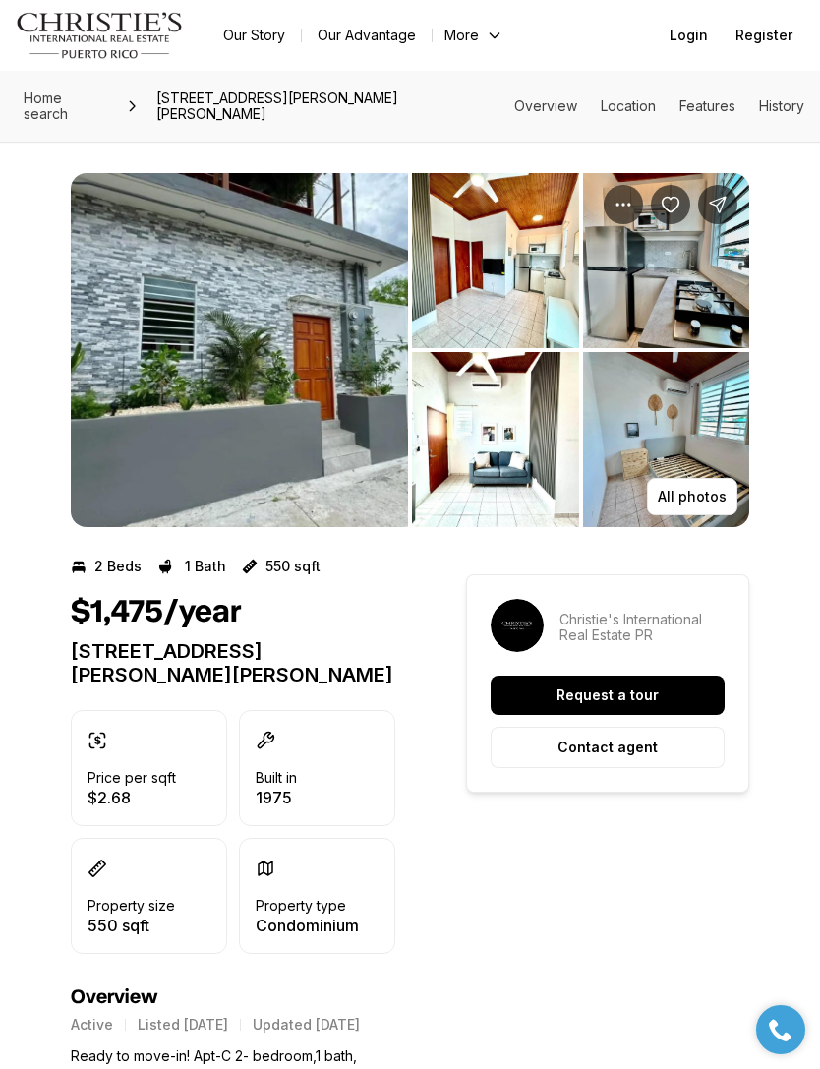
click at [111, 237] on img "View image gallery" at bounding box center [239, 350] width 337 height 354
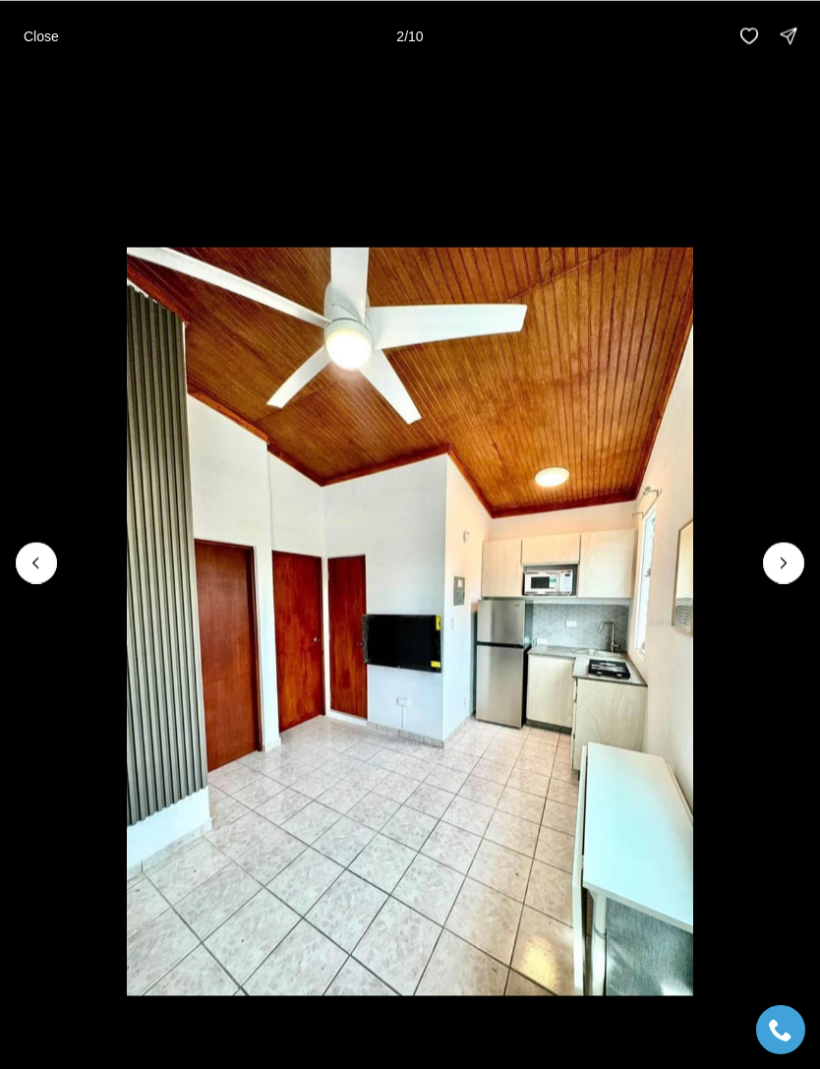
click at [774, 558] on icon "Next slide" at bounding box center [784, 563] width 20 height 20
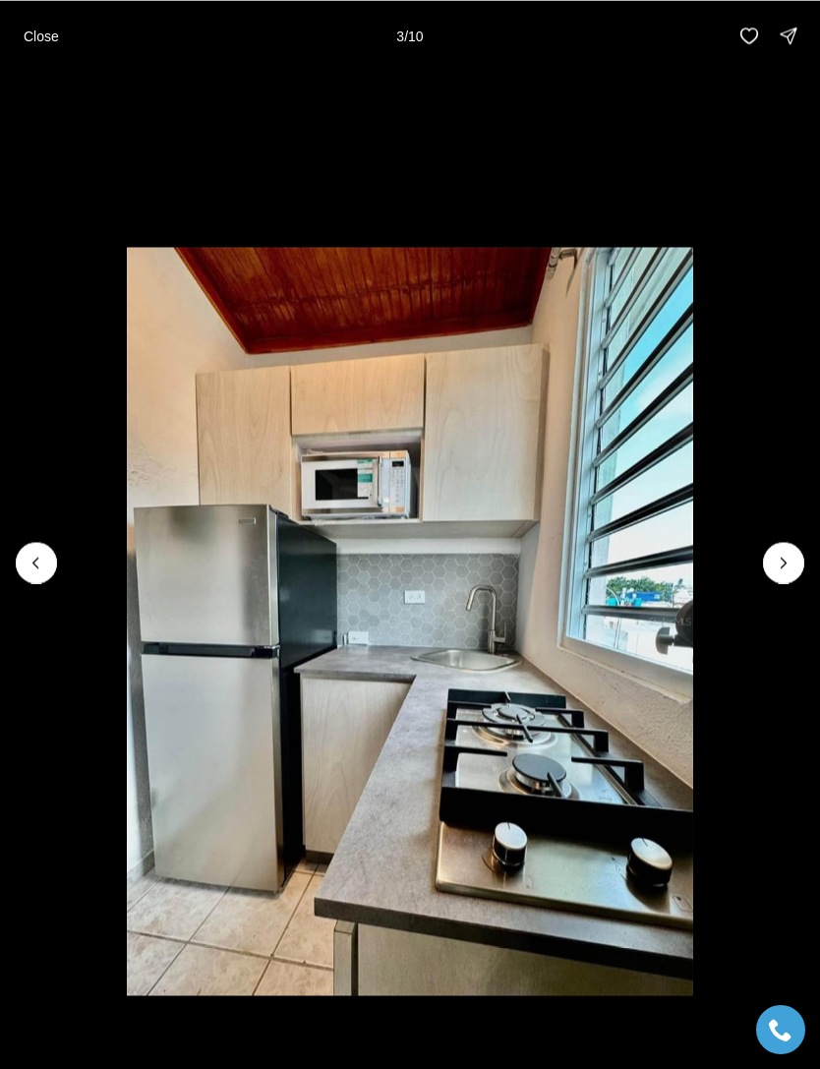
click at [755, 587] on li "3 of 10" at bounding box center [410, 562] width 820 height 982
click at [789, 555] on icon "Next slide" at bounding box center [784, 563] width 20 height 20
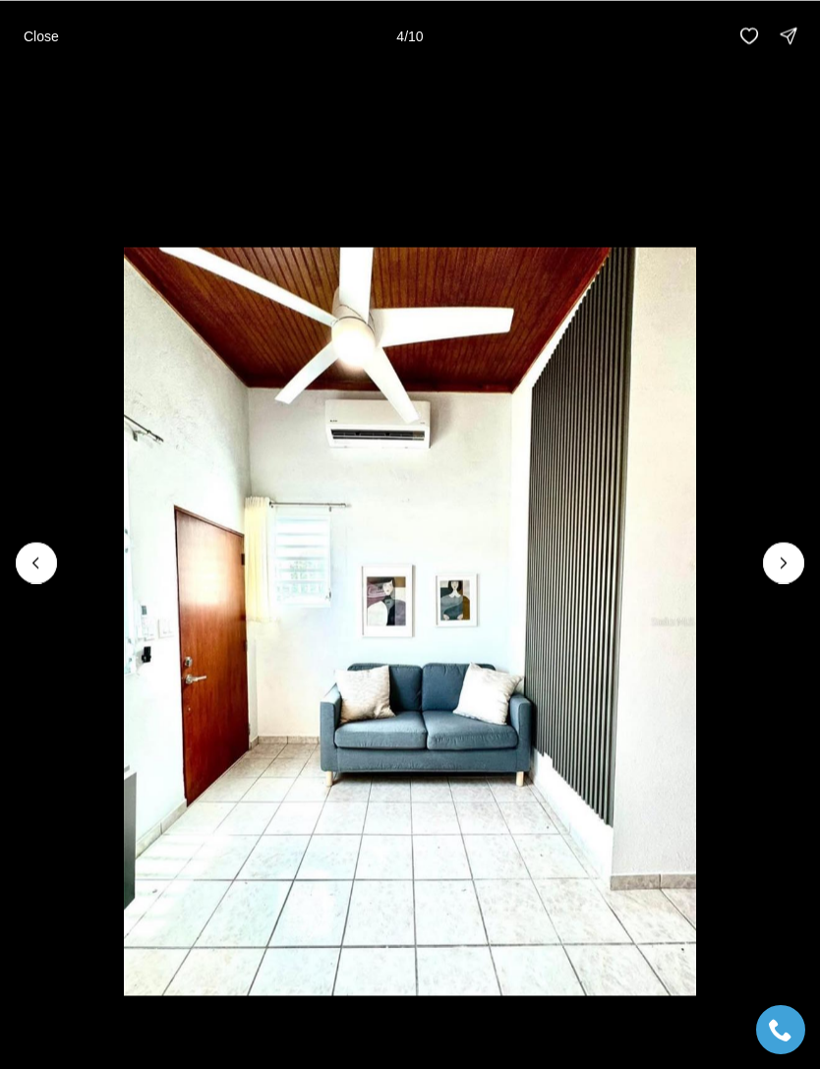
click at [774, 559] on icon "Next slide" at bounding box center [784, 563] width 20 height 20
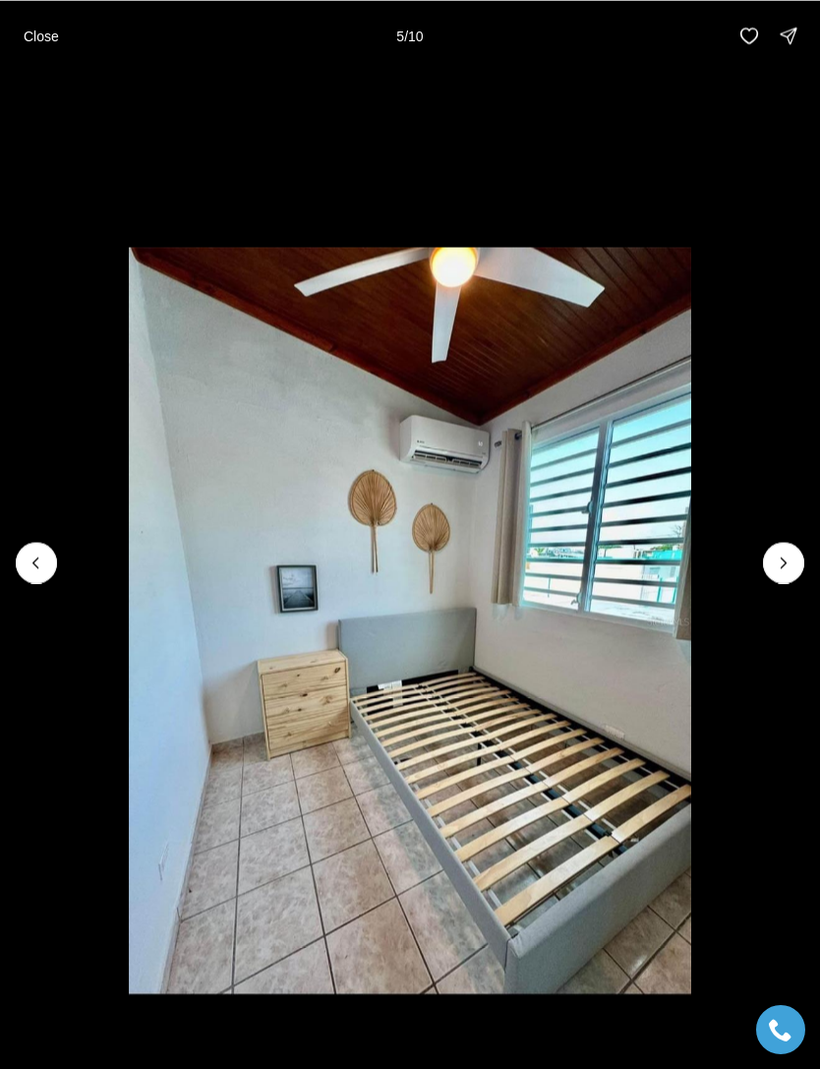
click at [767, 567] on button "Next slide" at bounding box center [783, 562] width 41 height 41
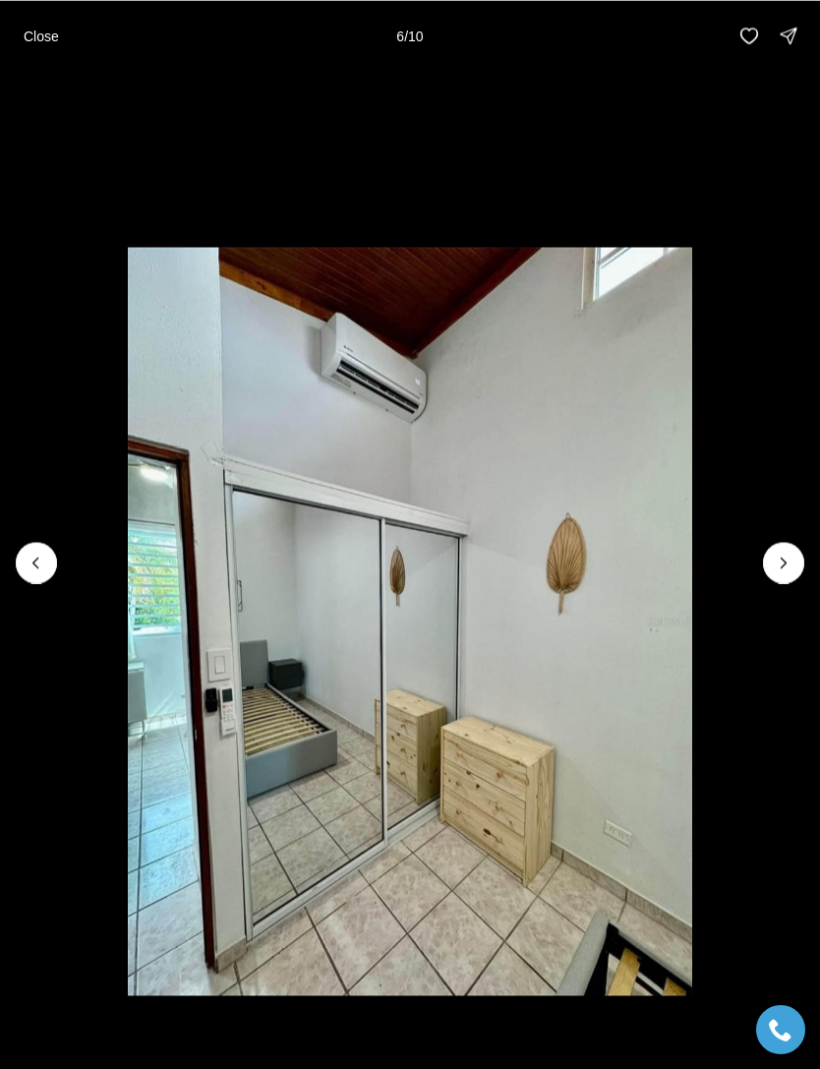
click at [769, 563] on button "Next slide" at bounding box center [783, 562] width 41 height 41
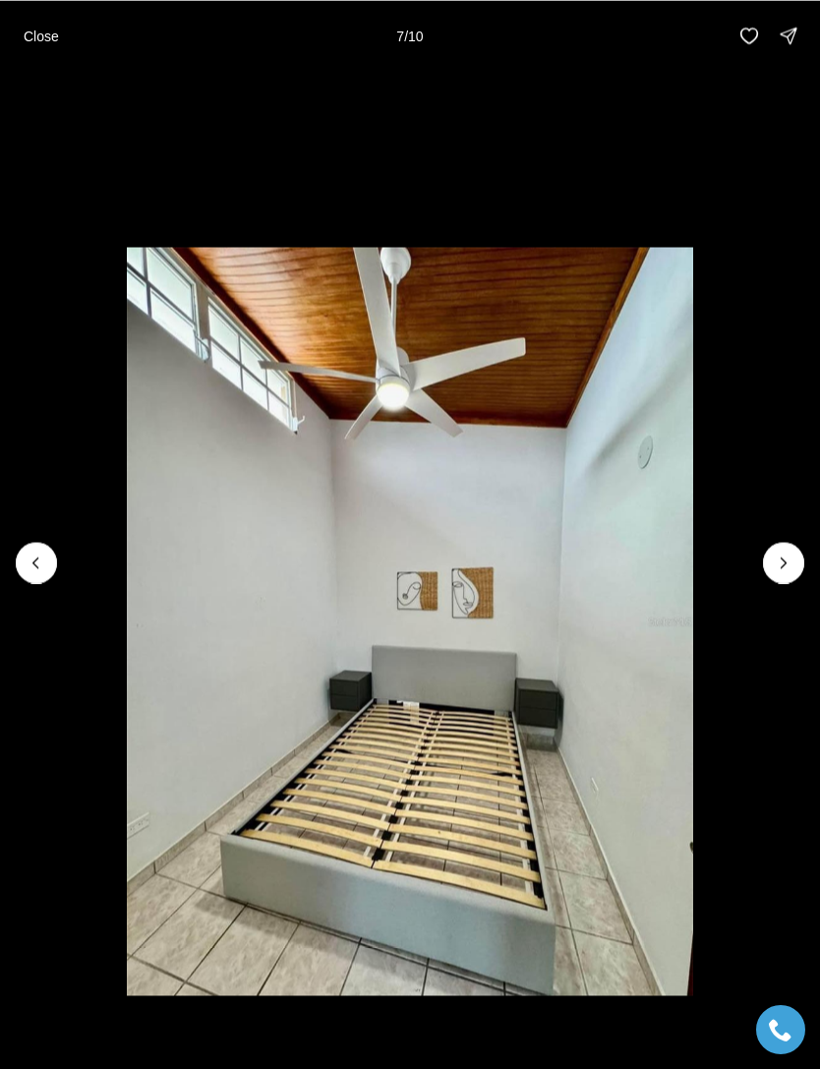
click at [781, 558] on icon "Next slide" at bounding box center [784, 563] width 20 height 20
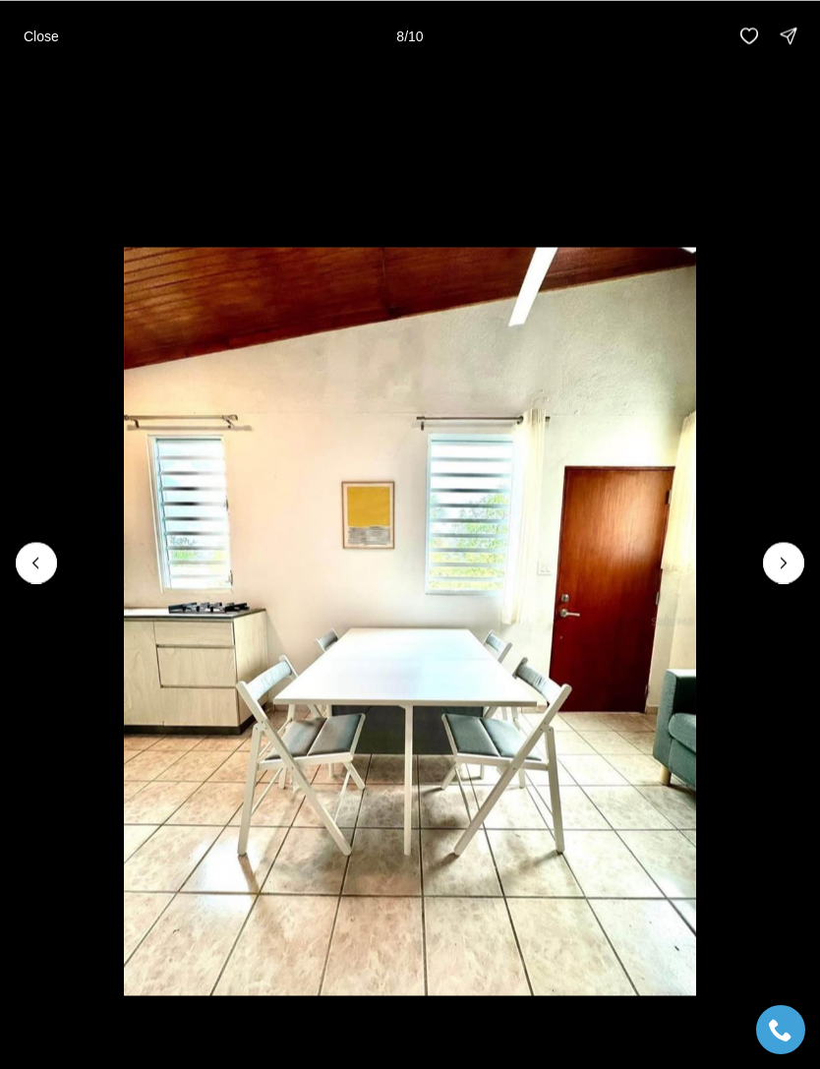
click at [779, 561] on icon "Next slide" at bounding box center [784, 563] width 20 height 20
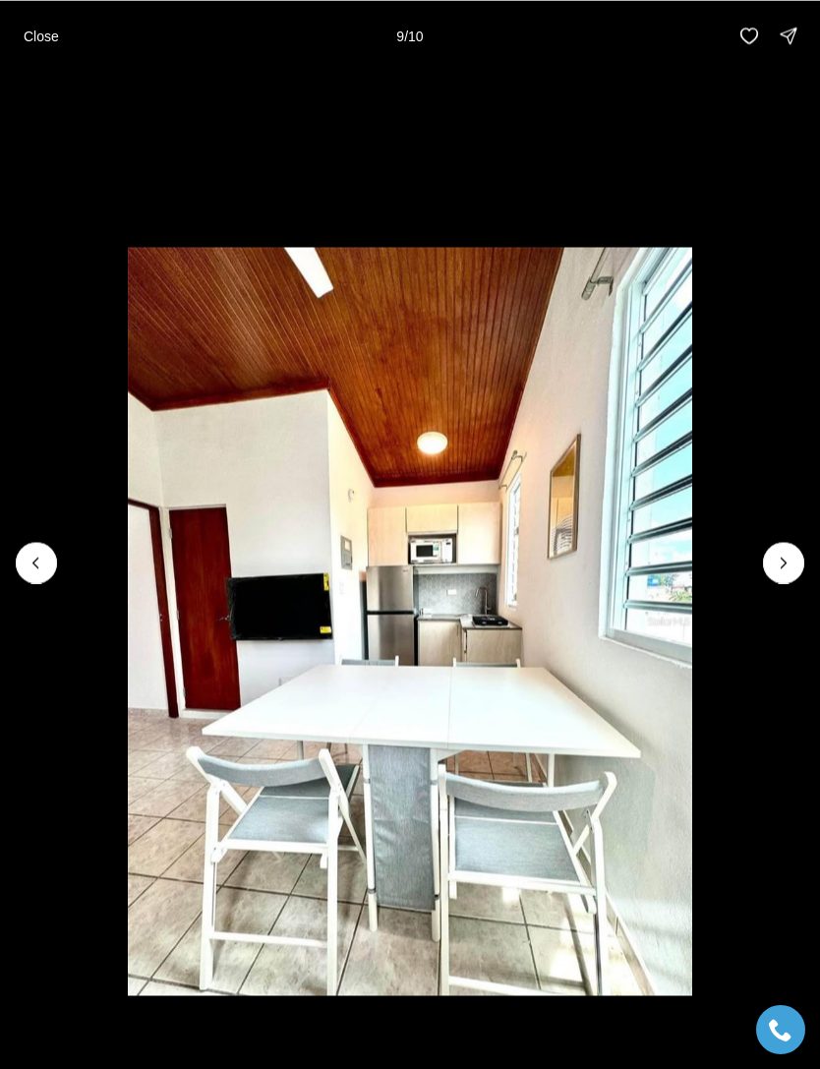
click at [777, 568] on icon "Next slide" at bounding box center [784, 563] width 20 height 20
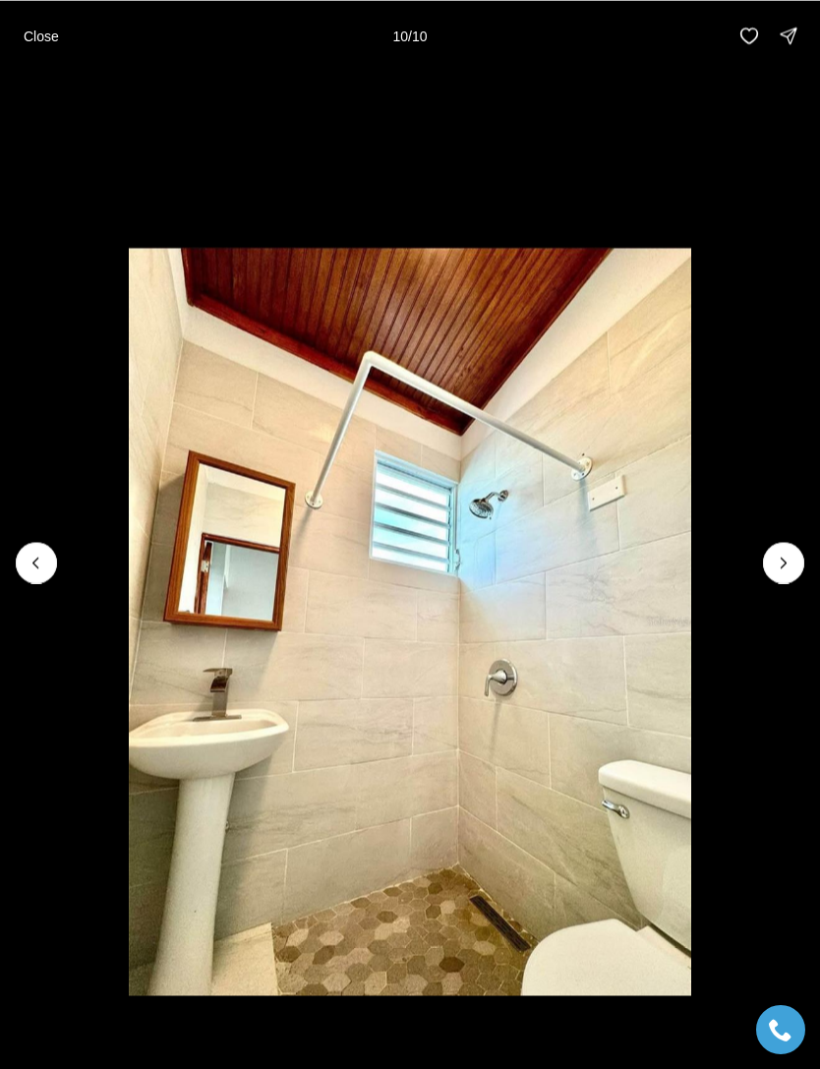
click at [34, 38] on p "Close" at bounding box center [41, 36] width 35 height 16
